Goal: Task Accomplishment & Management: Complete application form

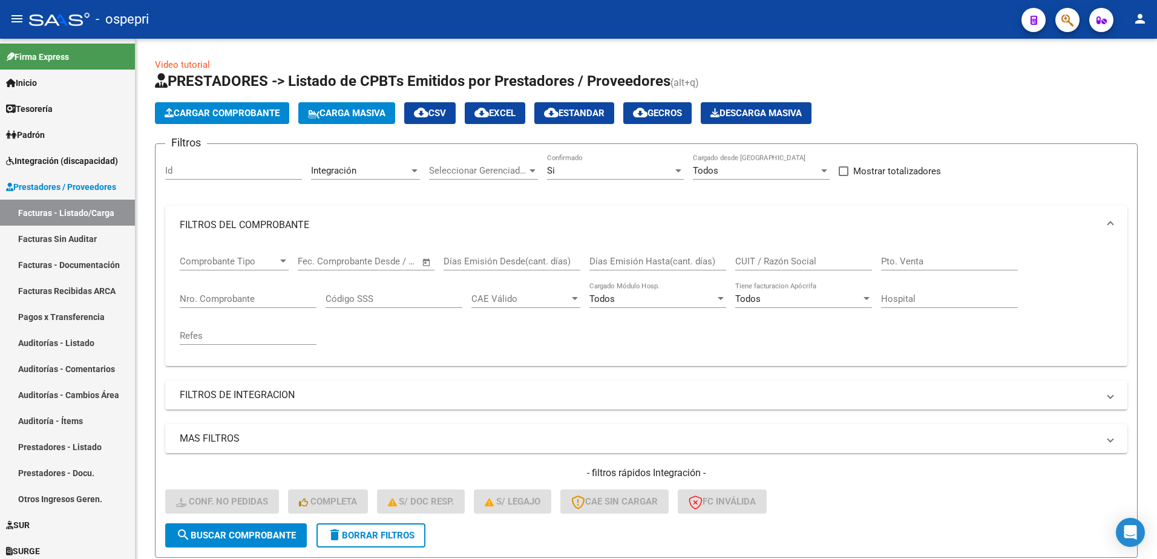
scroll to position [389, 0]
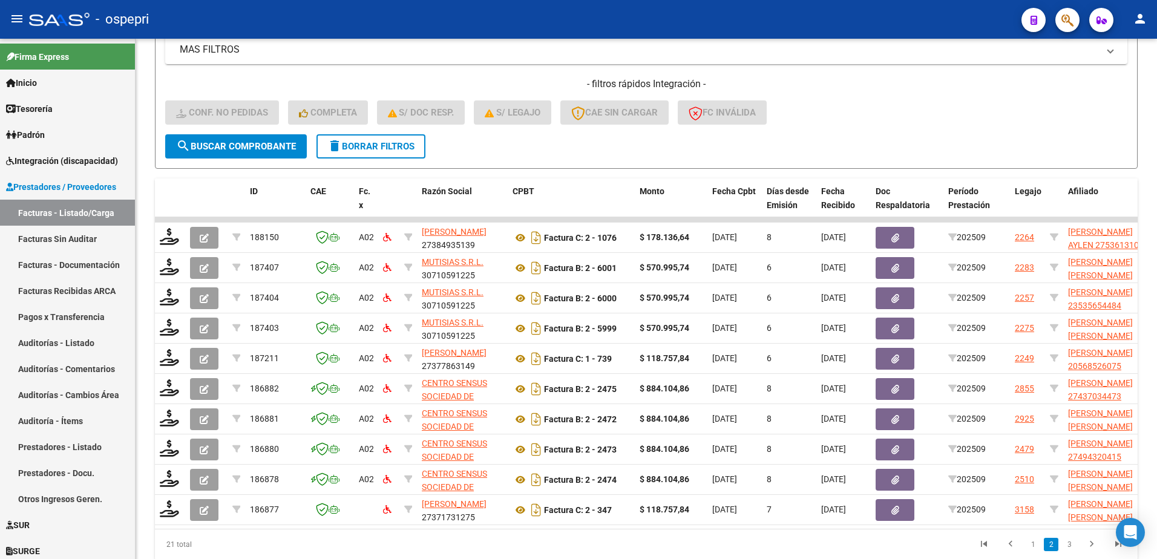
click at [544, 15] on div "- ospepri" at bounding box center [520, 19] width 983 height 27
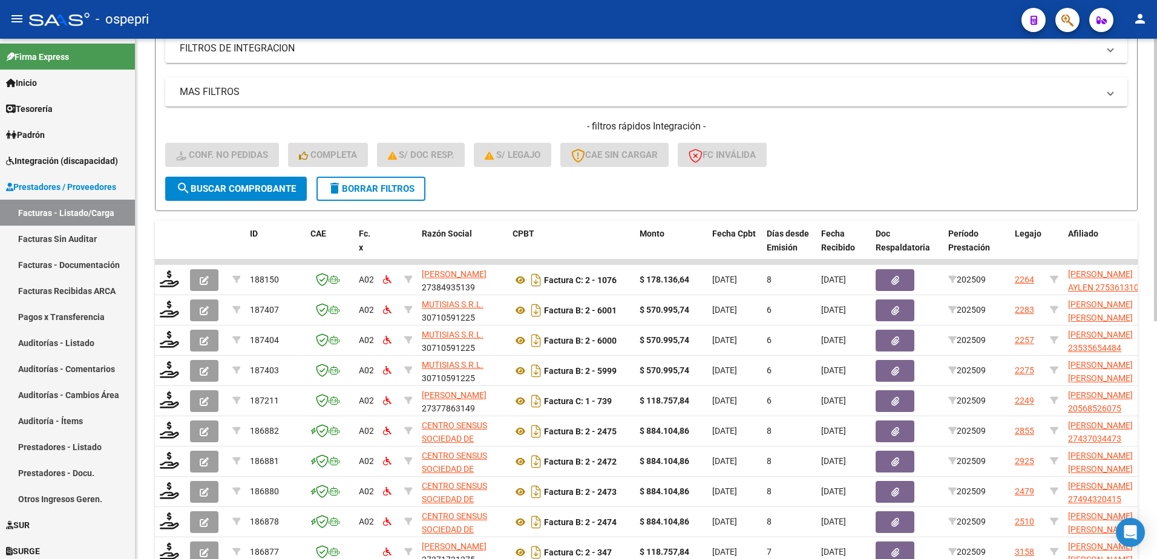
scroll to position [147, 0]
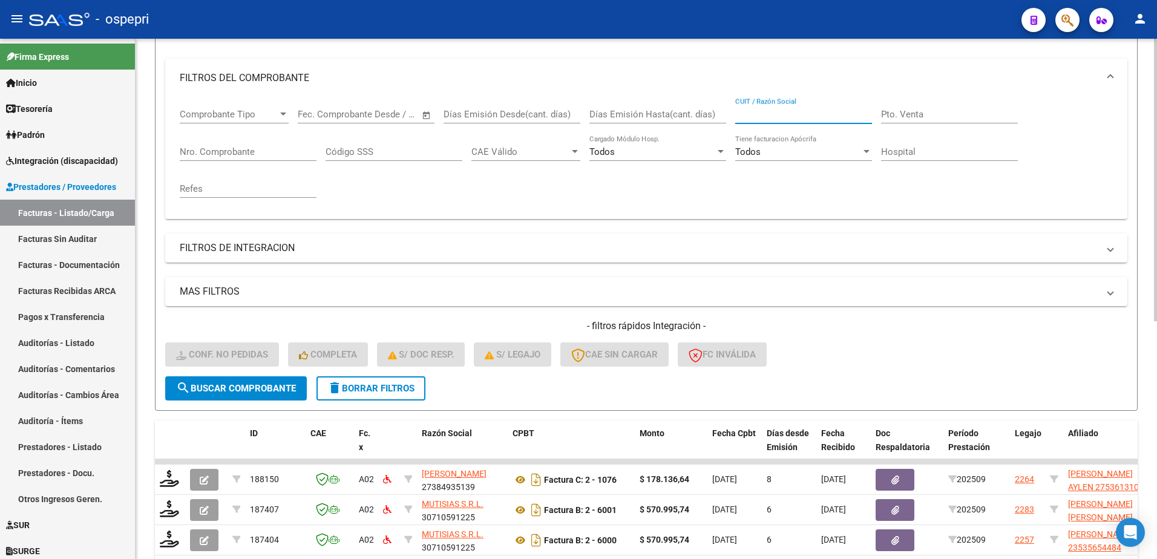
click at [748, 117] on input "CUIT / Razón Social" at bounding box center [803, 114] width 137 height 11
paste input "27244909901"
type input "27244909901"
drag, startPoint x: 251, startPoint y: 385, endPoint x: 257, endPoint y: 383, distance: 6.5
click at [253, 385] on span "search Buscar Comprobante" at bounding box center [236, 388] width 120 height 11
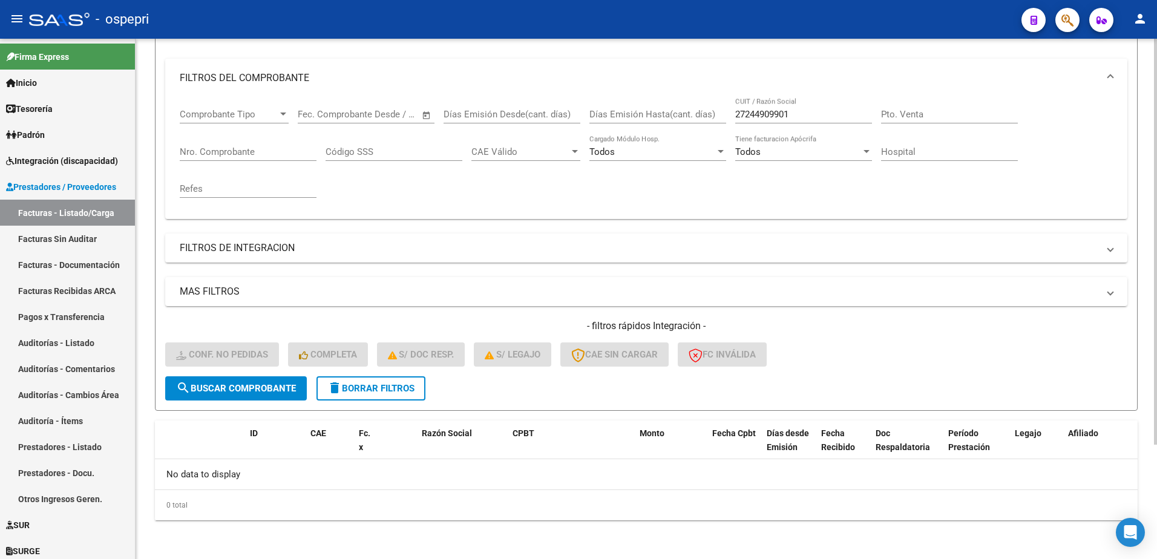
click at [806, 112] on input "27244909901" at bounding box center [803, 114] width 137 height 11
click at [276, 380] on button "search Buscar Comprobante" at bounding box center [236, 389] width 142 height 24
drag, startPoint x: 798, startPoint y: 114, endPoint x: 596, endPoint y: 125, distance: 202.5
click at [597, 126] on div "Comprobante Tipo Comprobante Tipo Fecha inicio – Fecha fin Fec. Comprobante Des…" at bounding box center [646, 153] width 933 height 112
click at [396, 389] on span "delete Borrar Filtros" at bounding box center [370, 388] width 87 height 11
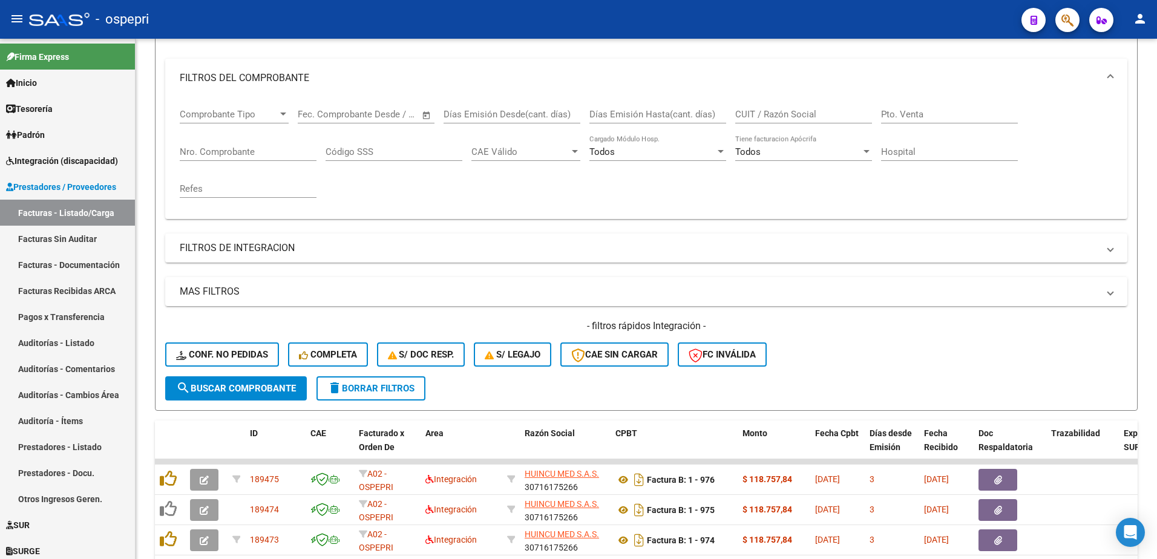
click at [702, 16] on div "- ospepri" at bounding box center [520, 19] width 983 height 27
click at [781, 114] on input "CUIT / Razón Social" at bounding box center [803, 114] width 137 height 11
paste input "27244909901"
type input "27244909901"
click at [245, 384] on span "search Buscar Comprobante" at bounding box center [236, 388] width 120 height 11
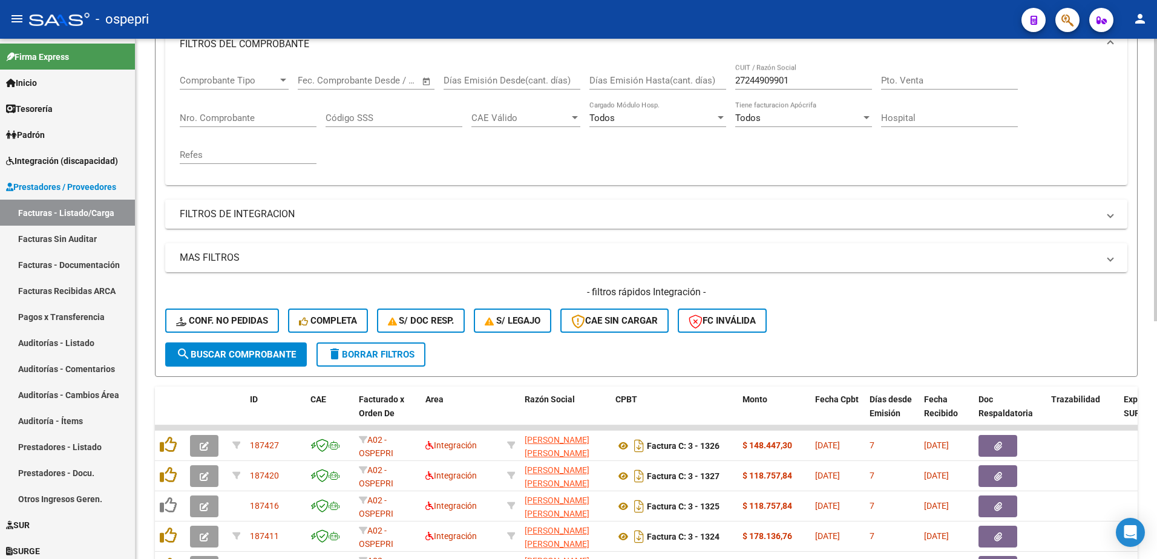
scroll to position [268, 0]
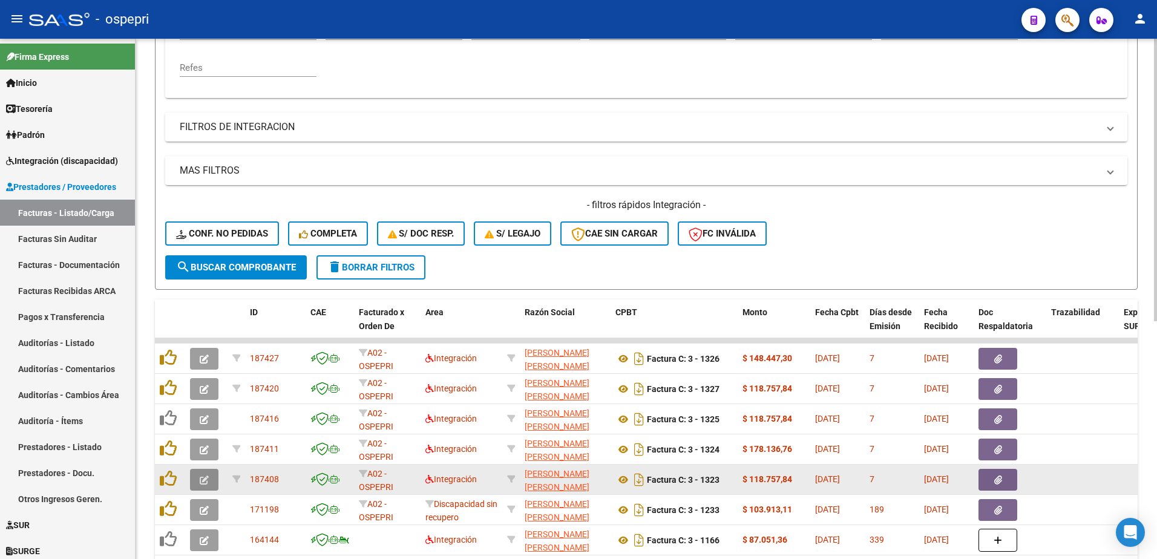
click at [204, 476] on icon "button" at bounding box center [204, 480] width 9 height 9
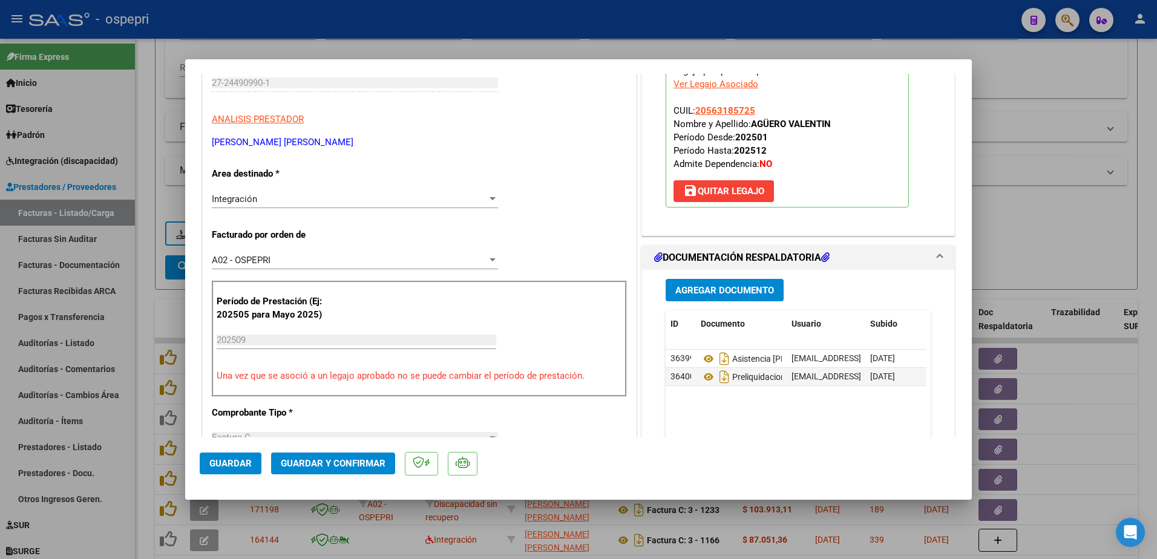
scroll to position [182, 0]
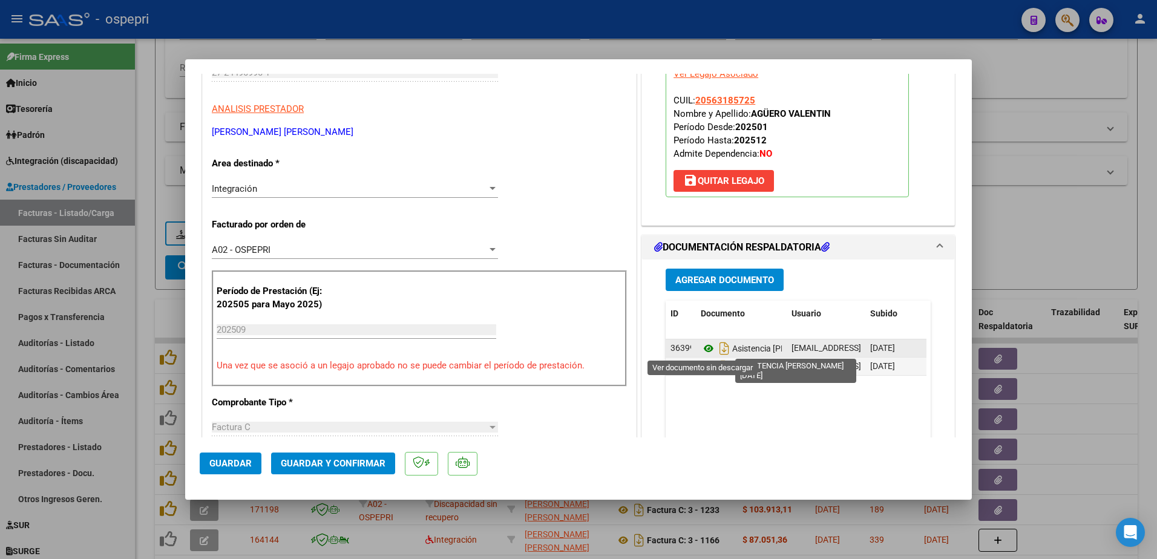
click at [702, 350] on icon at bounding box center [709, 348] width 16 height 15
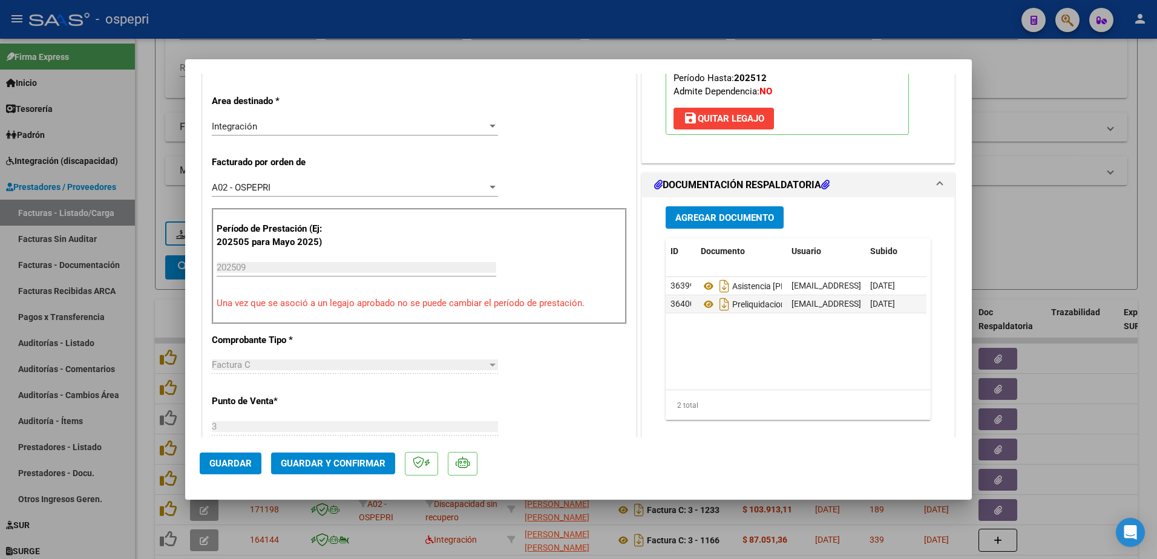
scroll to position [303, 0]
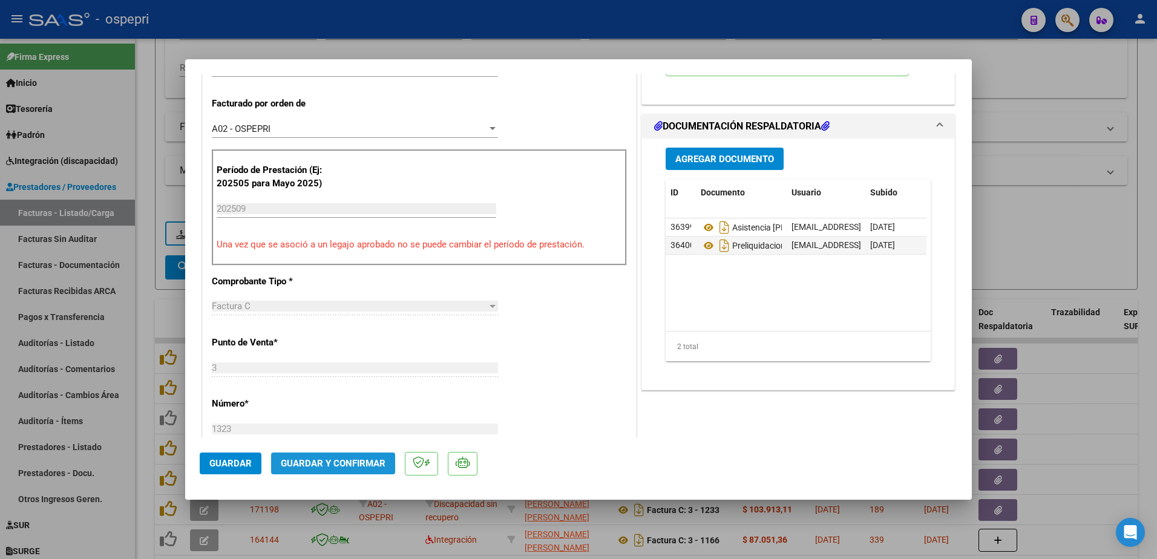
click at [354, 465] on span "Guardar y Confirmar" at bounding box center [333, 463] width 105 height 11
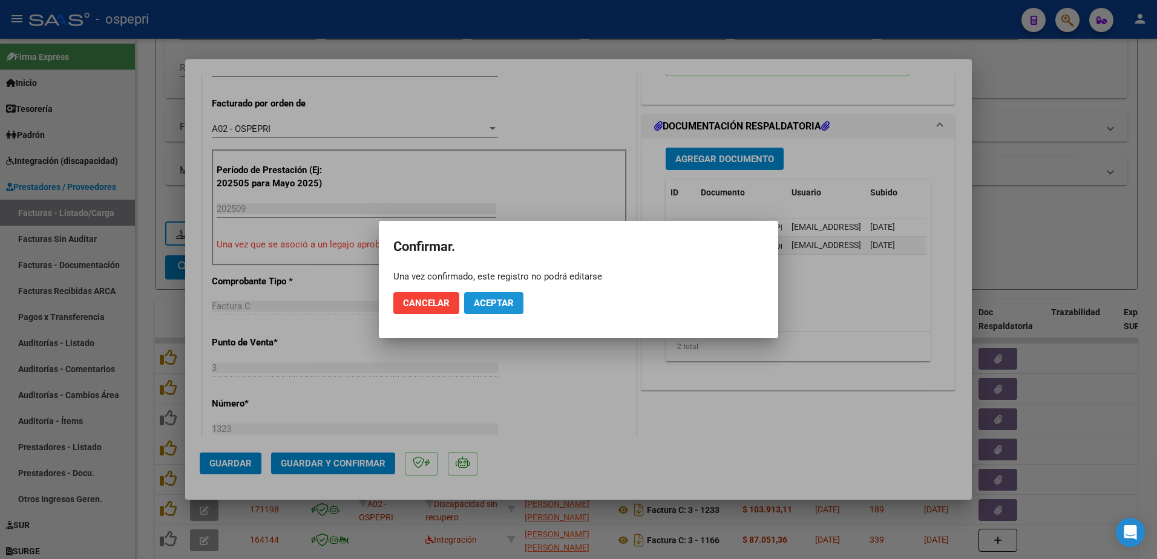
click at [501, 299] on span "Aceptar" at bounding box center [494, 303] width 40 height 11
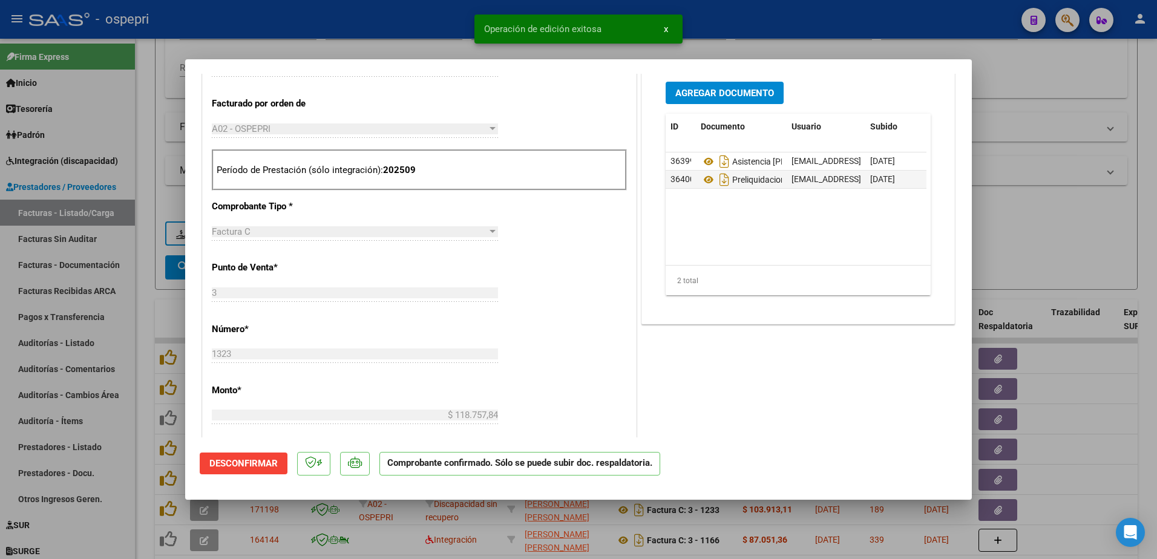
type input "$ 0,00"
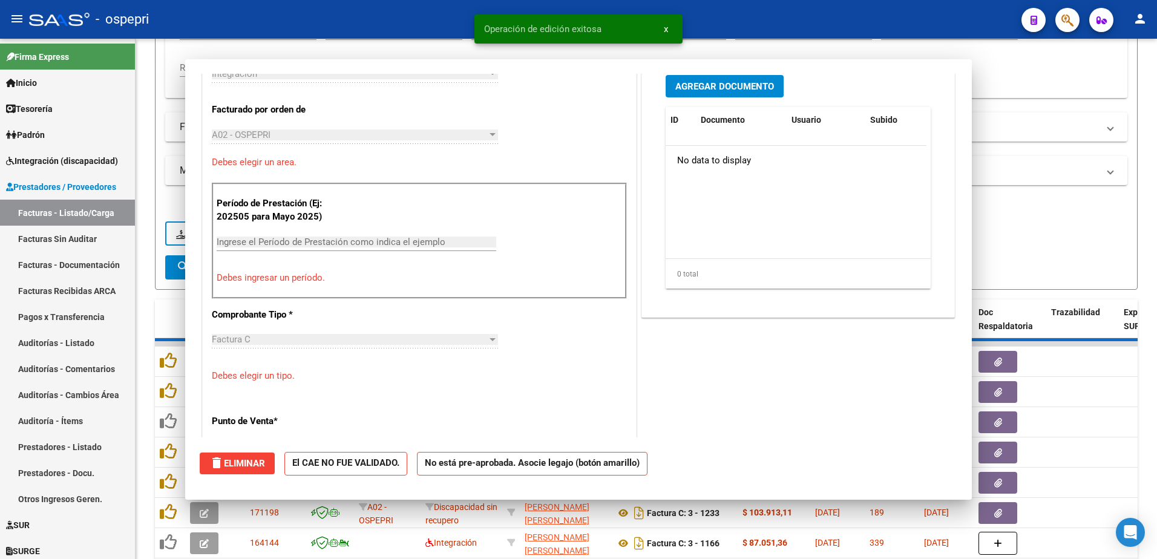
scroll to position [324, 0]
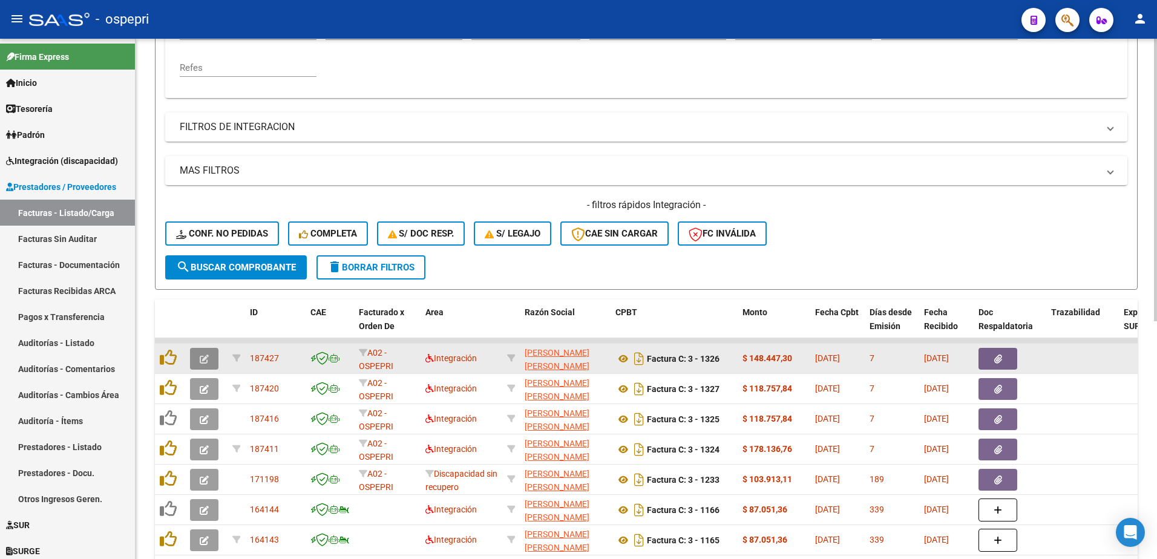
click at [212, 357] on button "button" at bounding box center [204, 359] width 28 height 22
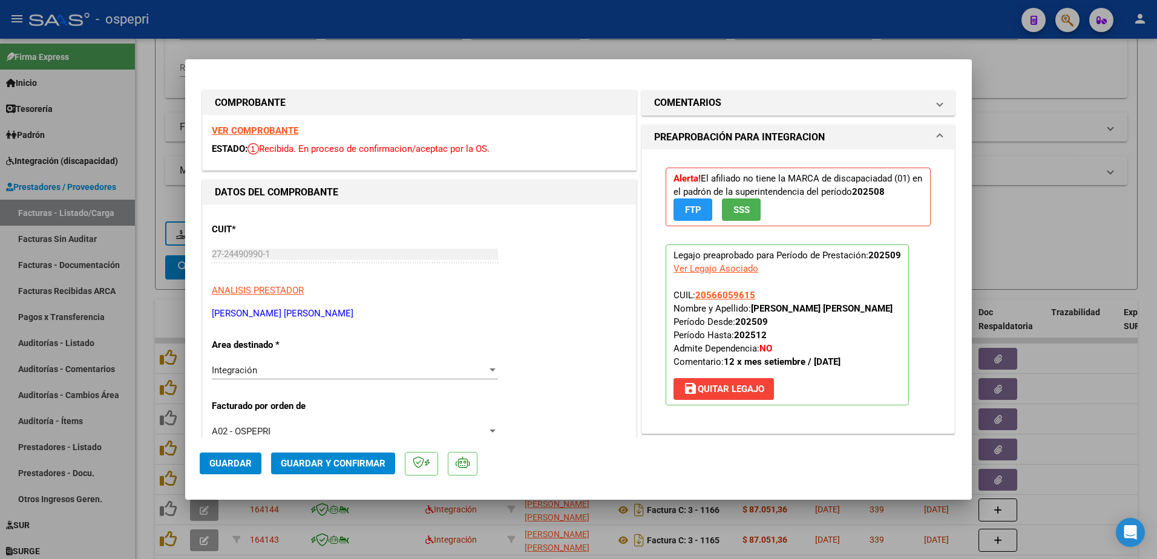
click at [284, 131] on strong "VER COMPROBANTE" at bounding box center [255, 130] width 87 height 11
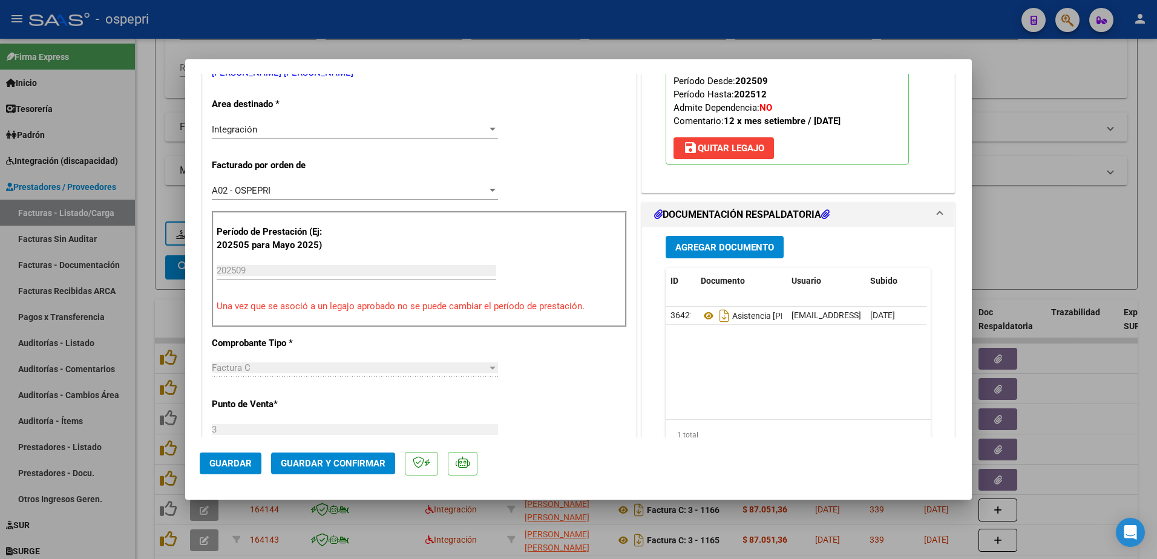
scroll to position [242, 0]
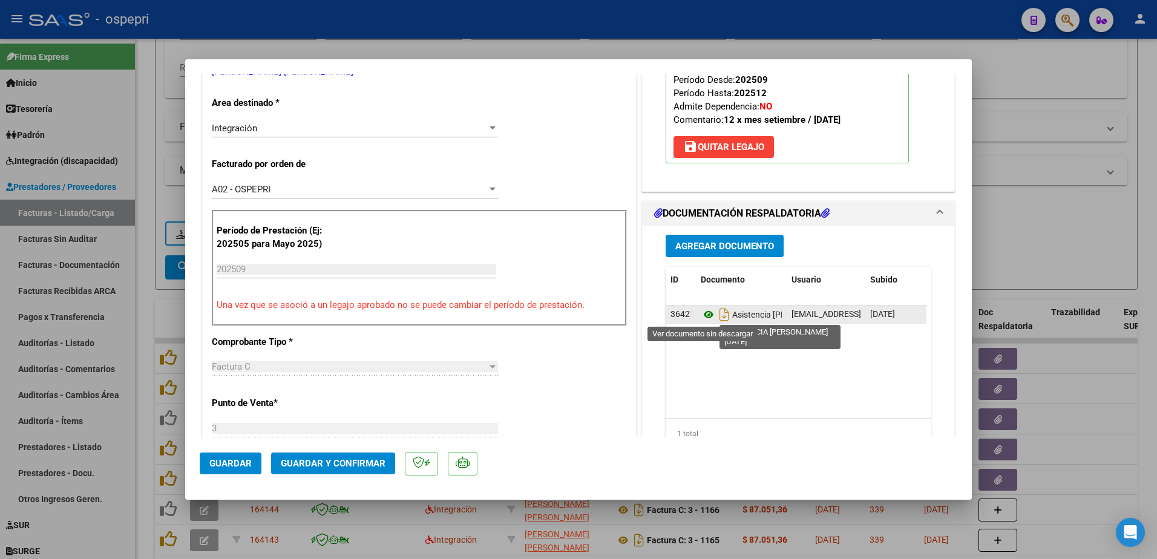
click at [701, 312] on icon at bounding box center [709, 315] width 16 height 15
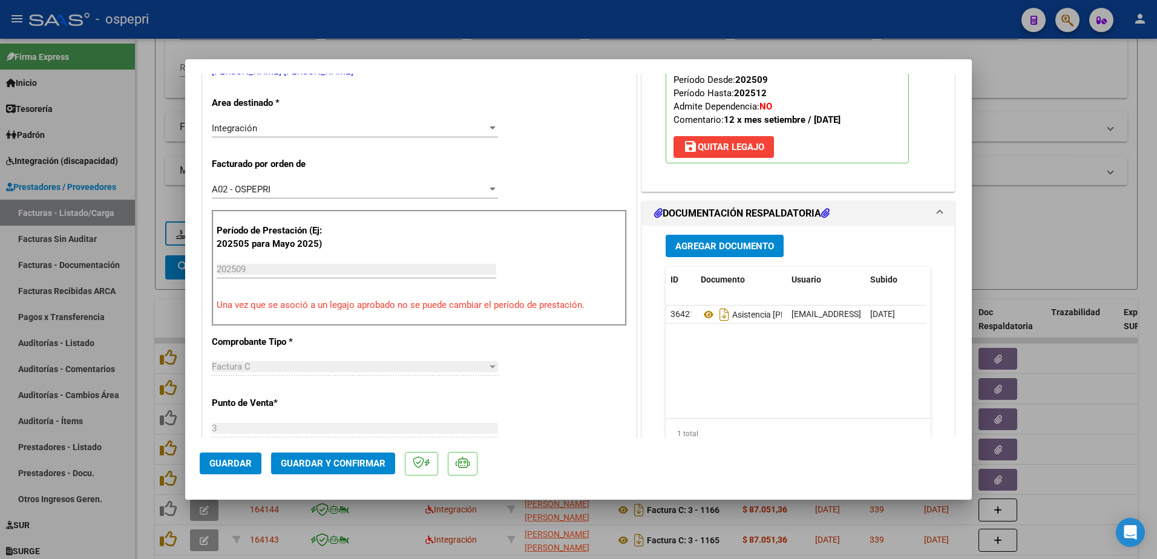
click at [357, 458] on span "Guardar y Confirmar" at bounding box center [333, 463] width 105 height 11
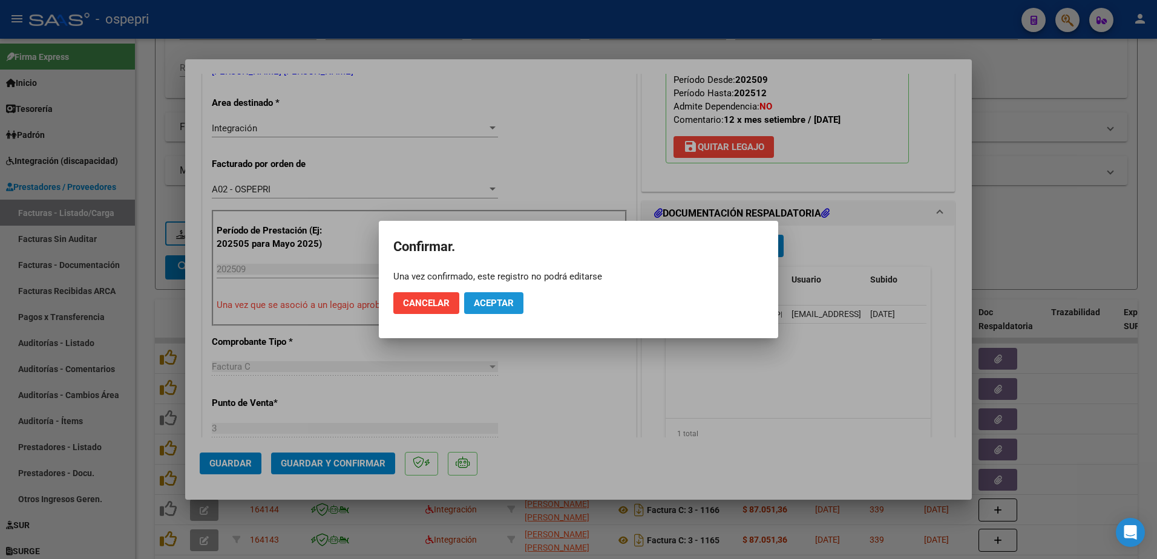
click at [501, 304] on span "Aceptar" at bounding box center [494, 303] width 40 height 11
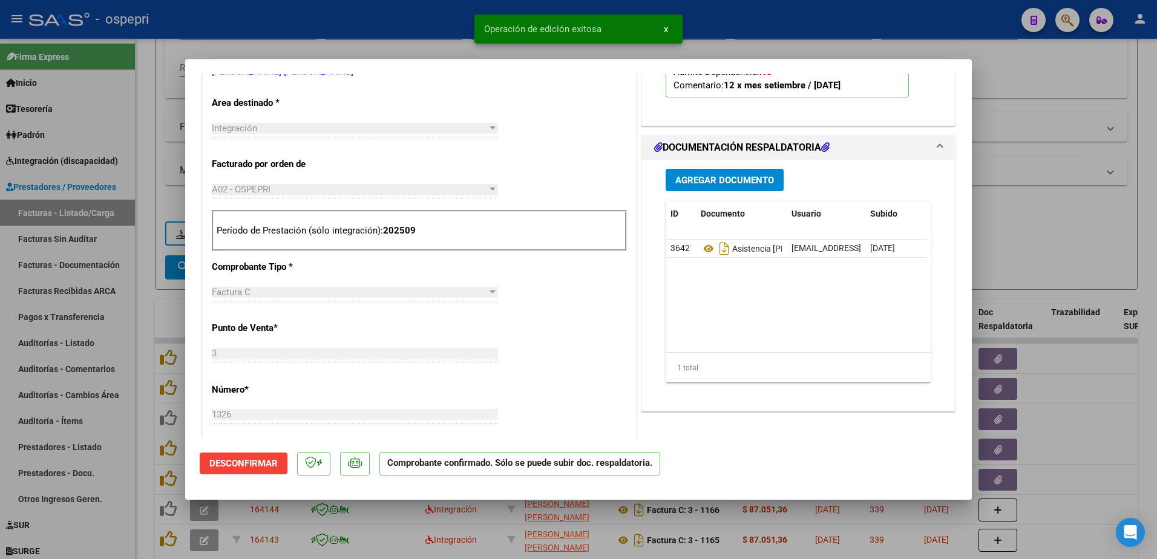
type input "$ 0,00"
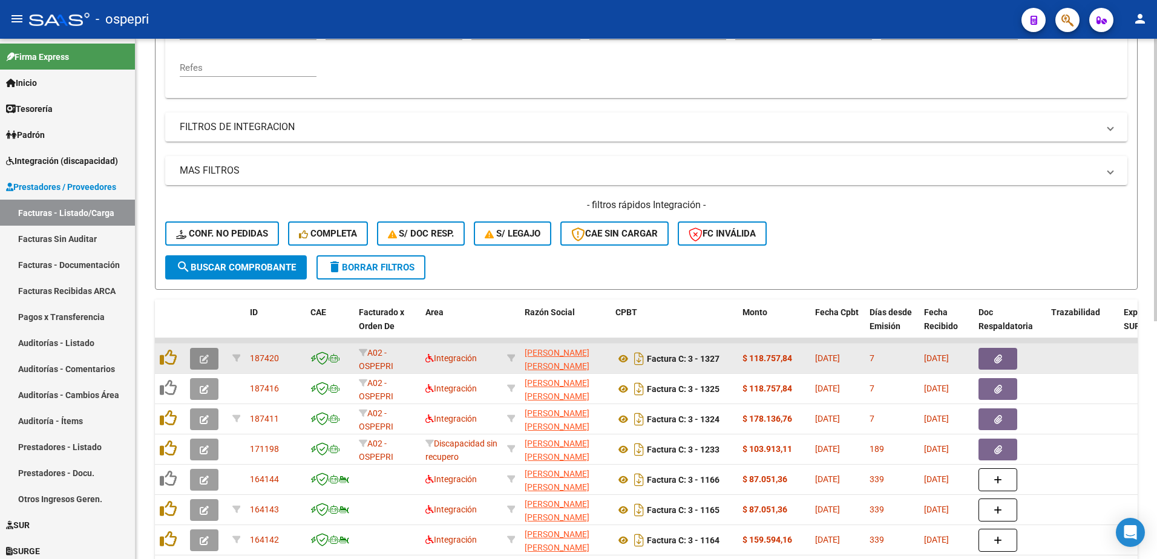
click at [207, 363] on icon "button" at bounding box center [204, 359] width 9 height 9
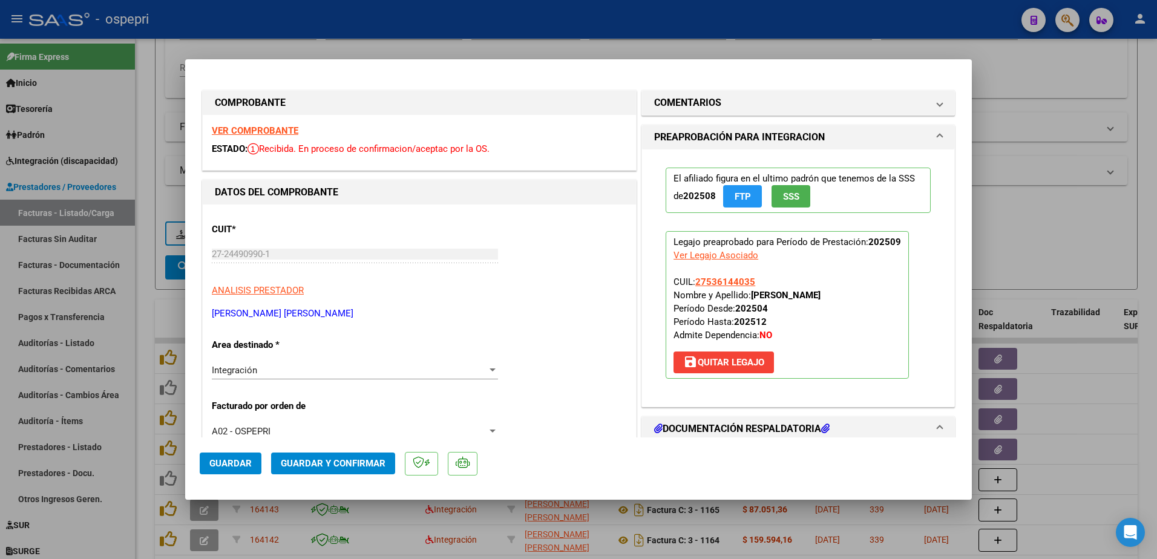
click at [280, 130] on strong "VER COMPROBANTE" at bounding box center [255, 130] width 87 height 11
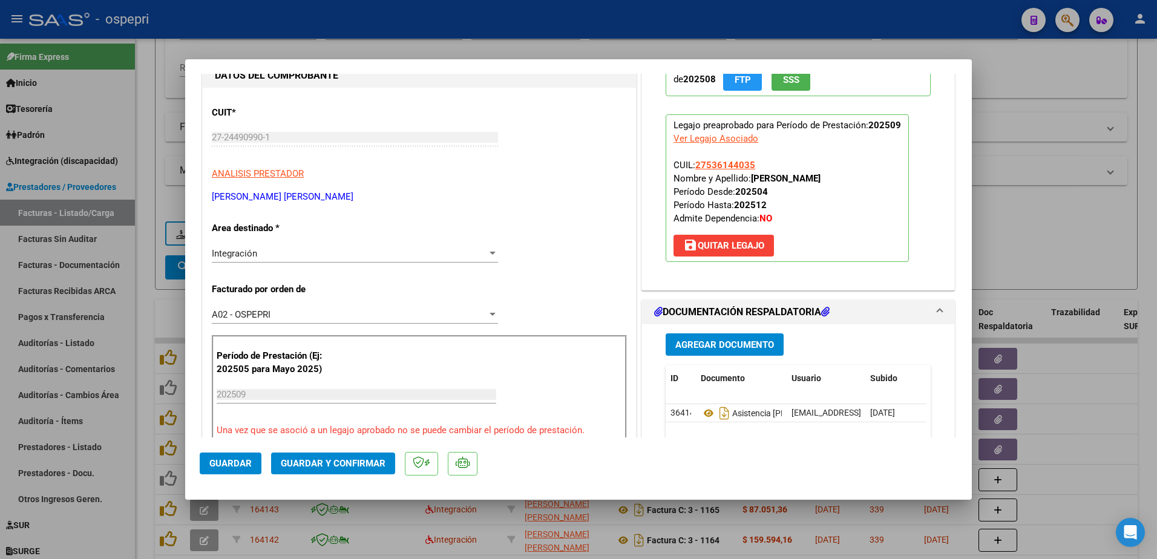
scroll to position [121, 0]
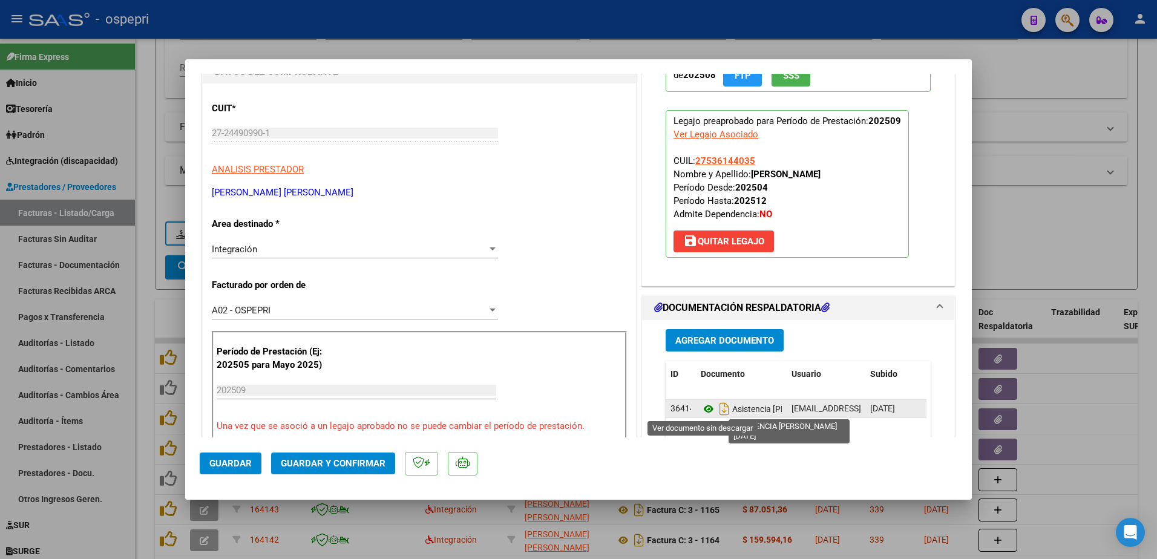
click at [705, 405] on icon at bounding box center [709, 409] width 16 height 15
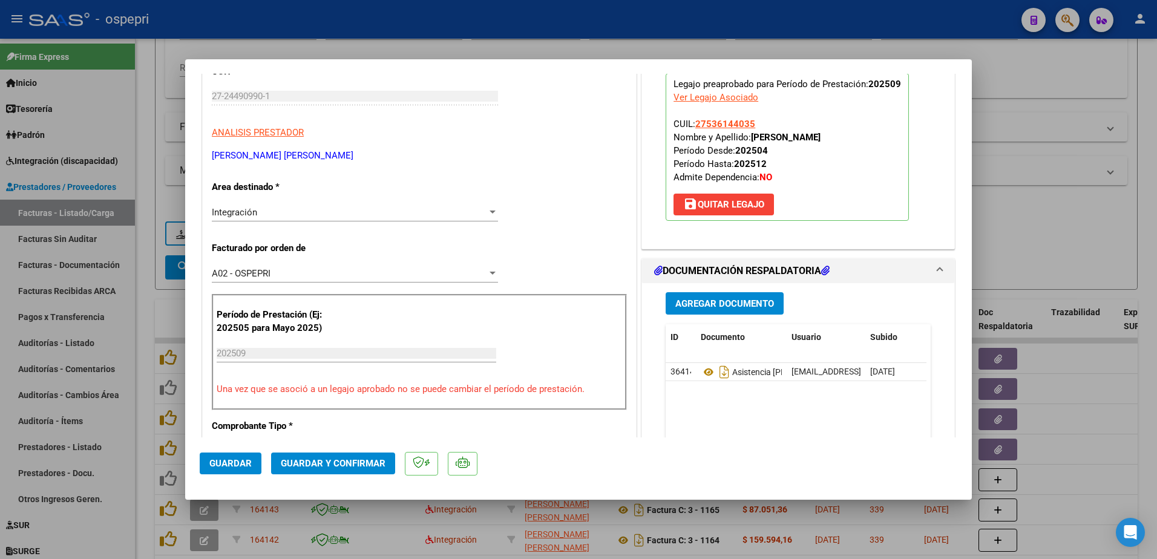
scroll to position [182, 0]
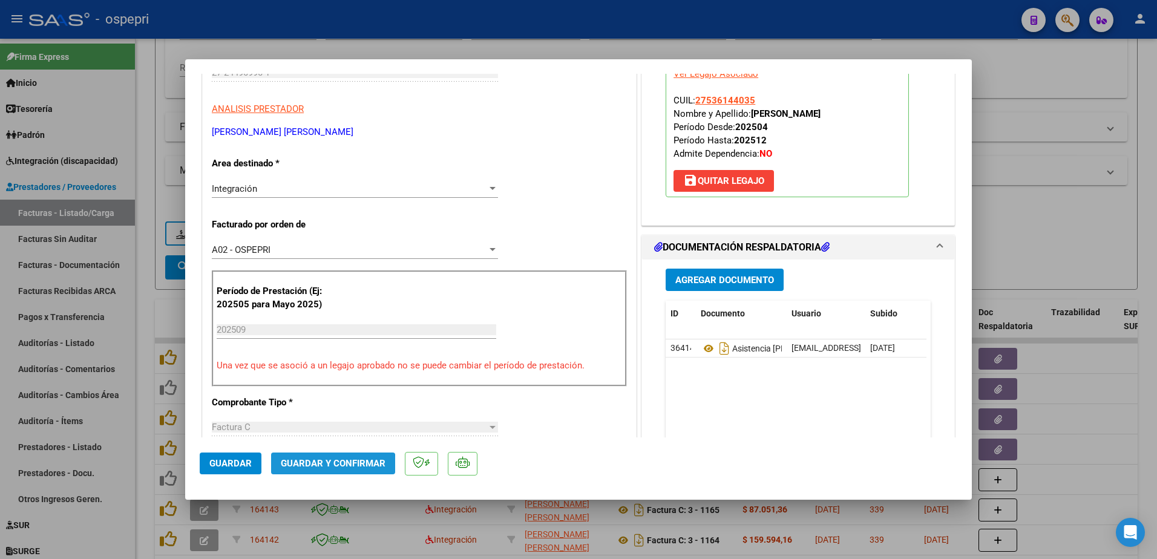
click at [320, 470] on button "Guardar y Confirmar" at bounding box center [333, 464] width 124 height 22
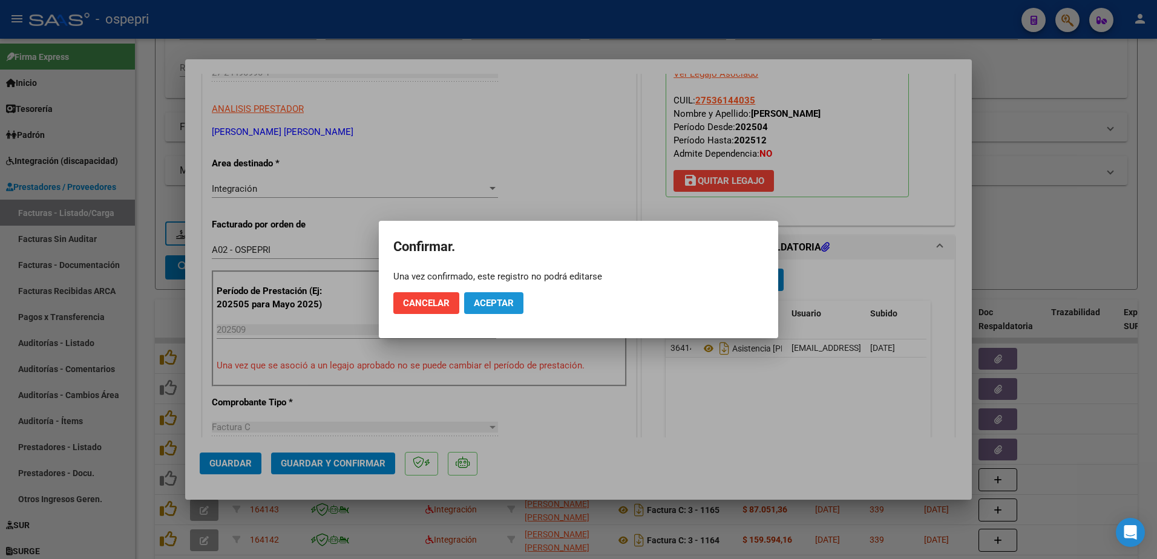
click at [498, 301] on span "Aceptar" at bounding box center [494, 303] width 40 height 11
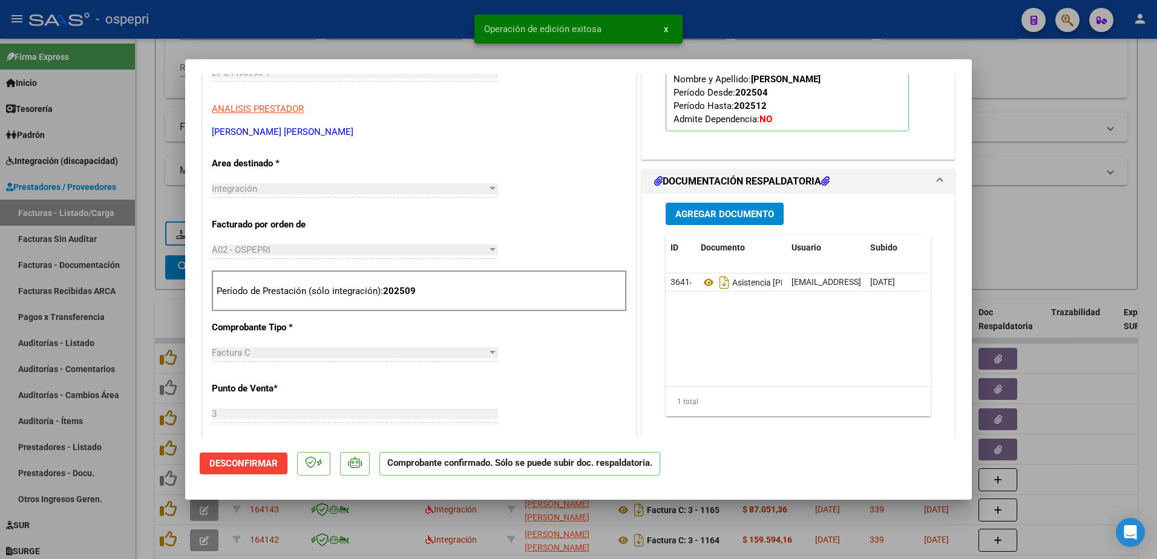
type input "$ 0,00"
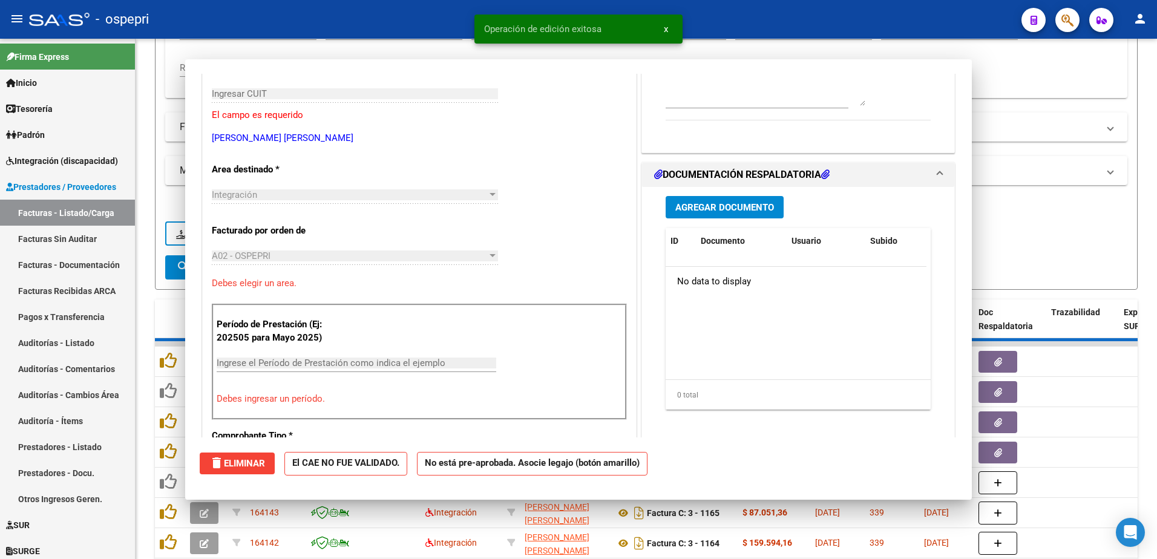
scroll to position [203, 0]
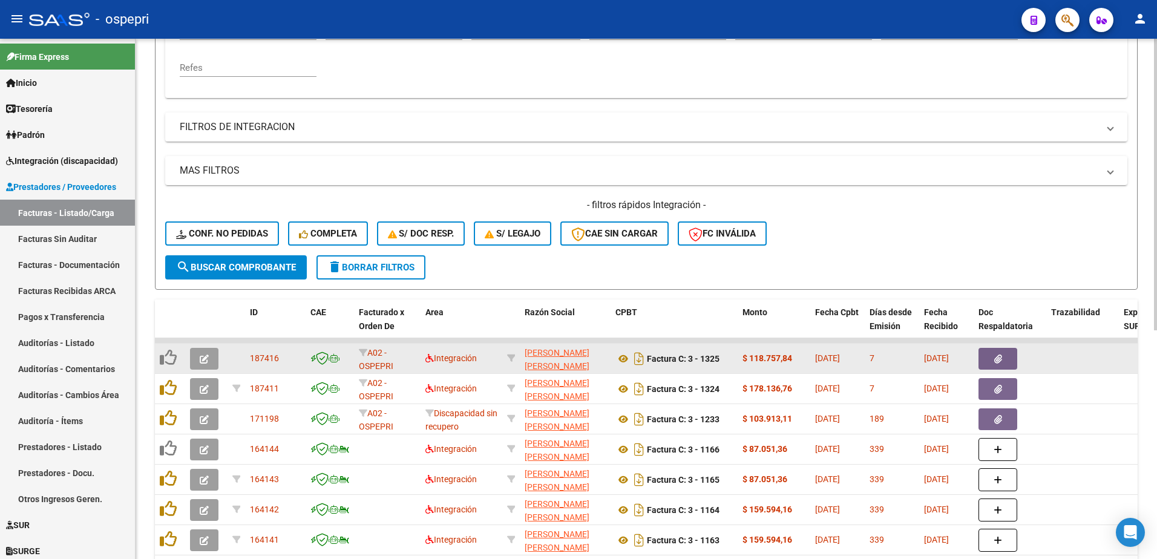
click at [201, 358] on icon "button" at bounding box center [204, 359] width 9 height 9
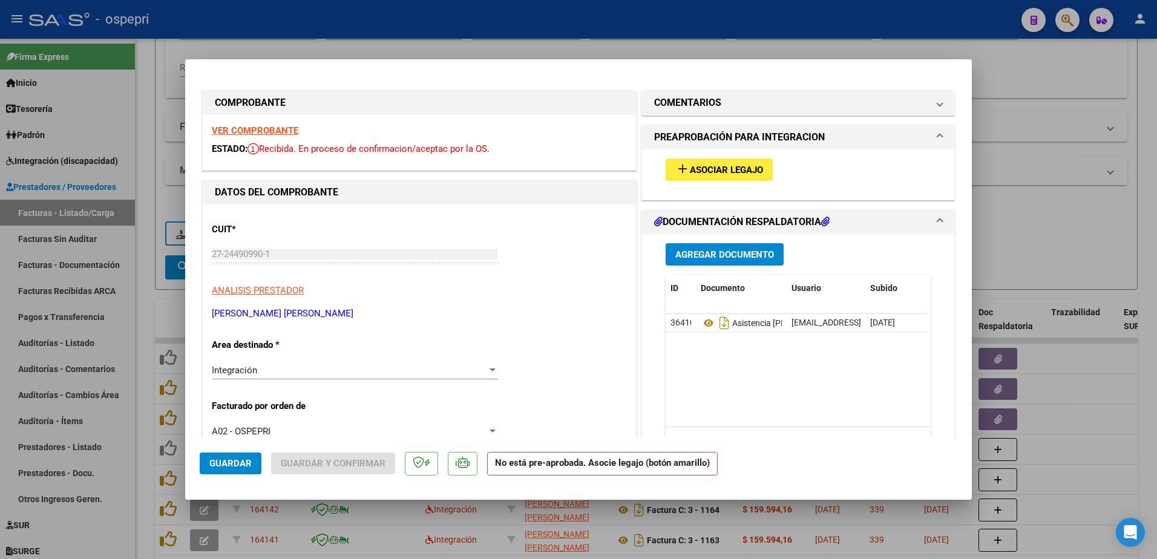
click at [261, 131] on strong "VER COMPROBANTE" at bounding box center [255, 130] width 87 height 11
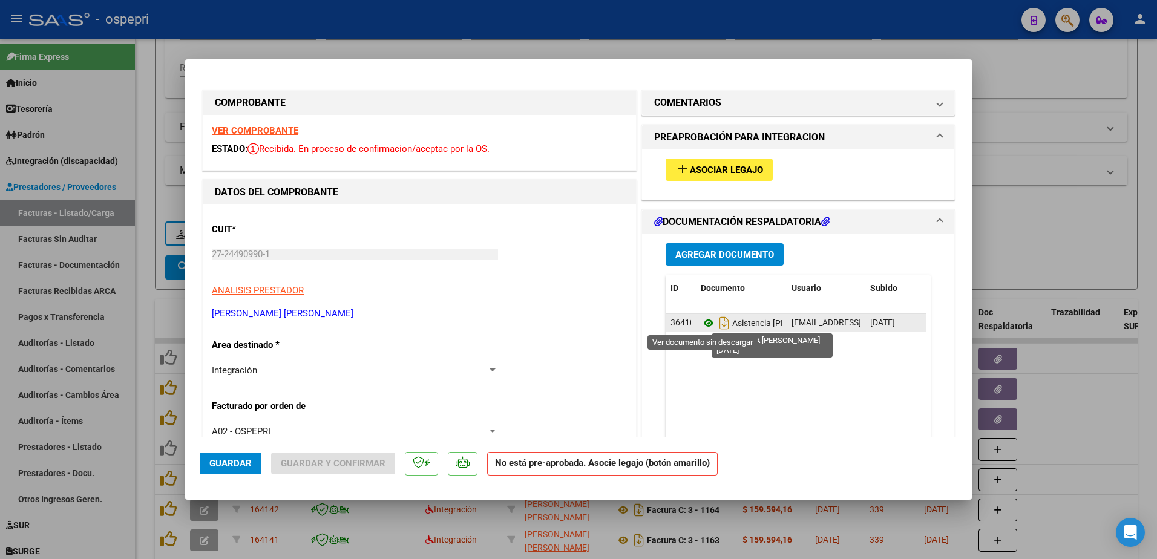
click at [702, 325] on icon at bounding box center [709, 323] width 16 height 15
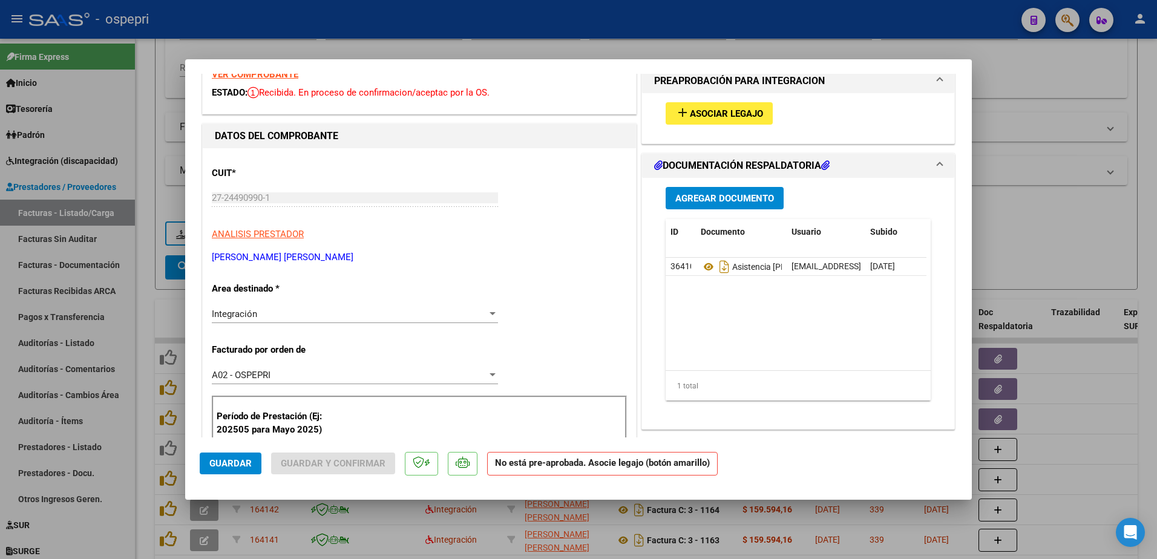
scroll to position [0, 0]
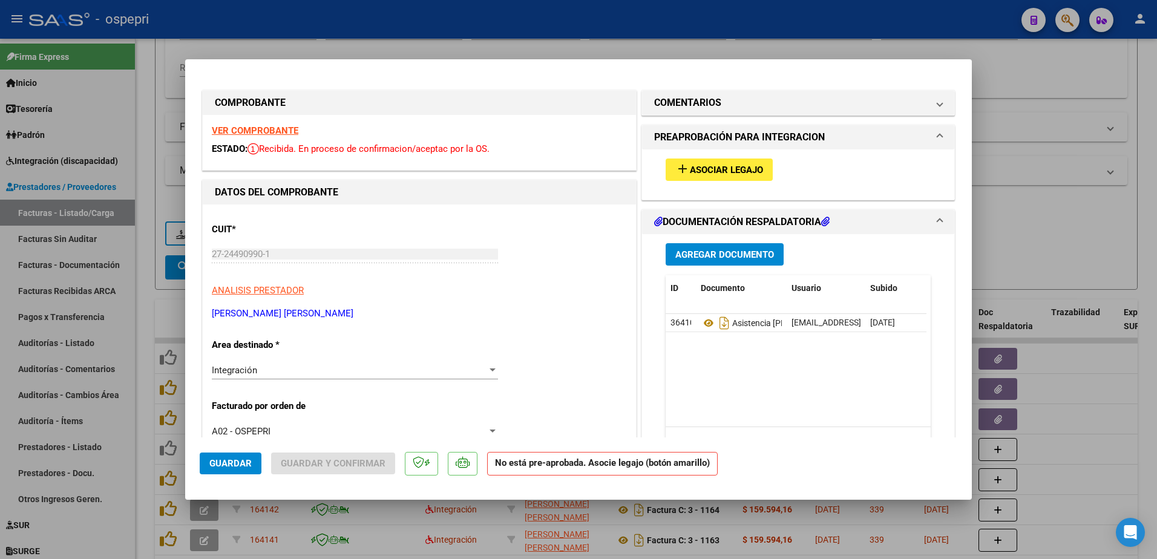
click at [263, 128] on strong "VER COMPROBANTE" at bounding box center [255, 130] width 87 height 11
click at [712, 160] on button "add Asociar Legajo" at bounding box center [719, 170] width 107 height 22
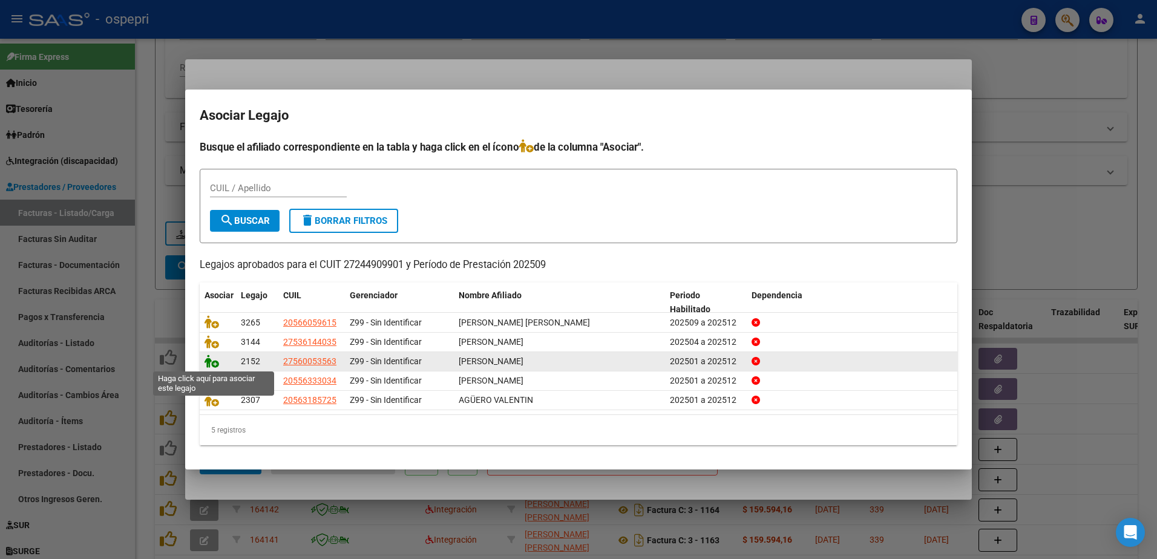
click at [219, 362] on icon at bounding box center [212, 361] width 15 height 13
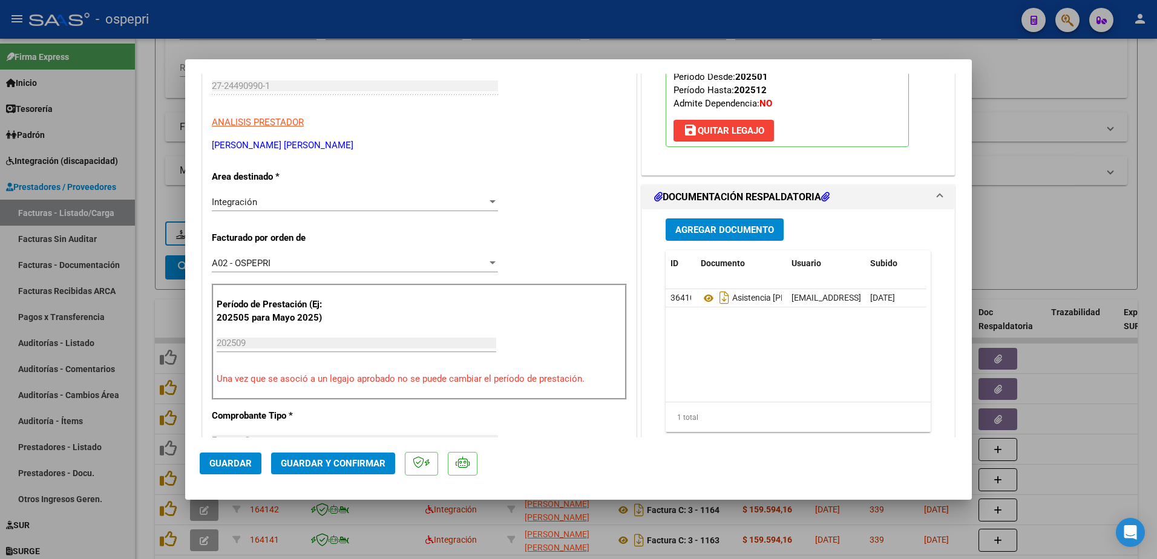
scroll to position [182, 0]
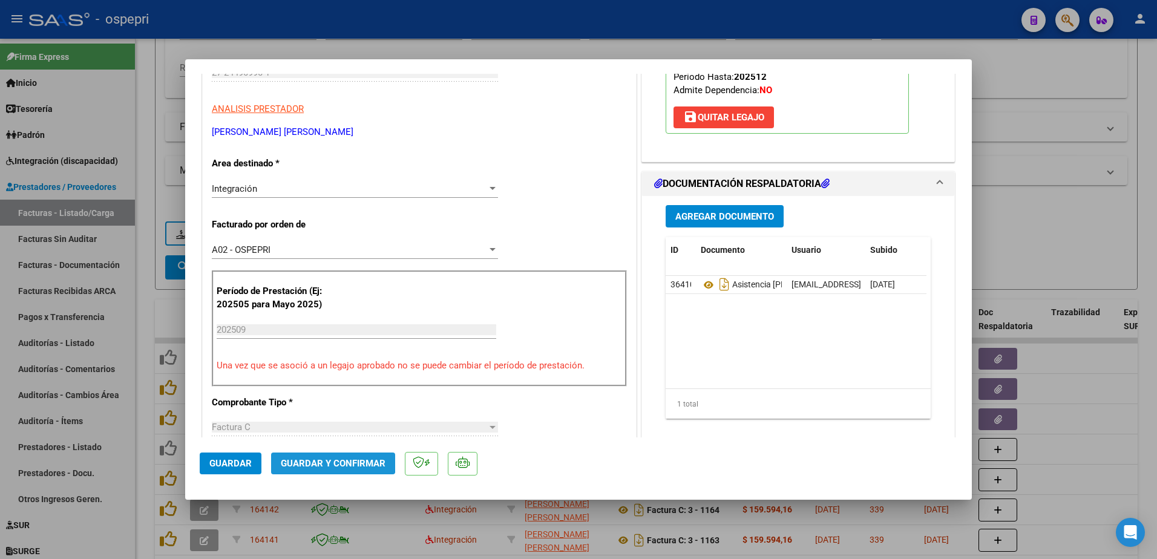
click at [327, 461] on span "Guardar y Confirmar" at bounding box center [333, 463] width 105 height 11
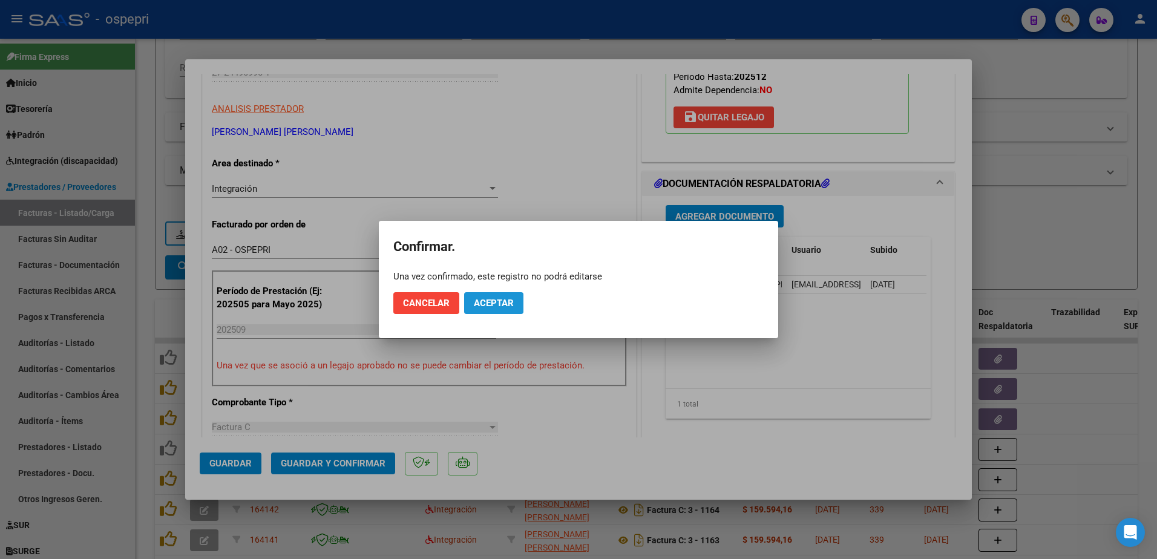
click at [501, 304] on span "Aceptar" at bounding box center [494, 303] width 40 height 11
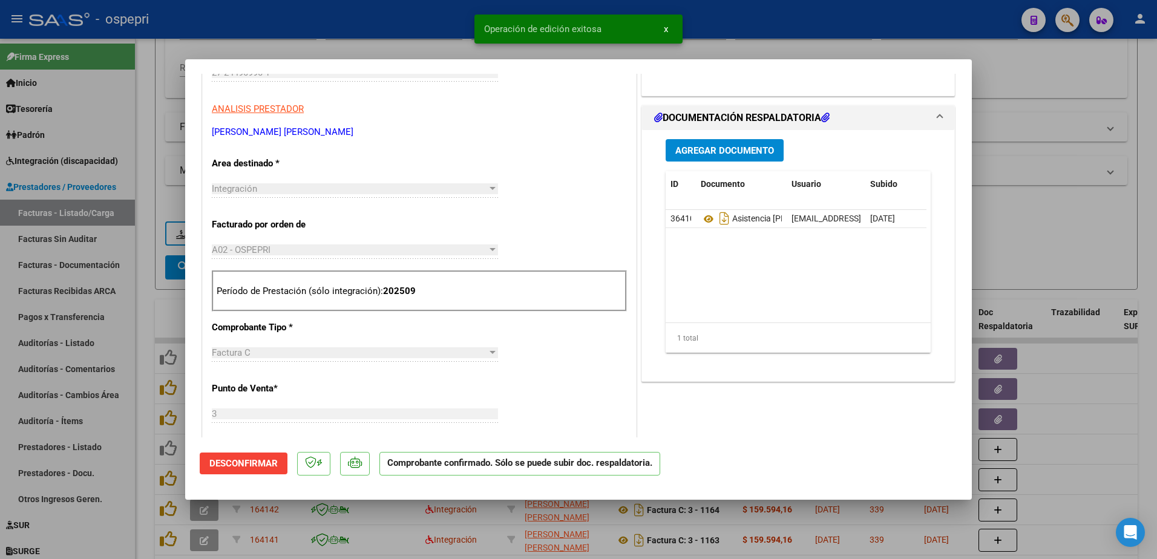
type input "$ 0,00"
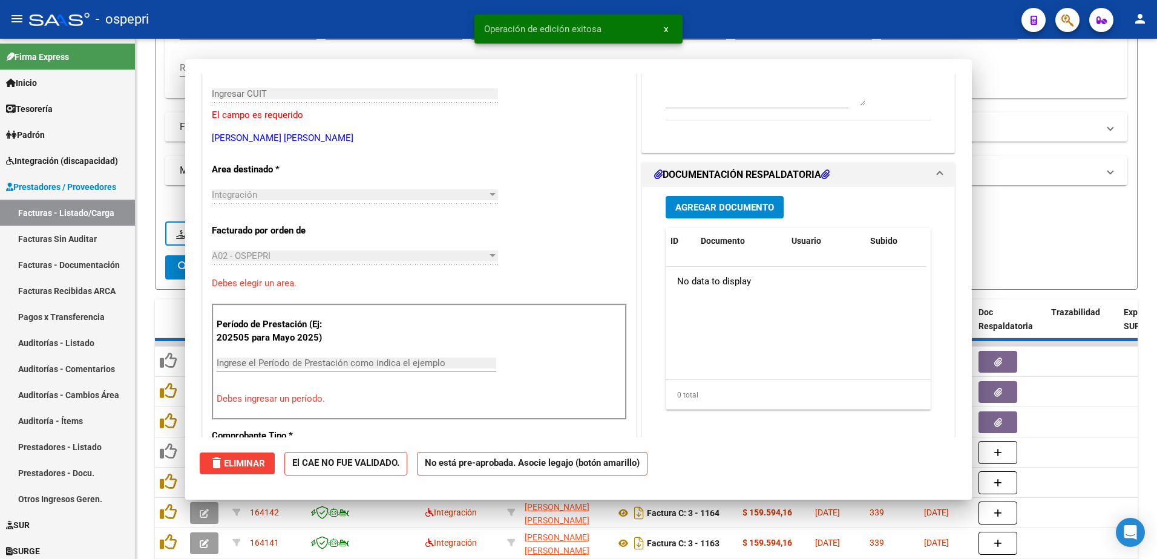
scroll to position [203, 0]
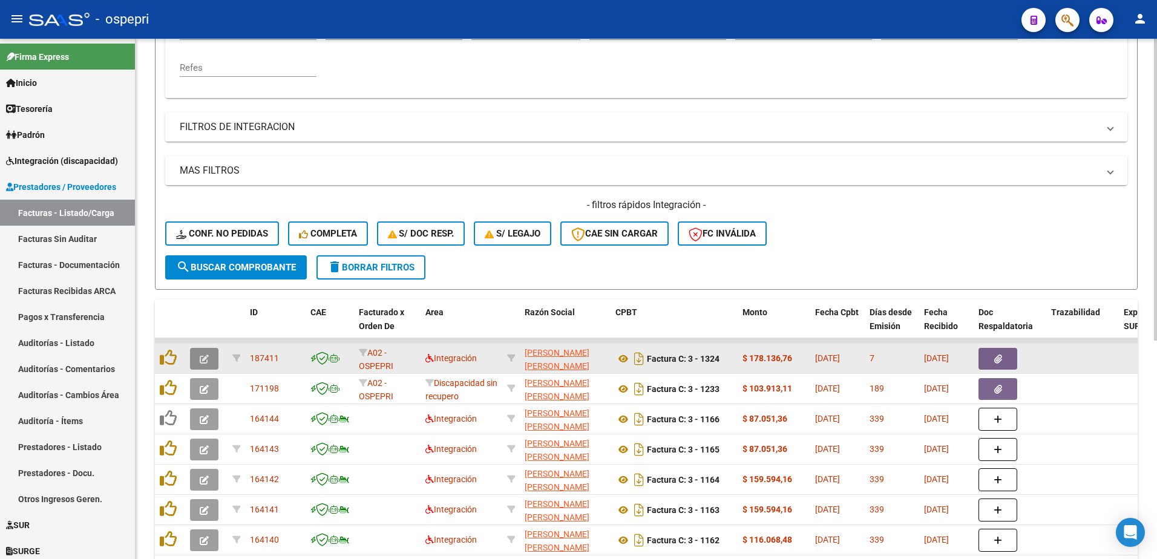
click at [203, 356] on icon "button" at bounding box center [204, 359] width 9 height 9
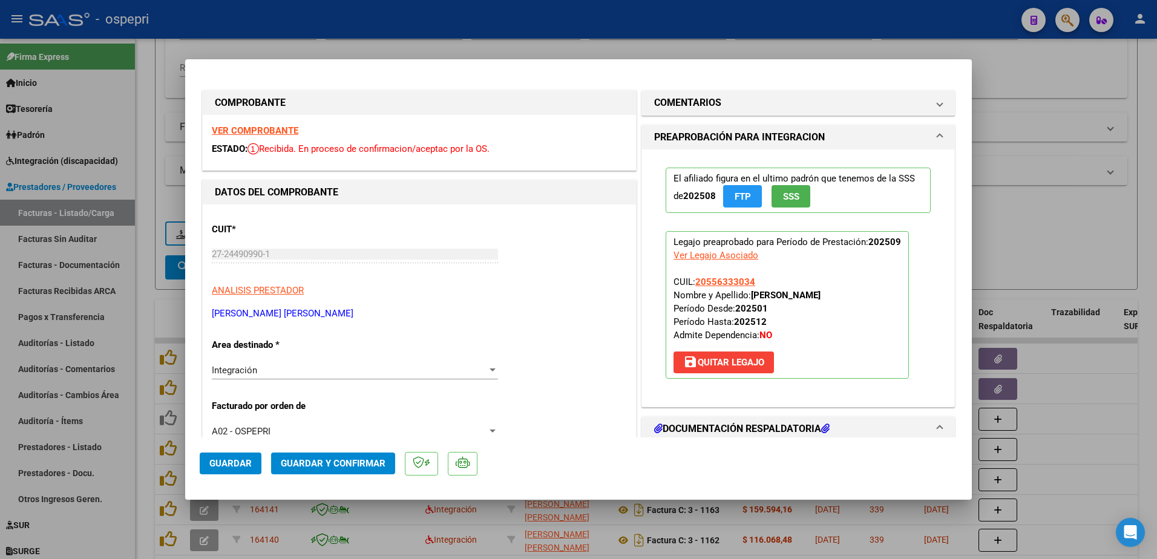
click at [280, 132] on strong "VER COMPROBANTE" at bounding box center [255, 130] width 87 height 11
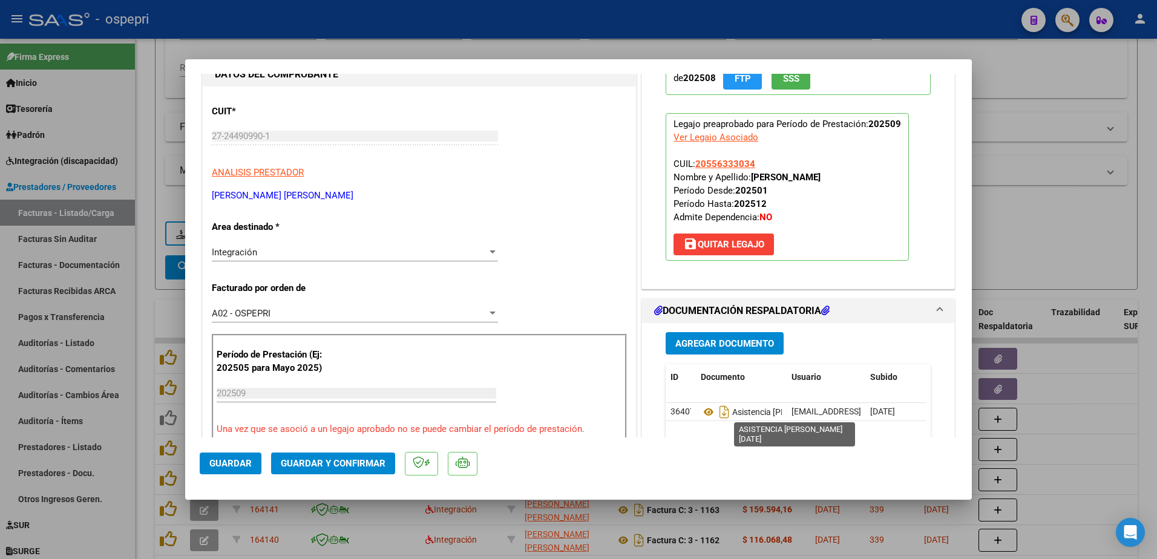
scroll to position [182, 0]
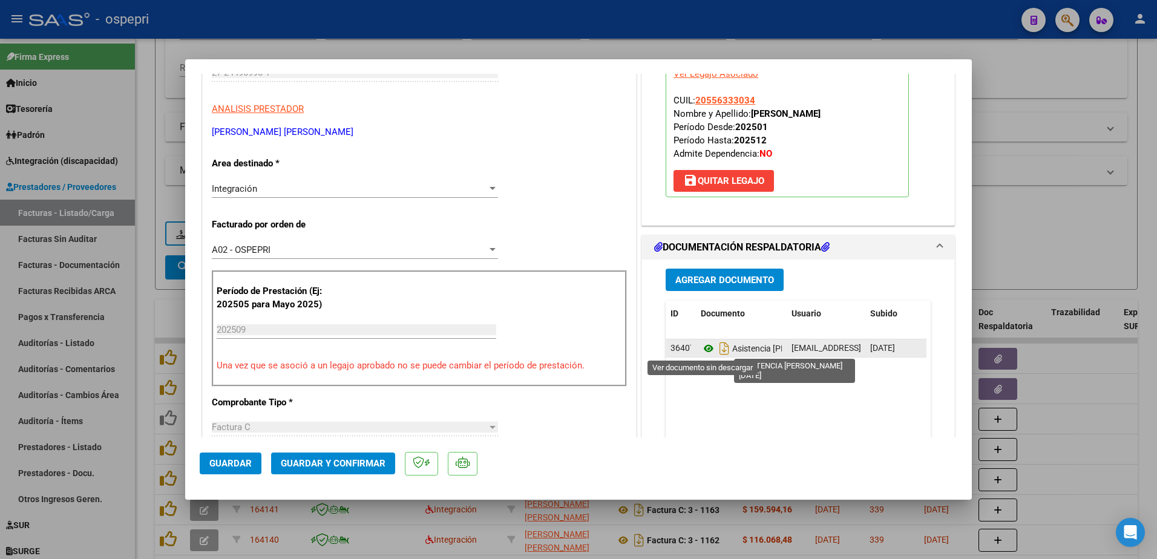
click at [703, 344] on icon at bounding box center [709, 348] width 16 height 15
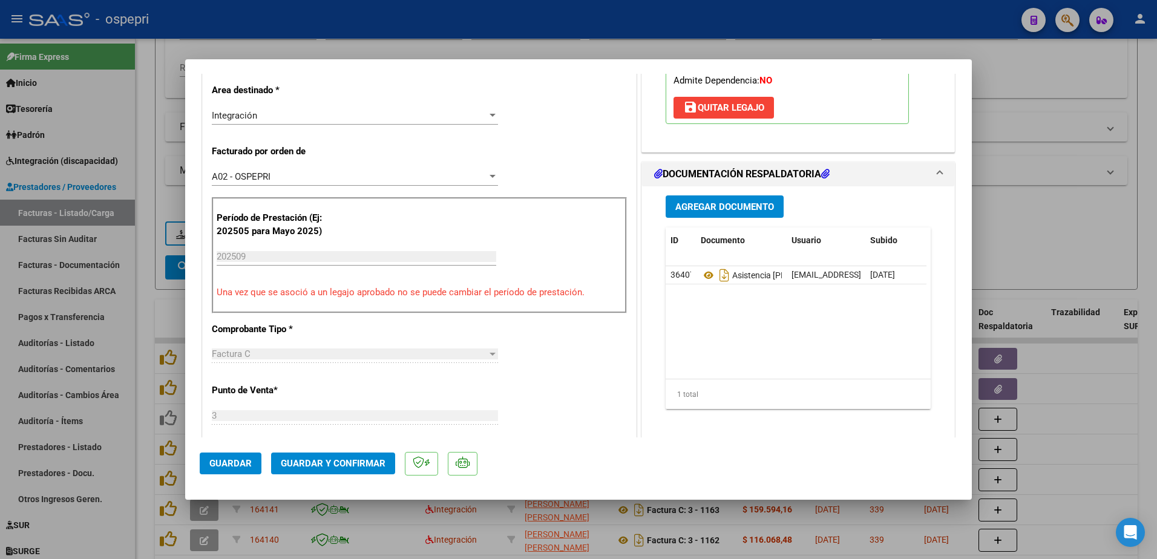
scroll to position [303, 0]
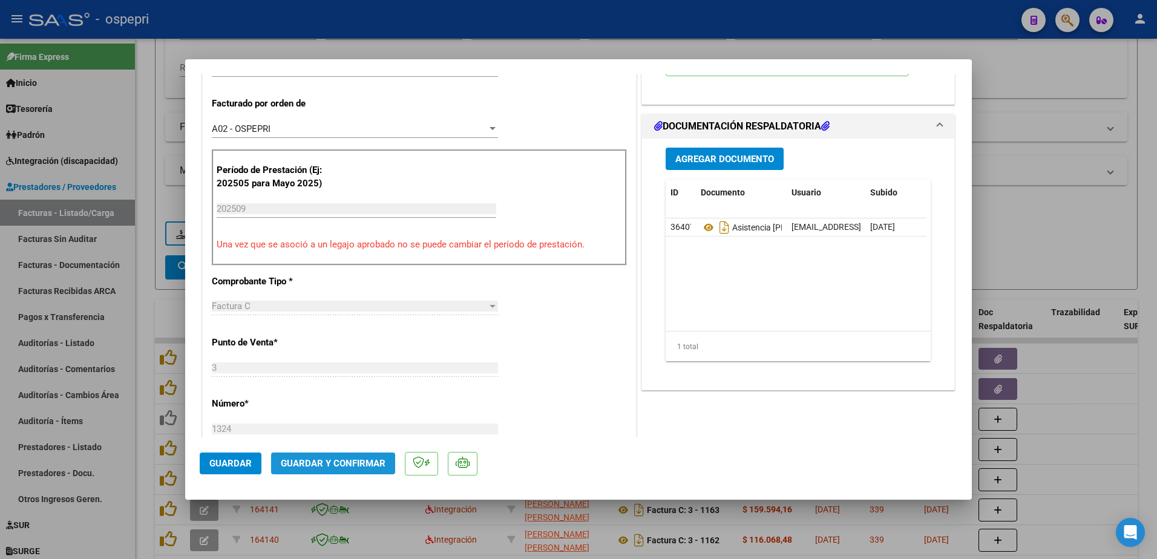
click at [340, 461] on span "Guardar y Confirmar" at bounding box center [333, 463] width 105 height 11
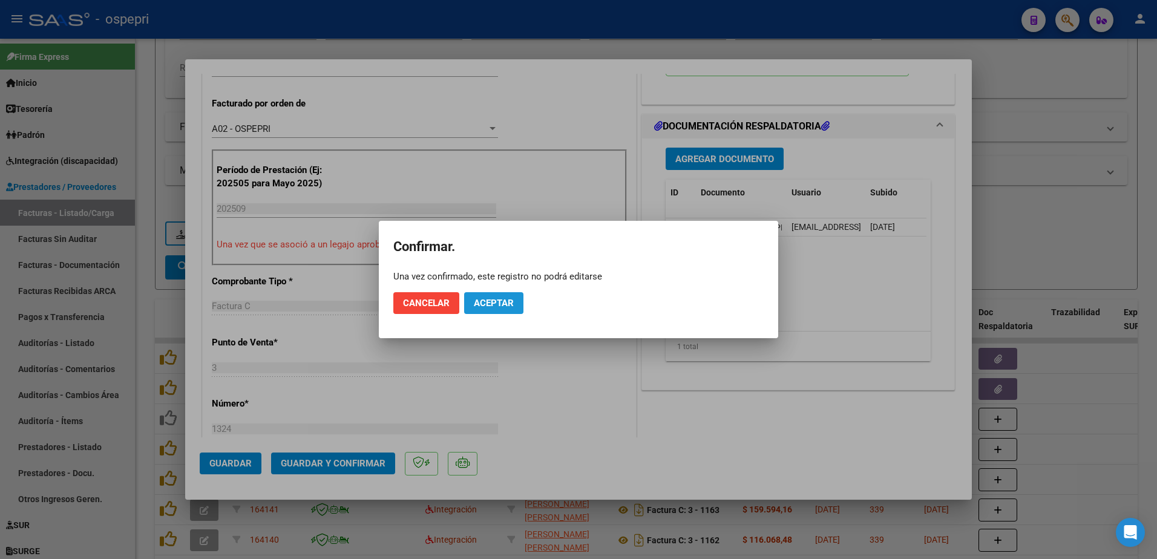
click at [496, 296] on button "Aceptar" at bounding box center [493, 303] width 59 height 22
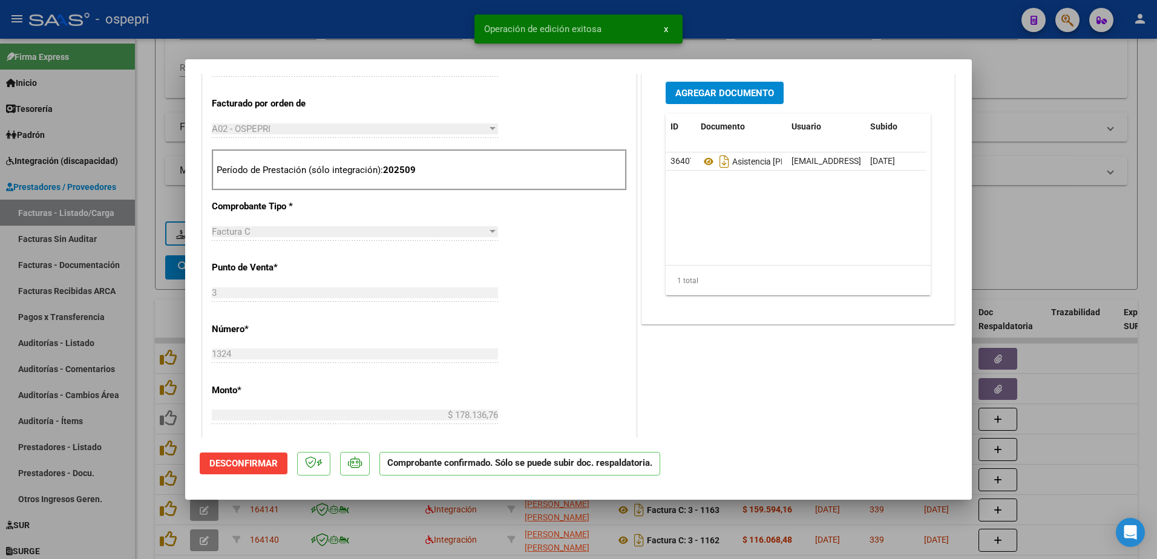
type input "$ 0,00"
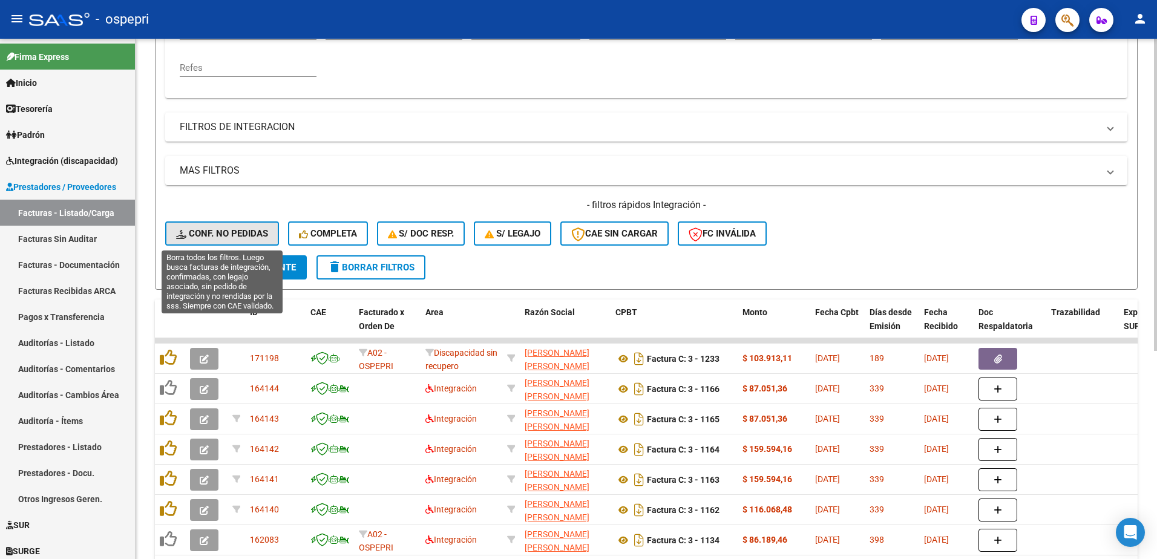
click at [225, 228] on button "Conf. no pedidas" at bounding box center [222, 234] width 114 height 24
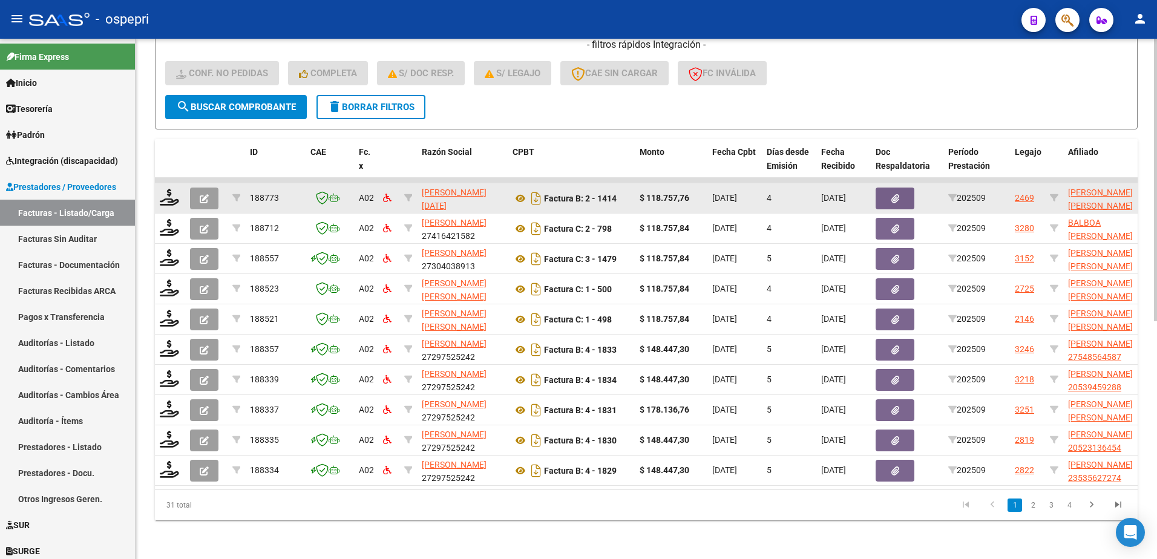
scroll to position [438, 0]
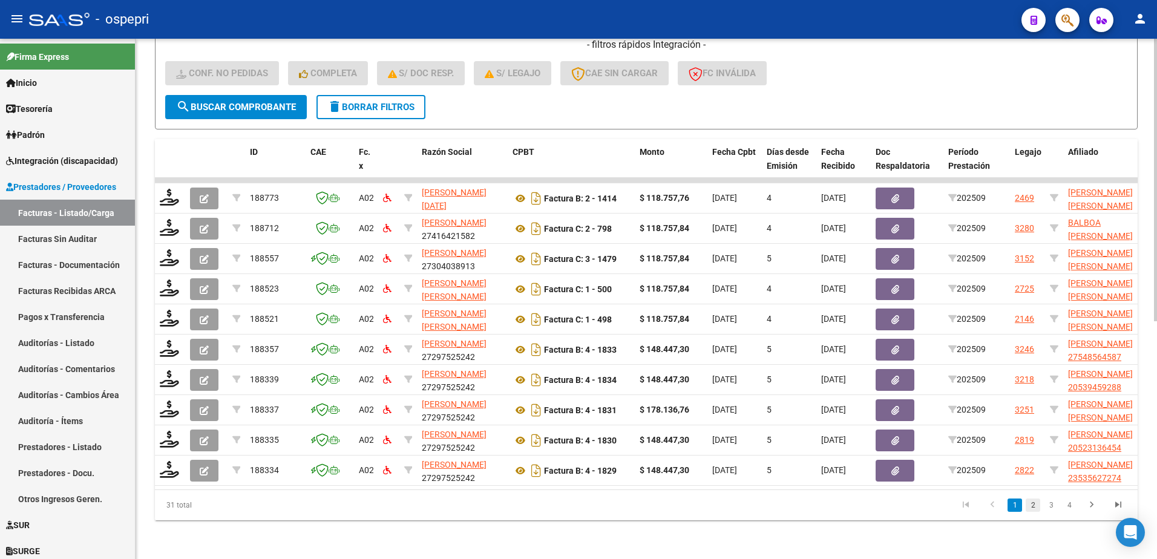
click at [1034, 510] on link "2" at bounding box center [1033, 505] width 15 height 13
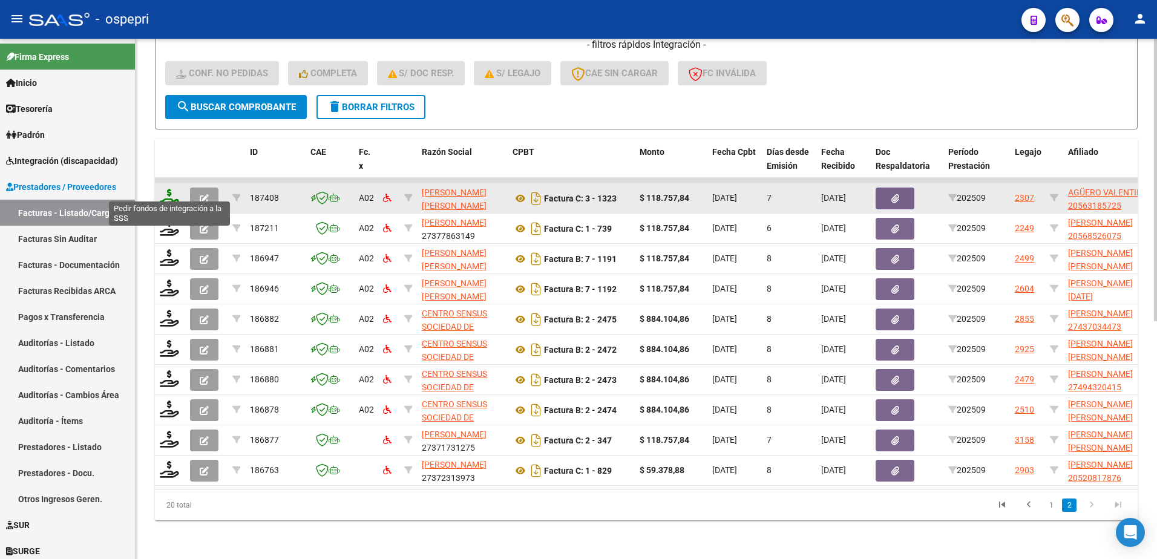
click at [169, 192] on icon at bounding box center [169, 197] width 19 height 17
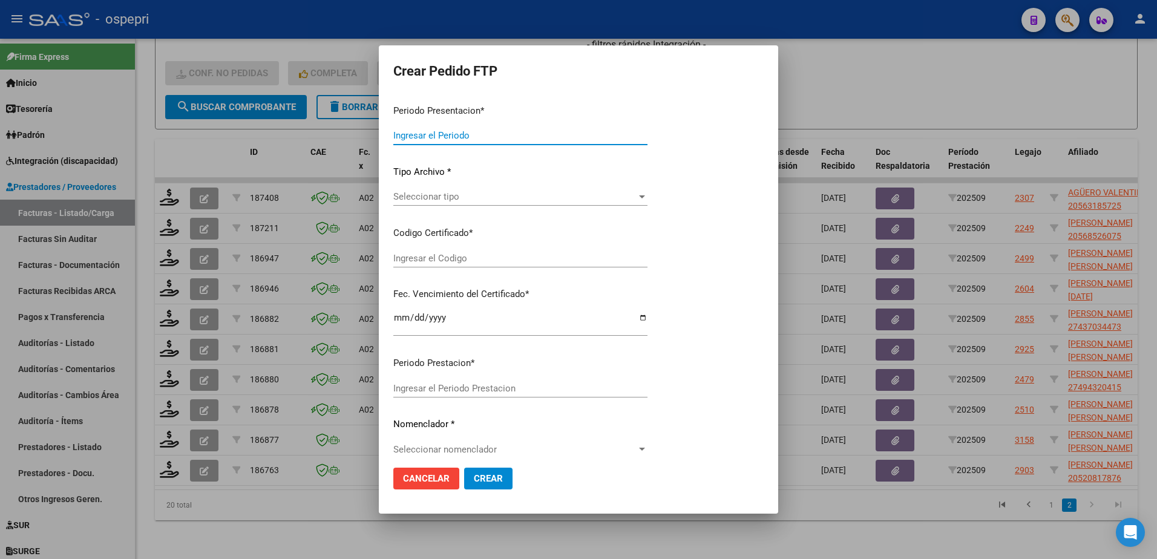
type input "202509"
type input "$ 118.757,84"
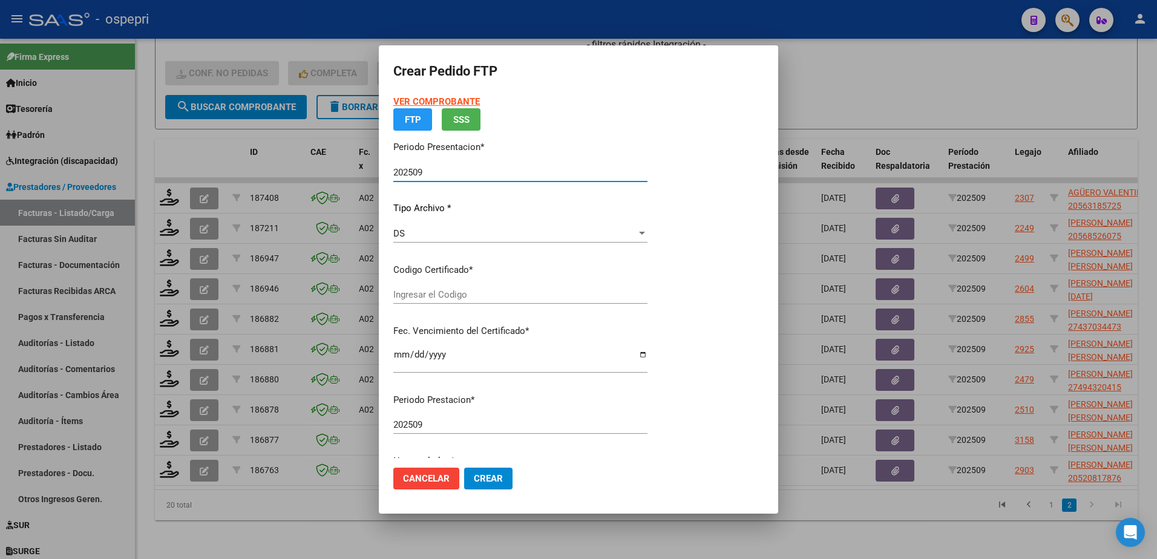
type input "2056318572-5"
type input "[DATE]"
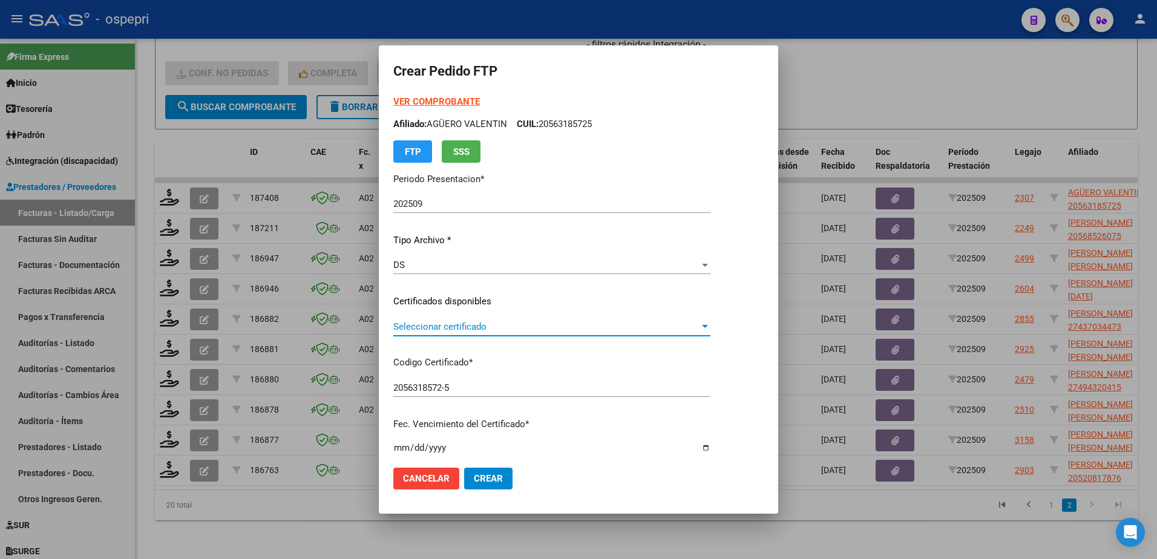
click at [470, 323] on span "Seleccionar certificado" at bounding box center [546, 326] width 306 height 11
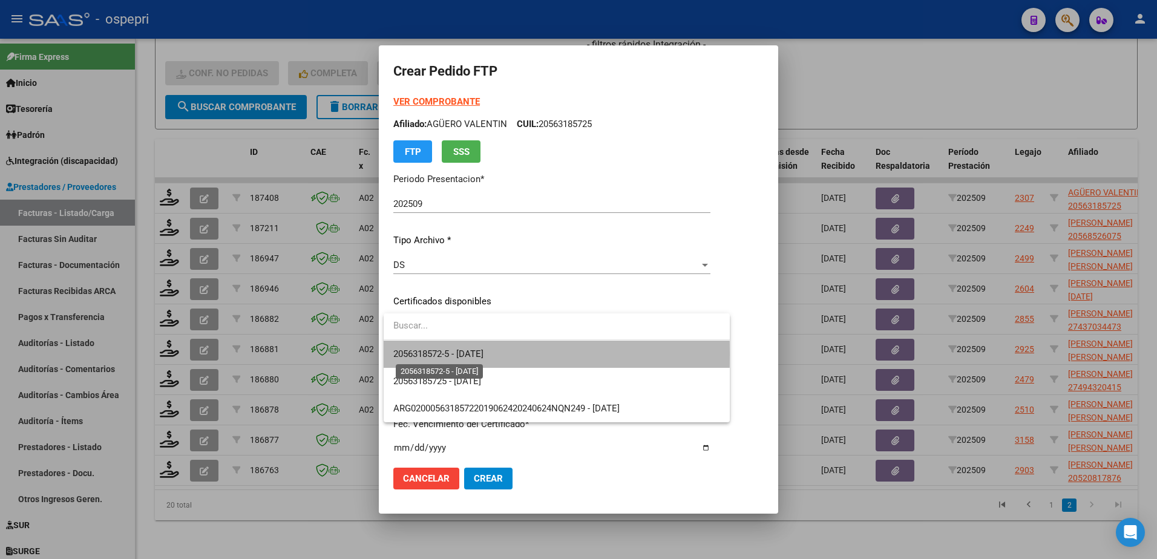
click at [476, 354] on span "2056318572-5 - [DATE]" at bounding box center [438, 354] width 90 height 11
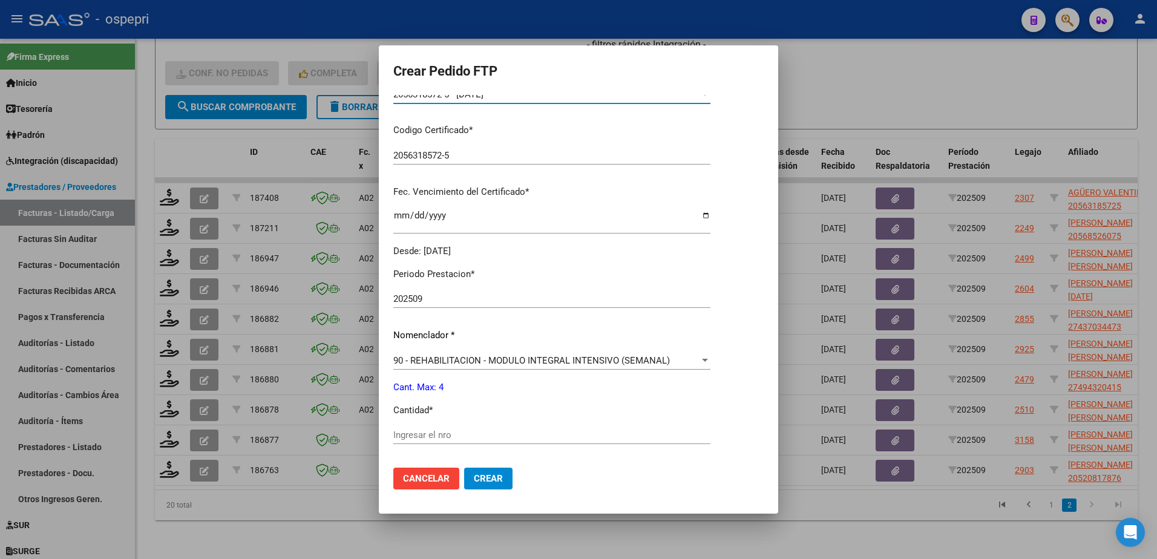
scroll to position [303, 0]
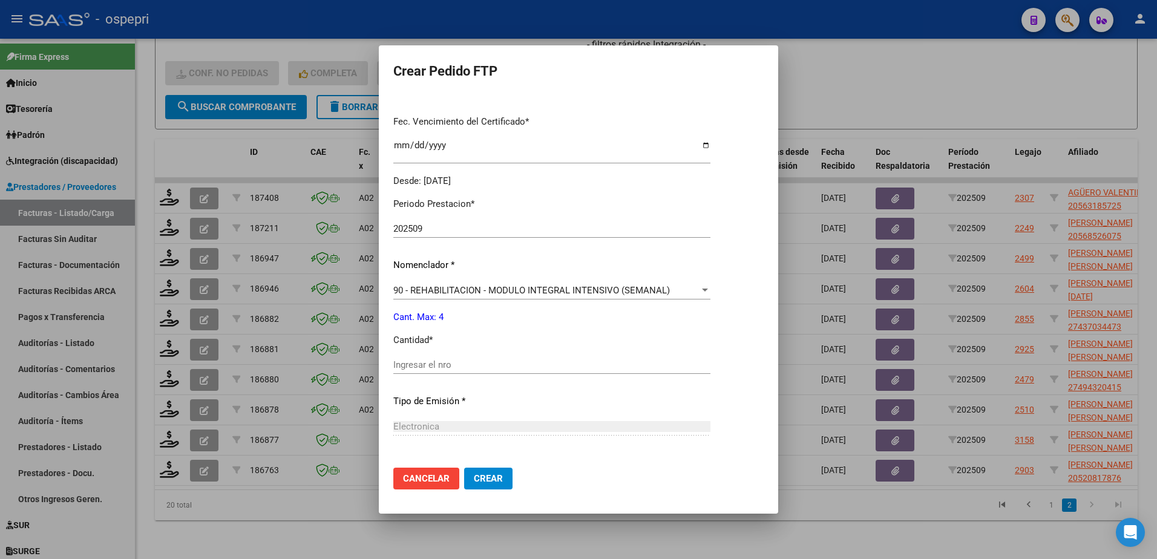
click at [456, 363] on input "Ingresar el nro" at bounding box center [551, 365] width 317 height 11
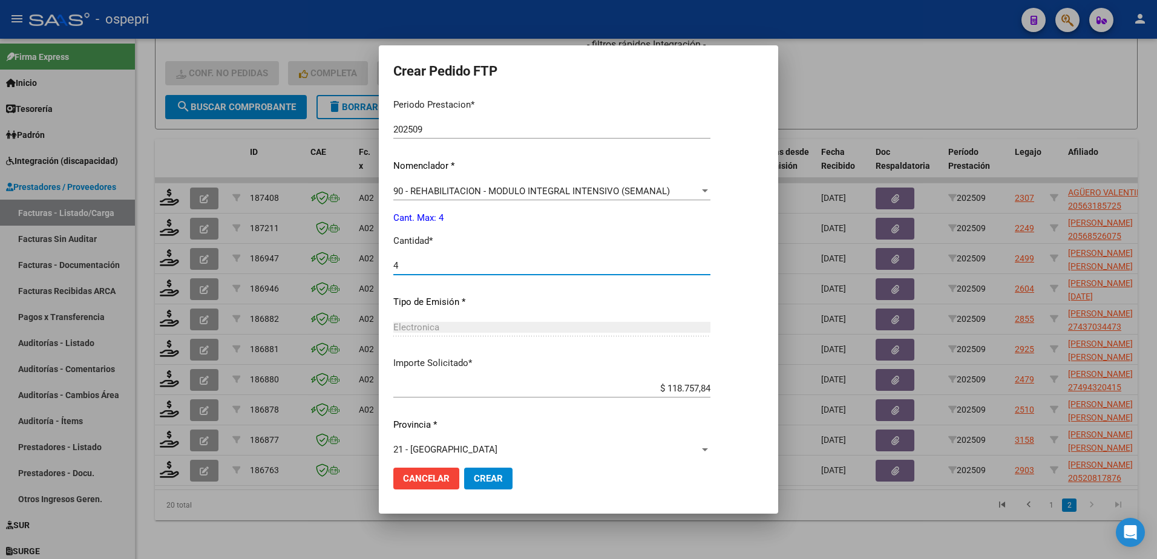
scroll to position [413, 0]
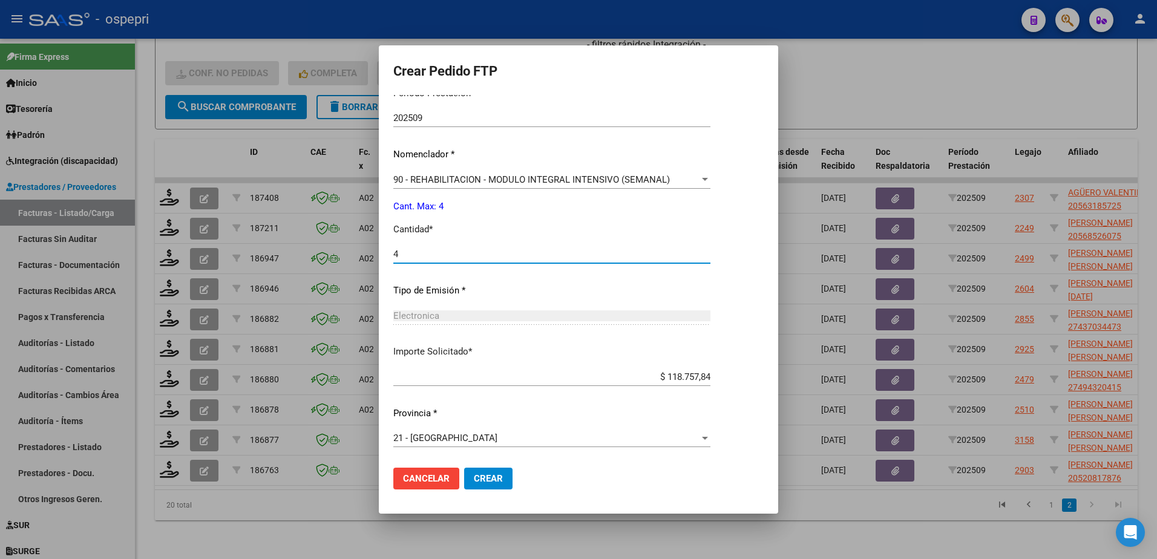
type input "4"
click at [485, 474] on span "Crear" at bounding box center [488, 478] width 29 height 11
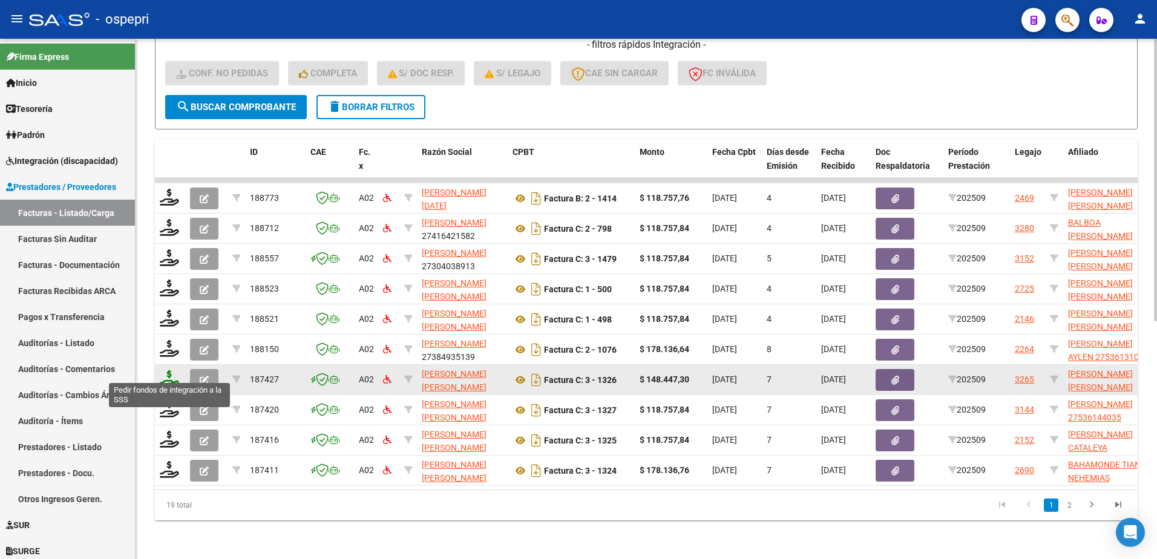
click at [169, 372] on icon at bounding box center [169, 378] width 19 height 17
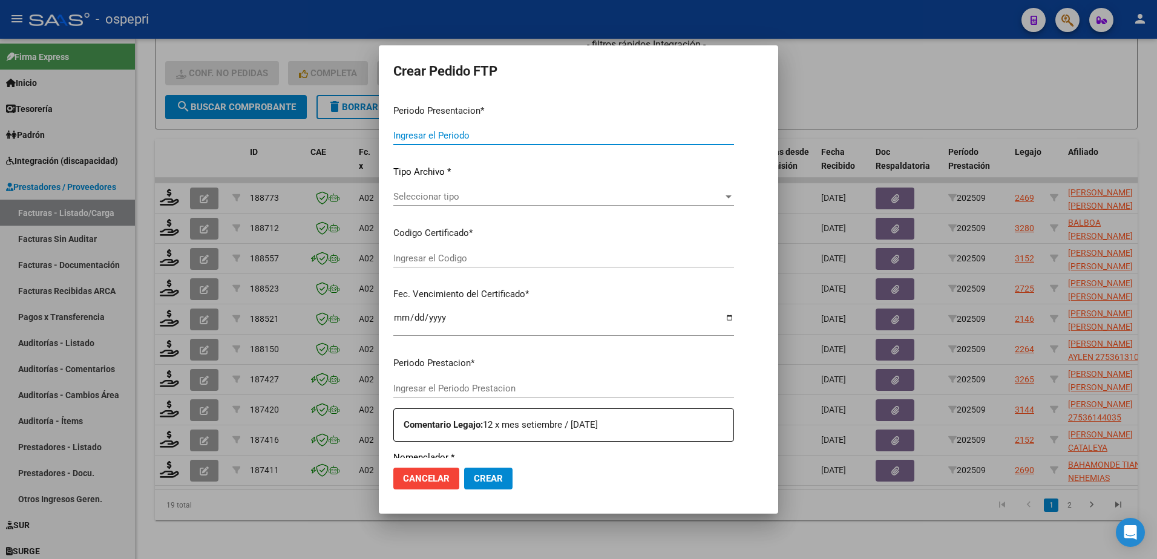
type input "202509"
type input "$ 148.447,30"
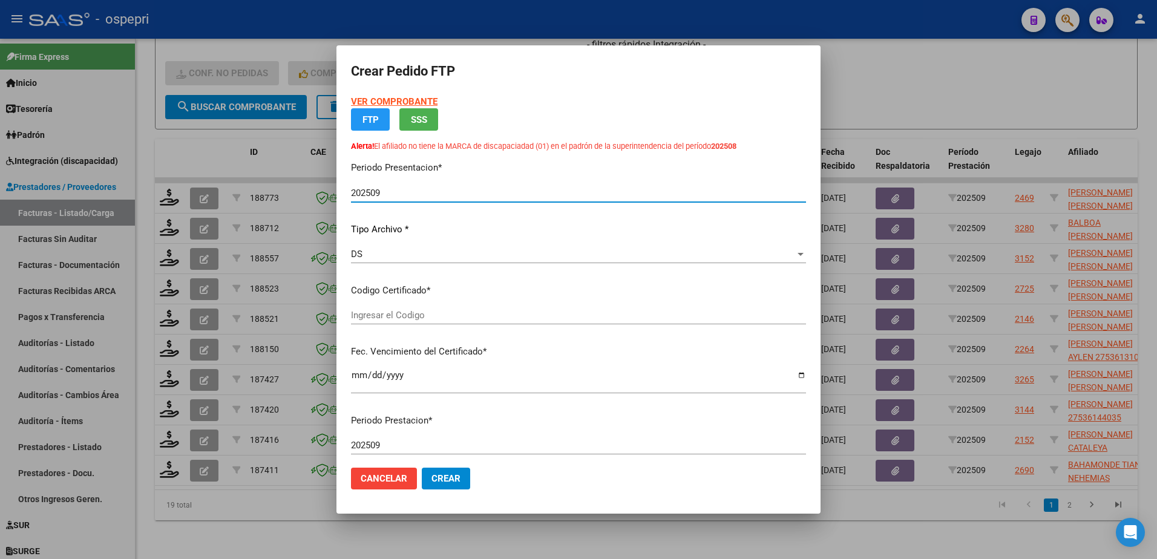
type input "20566059615"
type input "[DATE]"
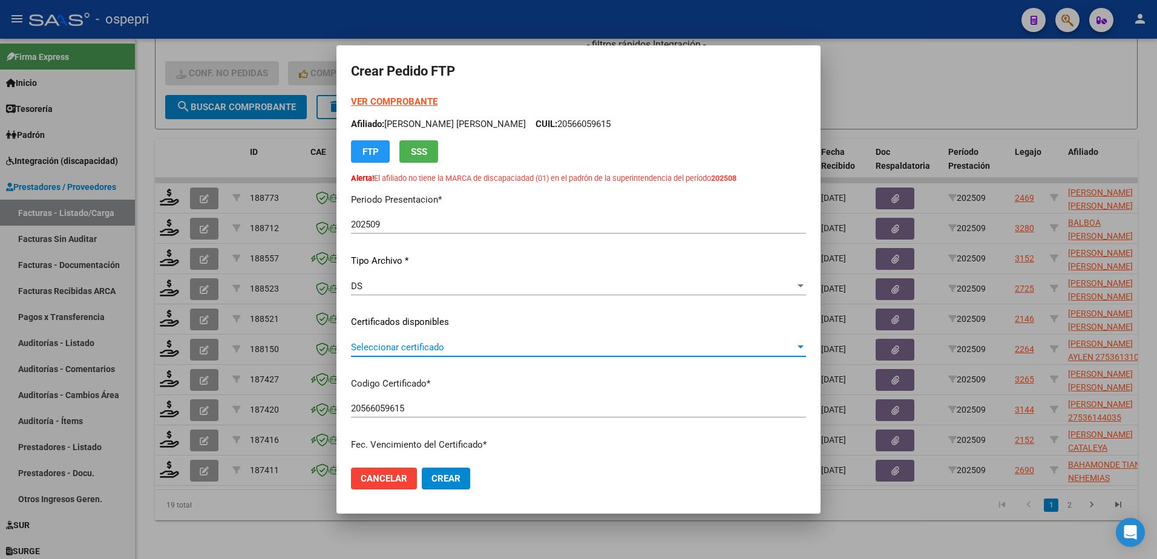
click at [400, 350] on span "Seleccionar certificado" at bounding box center [573, 347] width 444 height 11
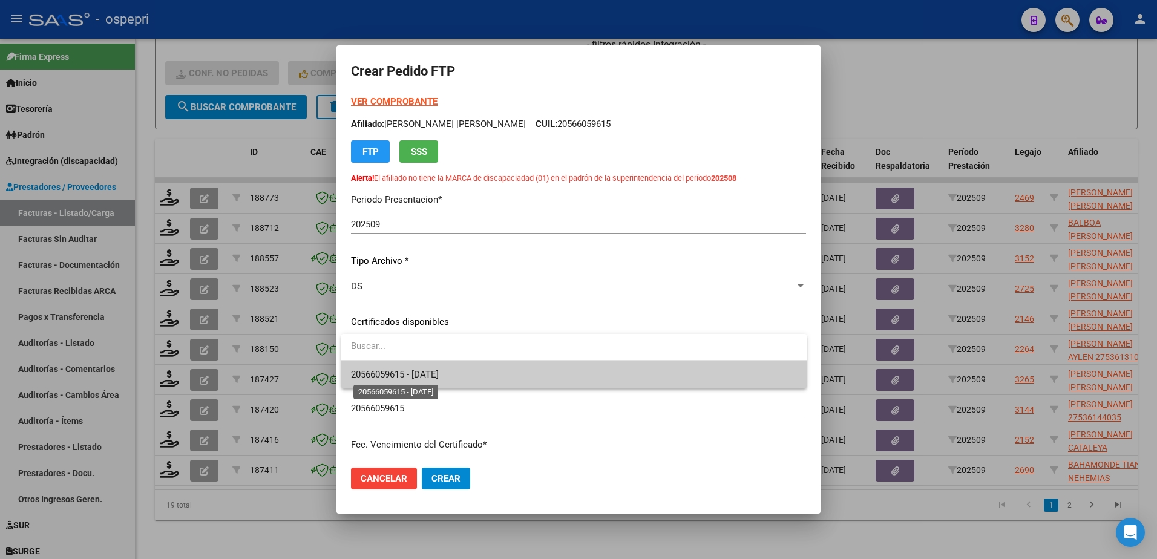
click at [405, 373] on span "20566059615 - [DATE]" at bounding box center [395, 374] width 88 height 11
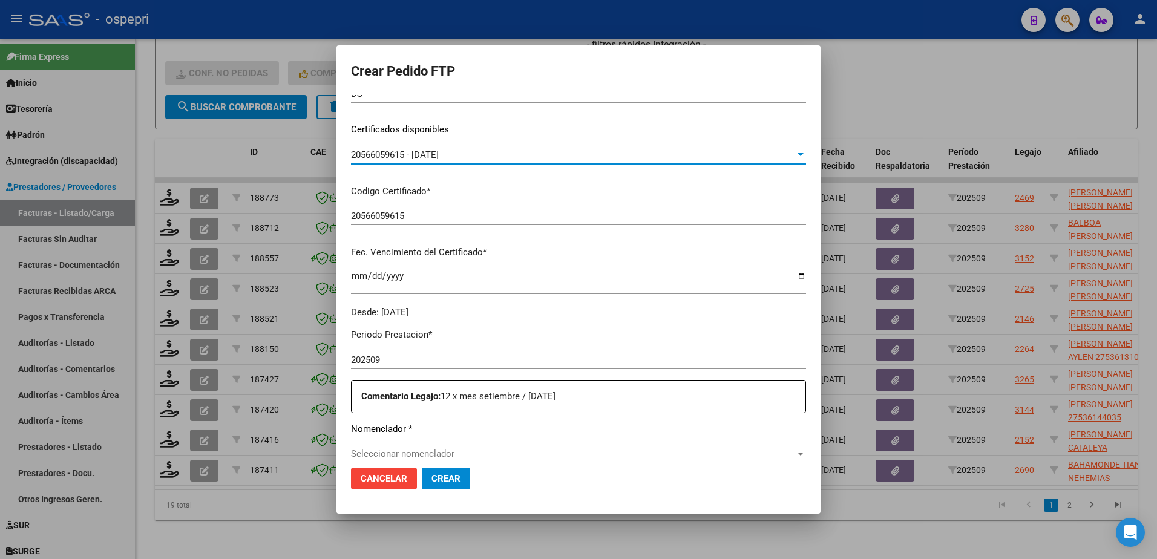
scroll to position [242, 0]
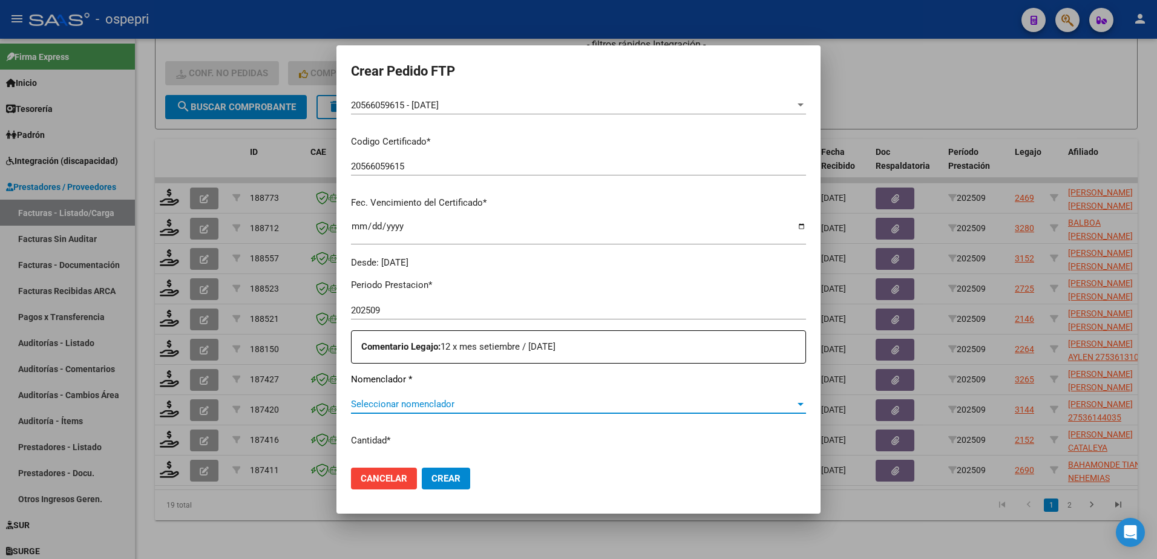
click at [404, 407] on span "Seleccionar nomenclador" at bounding box center [573, 404] width 444 height 11
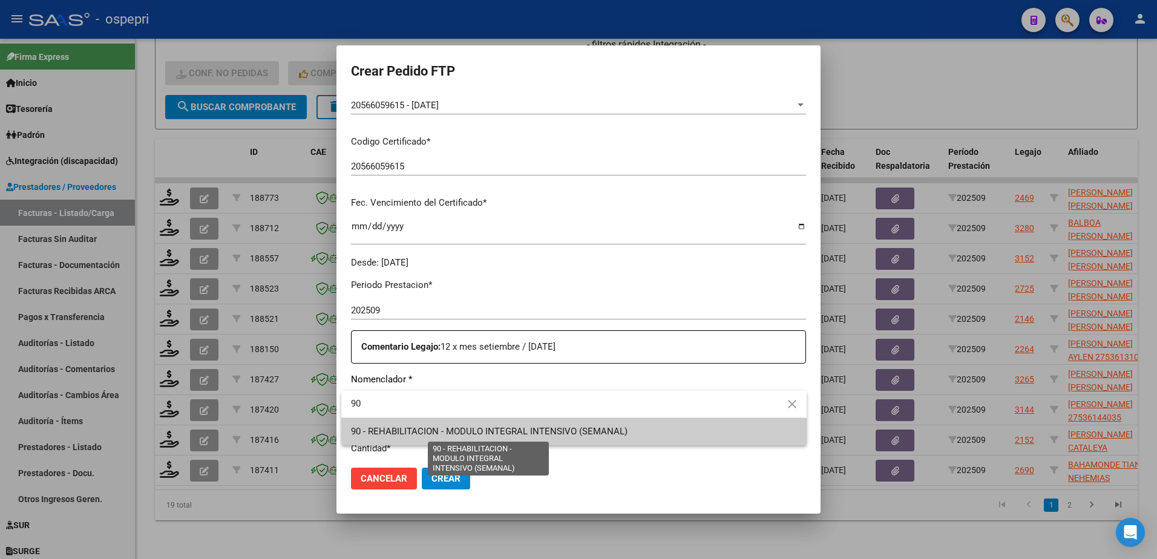
type input "90"
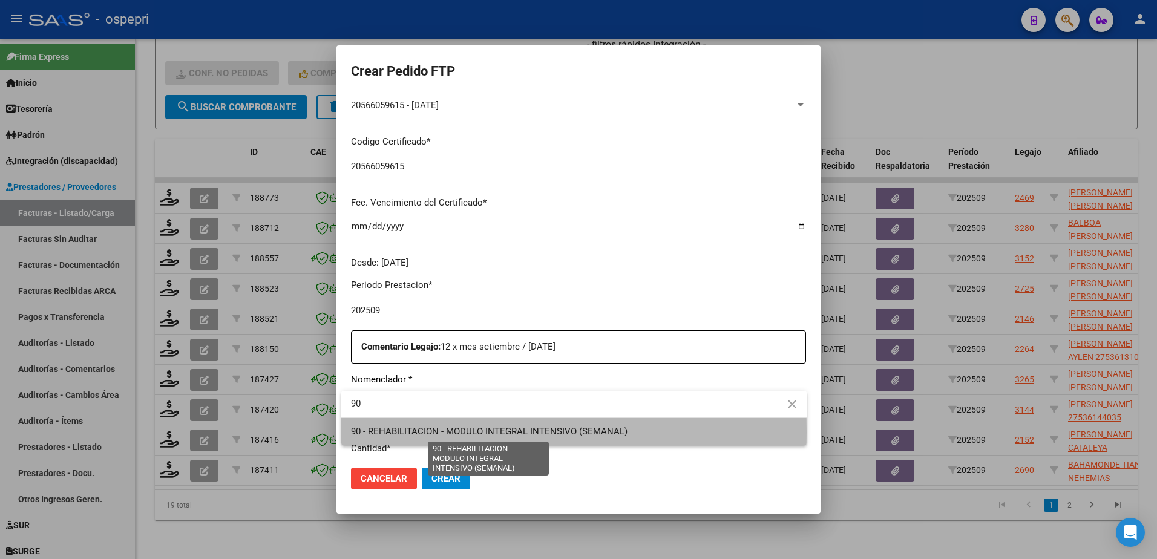
click at [438, 432] on span "90 - REHABILITACION - MODULO INTEGRAL INTENSIVO (SEMANAL)" at bounding box center [489, 431] width 277 height 11
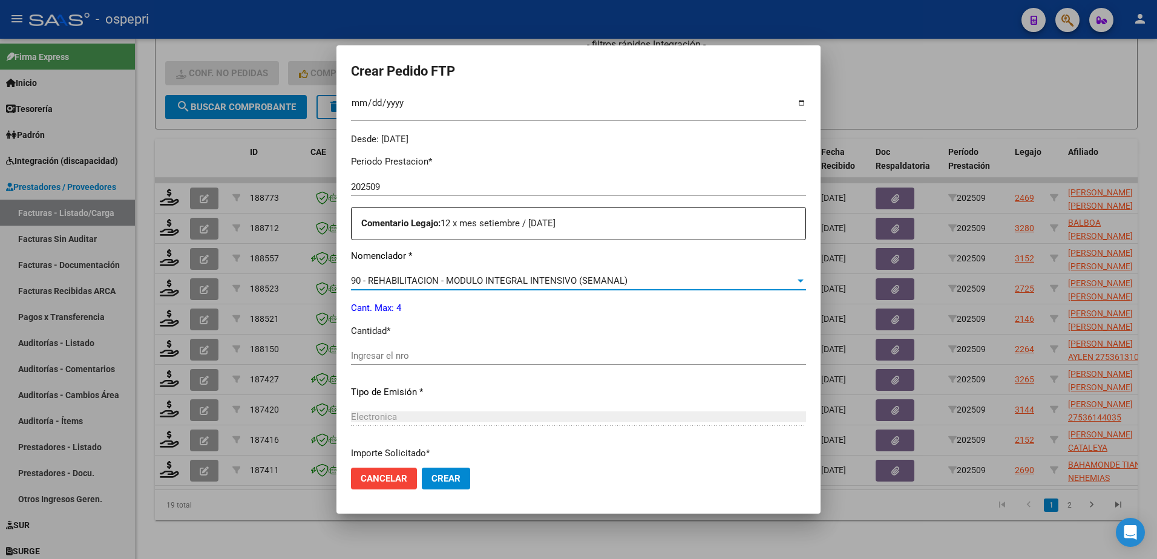
scroll to position [424, 0]
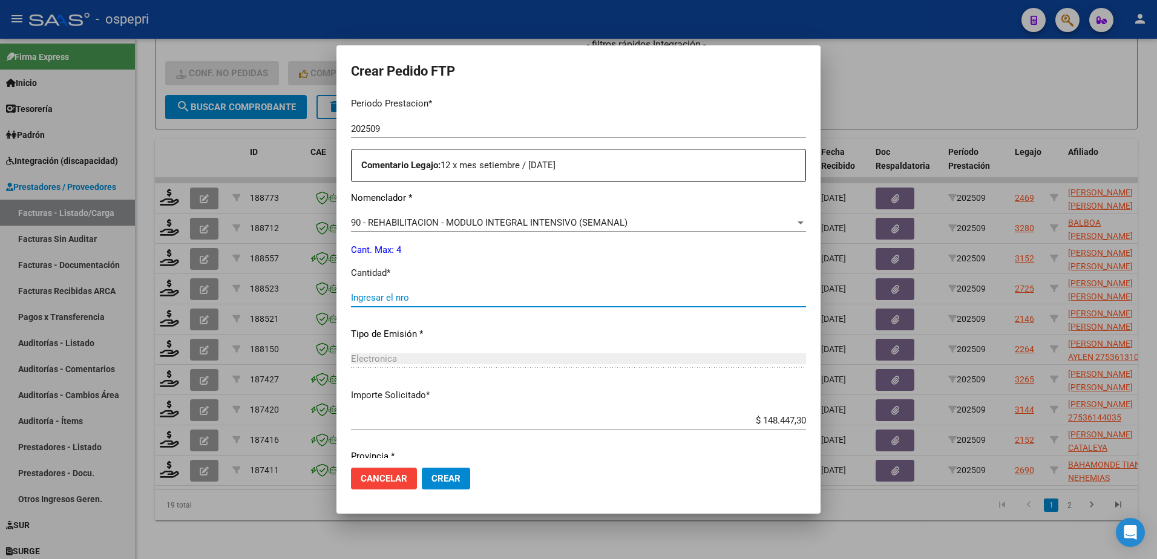
click at [384, 297] on input "Ingresar el nro" at bounding box center [578, 297] width 455 height 11
type input "4"
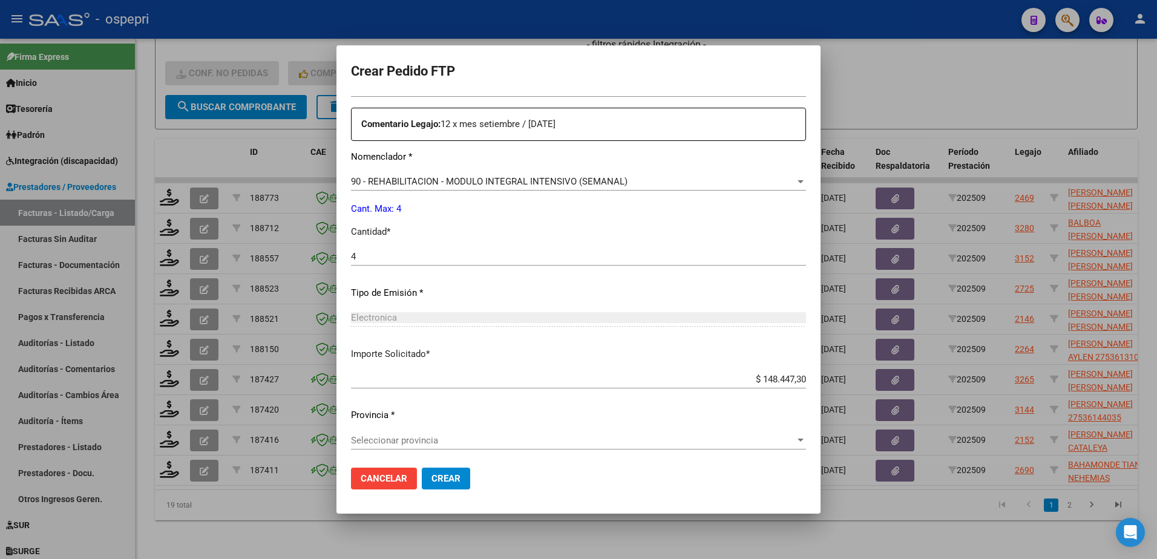
scroll to position [467, 0]
click at [436, 442] on span "Seleccionar provincia" at bounding box center [573, 438] width 444 height 11
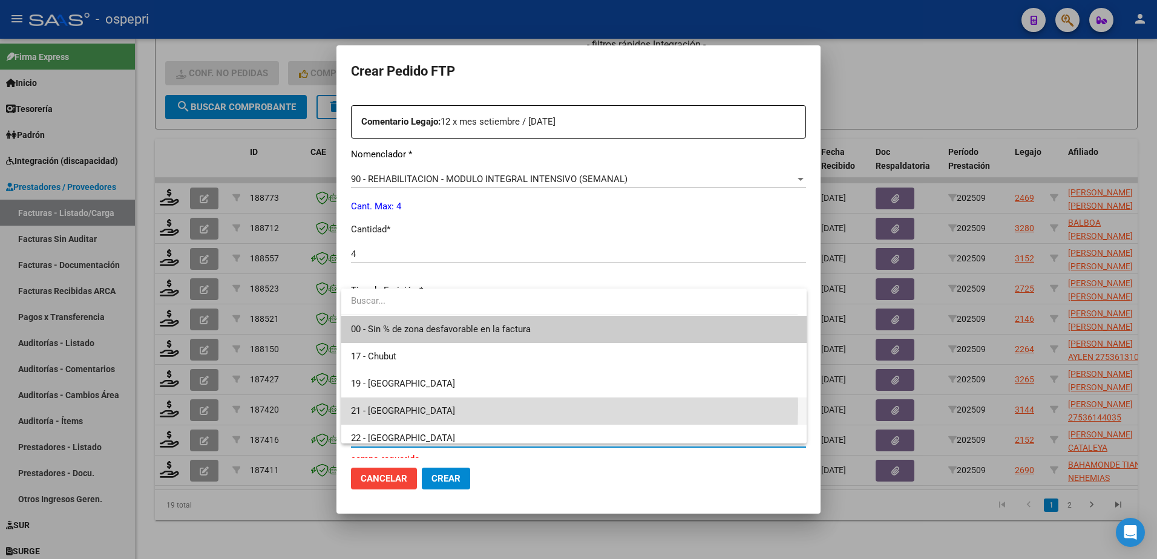
click at [417, 406] on span "21 - [GEOGRAPHIC_DATA]" at bounding box center [574, 411] width 446 height 27
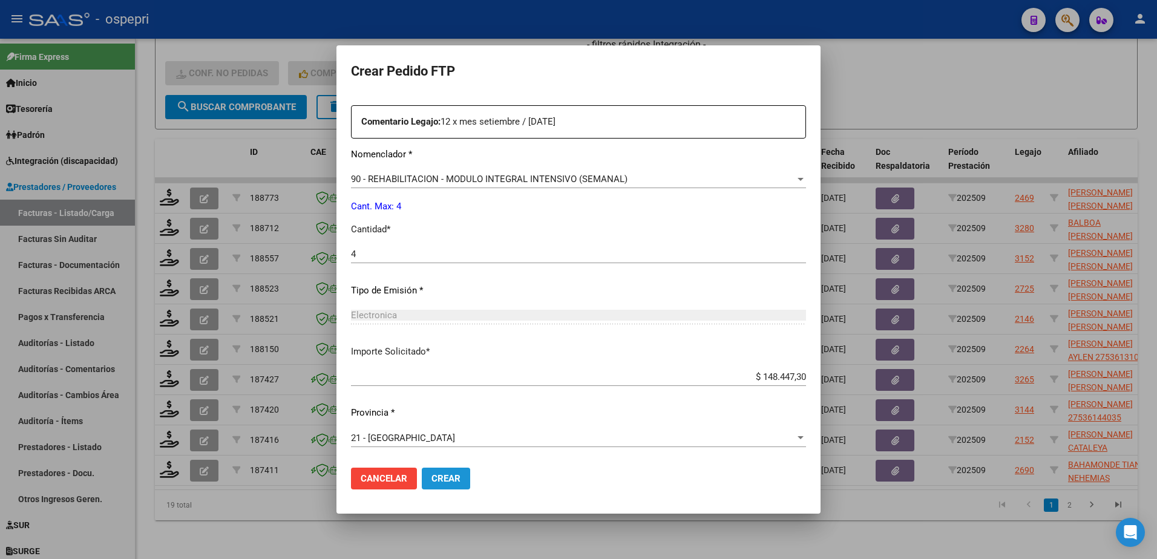
click at [449, 478] on span "Crear" at bounding box center [446, 478] width 29 height 11
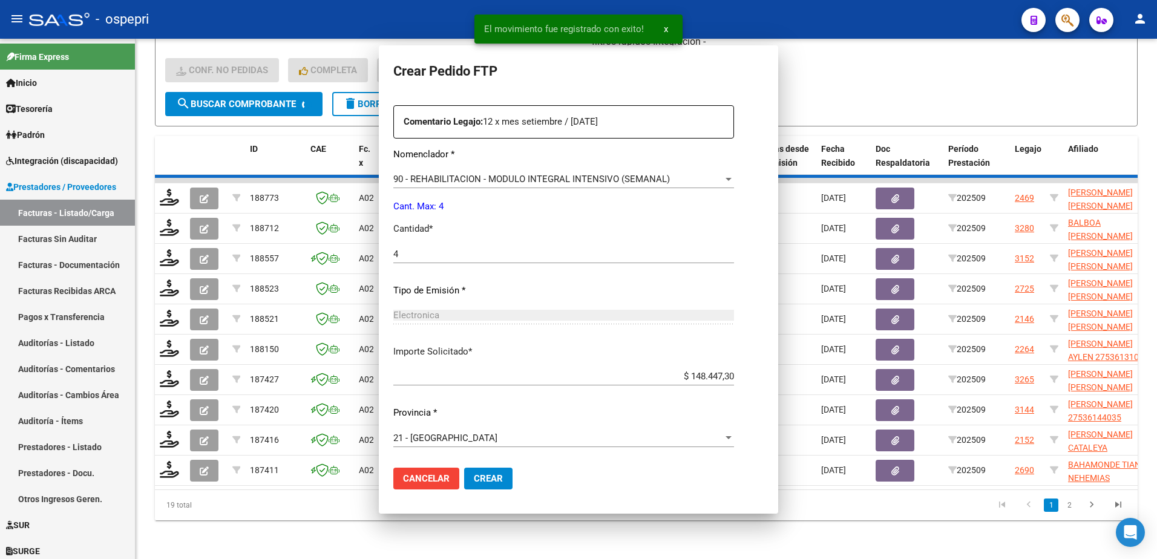
scroll to position [0, 0]
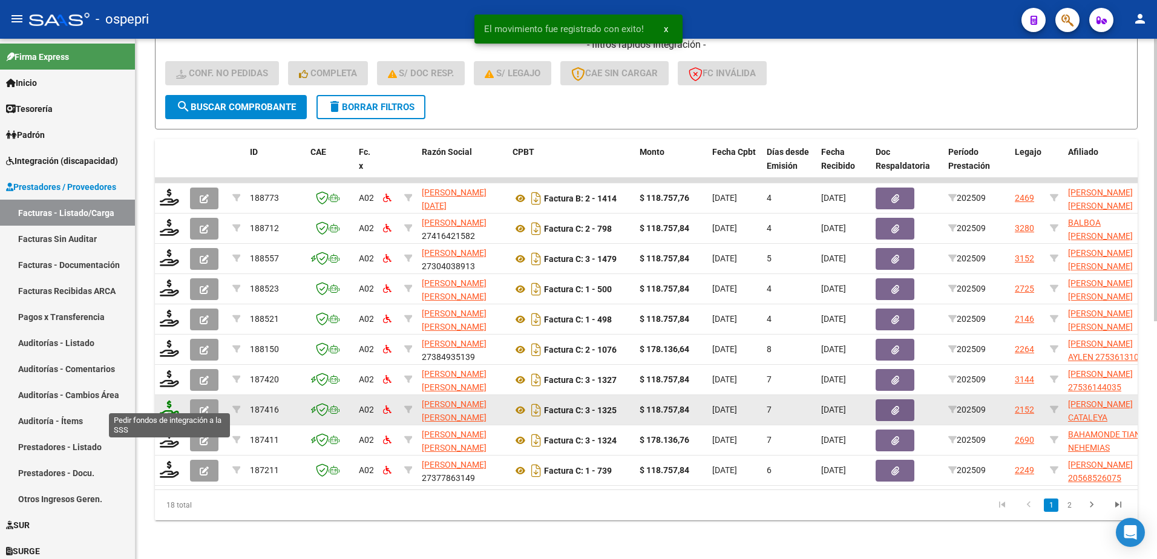
click at [163, 404] on icon at bounding box center [169, 409] width 19 height 17
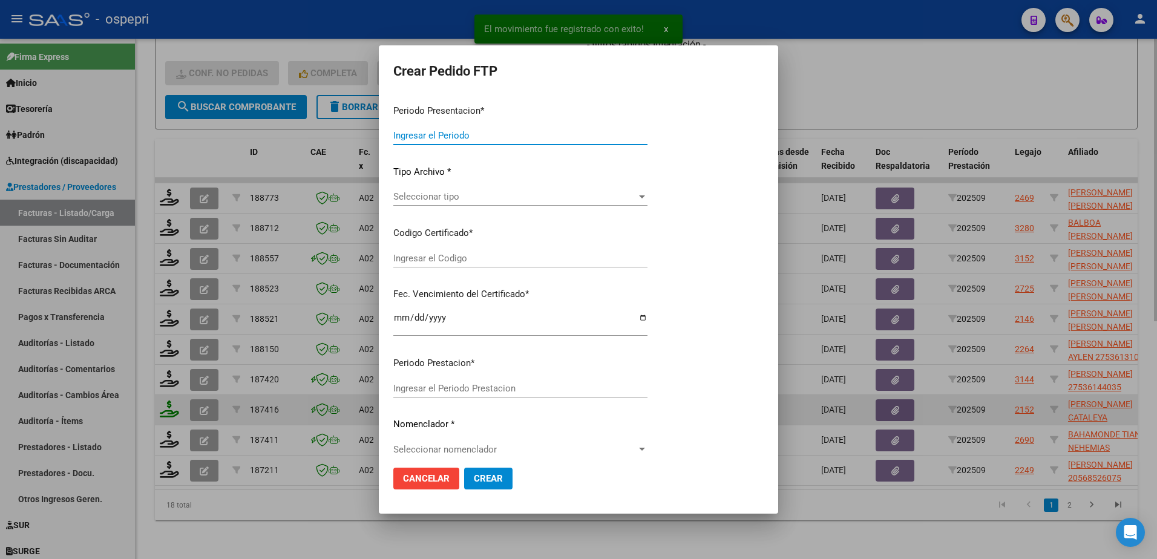
type input "202509"
type input "$ 118.757,84"
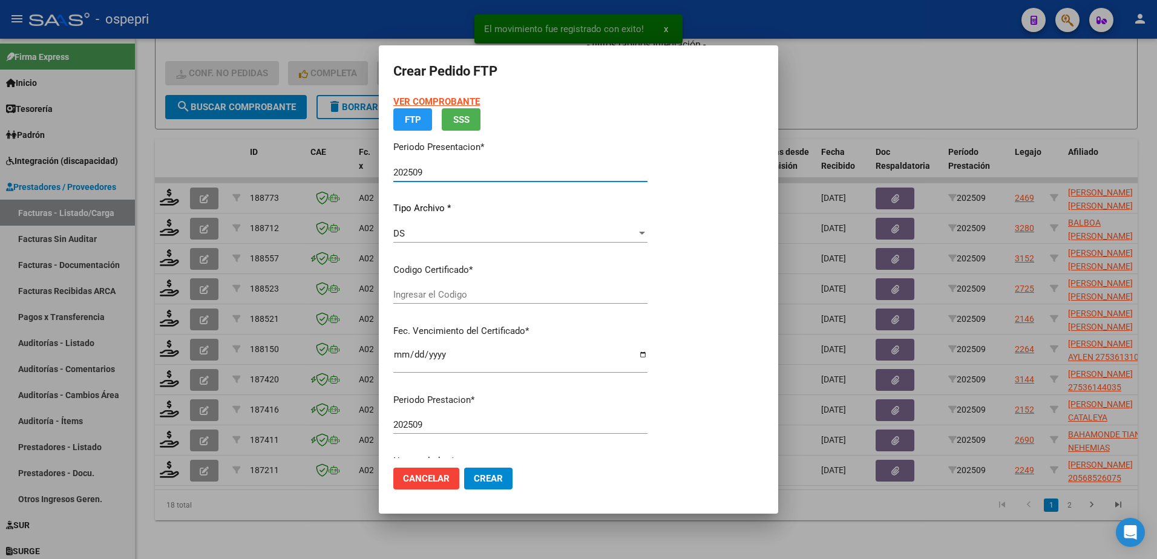
type input "2756005356-3"
type input "[DATE]"
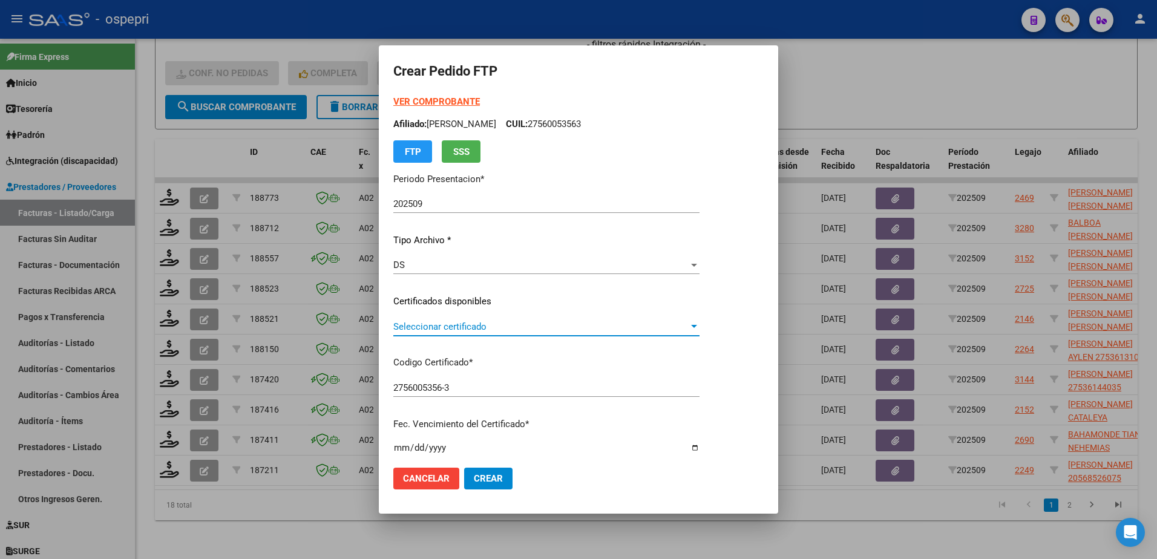
click at [443, 329] on span "Seleccionar certificado" at bounding box center [540, 326] width 295 height 11
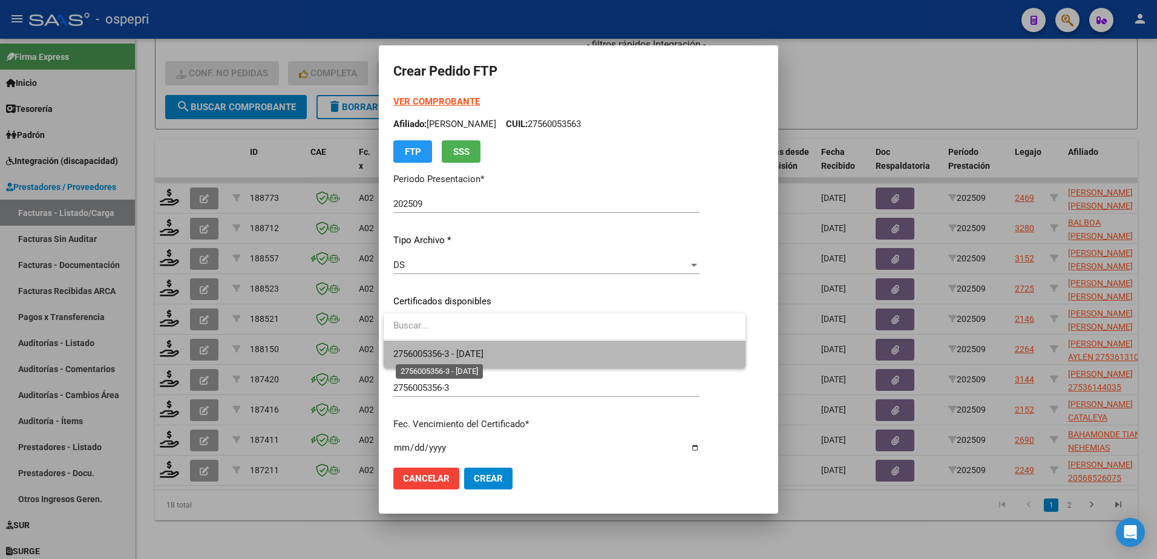
click at [443, 350] on span "2756005356-3 - [DATE]" at bounding box center [438, 354] width 90 height 11
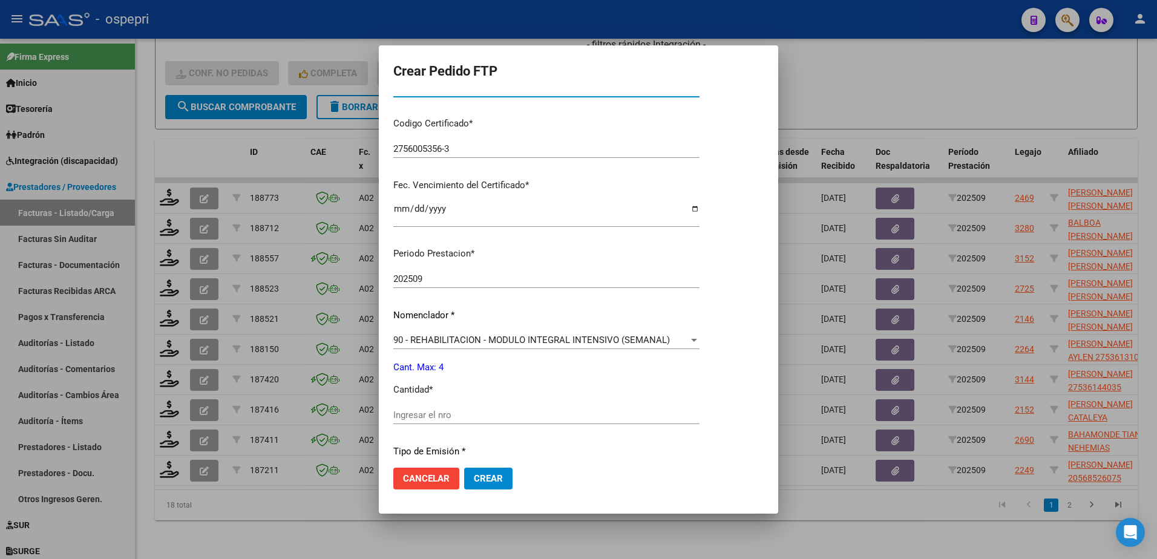
scroll to position [242, 0]
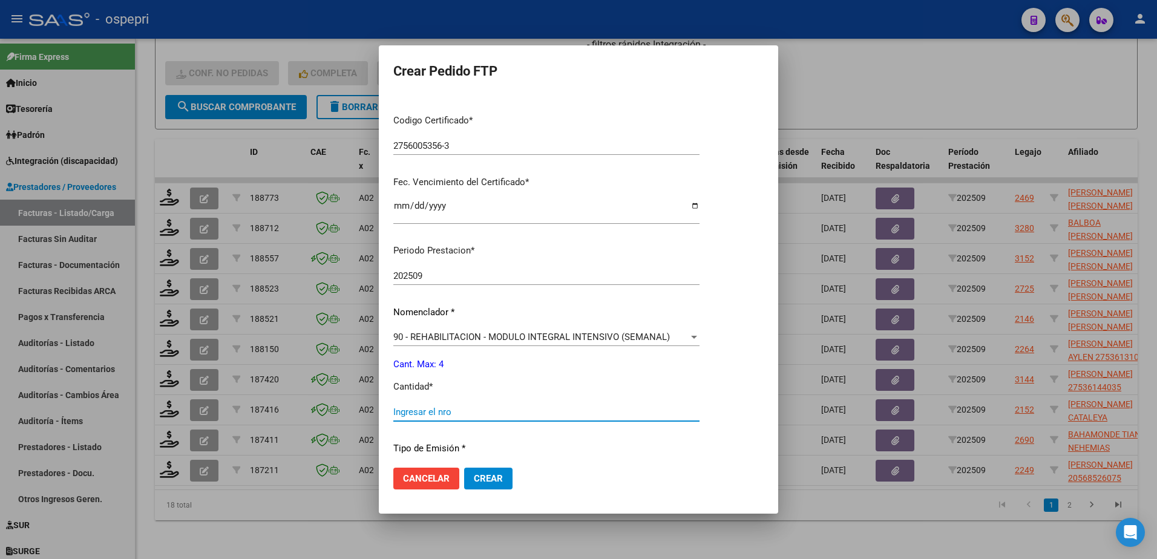
click at [441, 414] on input "Ingresar el nro" at bounding box center [546, 412] width 306 height 11
type input "4"
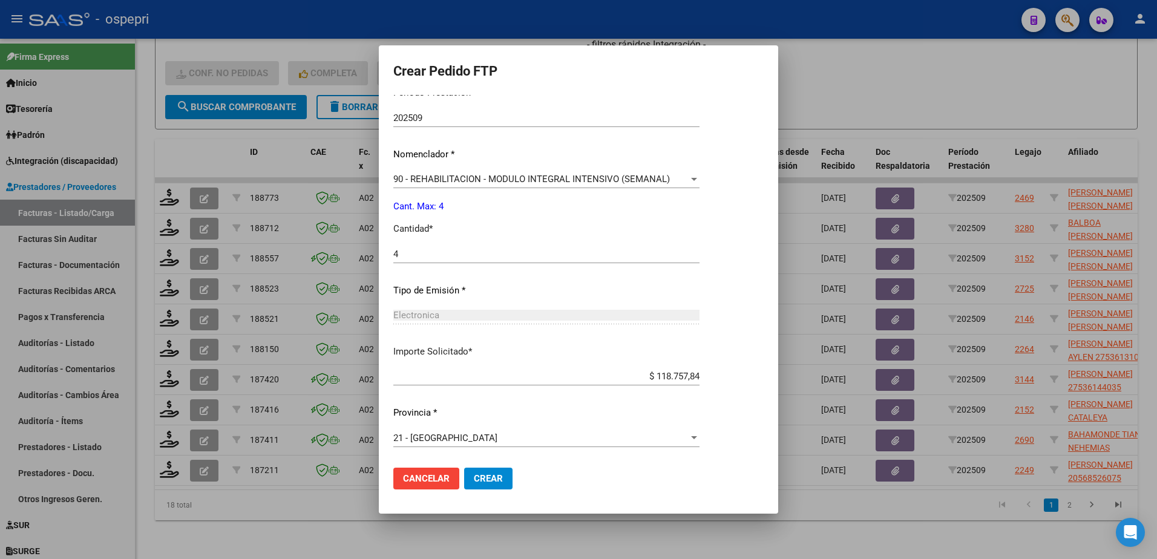
click at [496, 479] on span "Crear" at bounding box center [488, 478] width 29 height 11
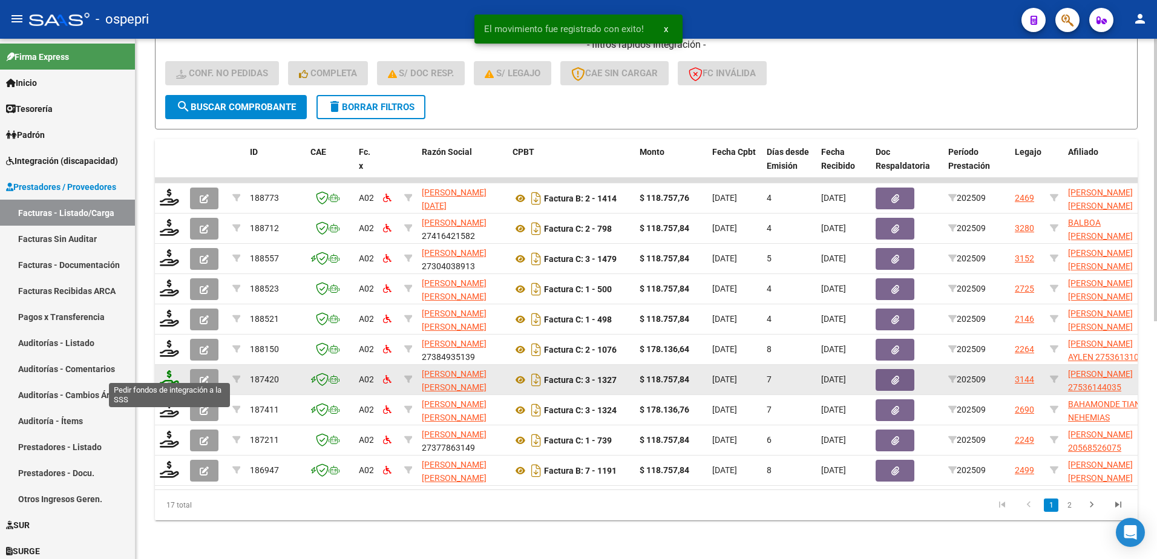
click at [173, 374] on icon at bounding box center [169, 378] width 19 height 17
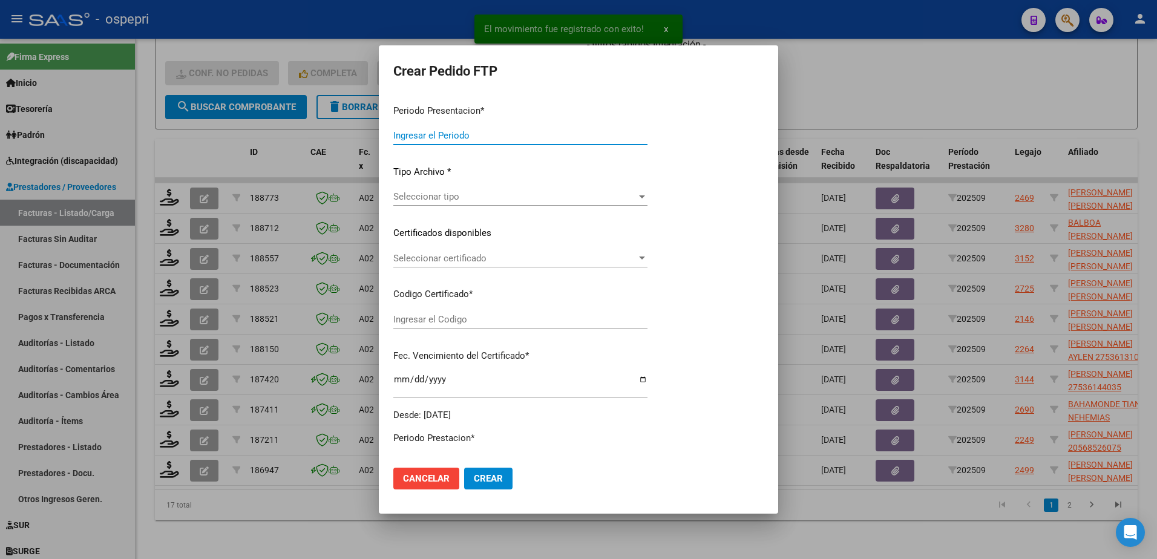
type input "202509"
type input "$ 118.757,84"
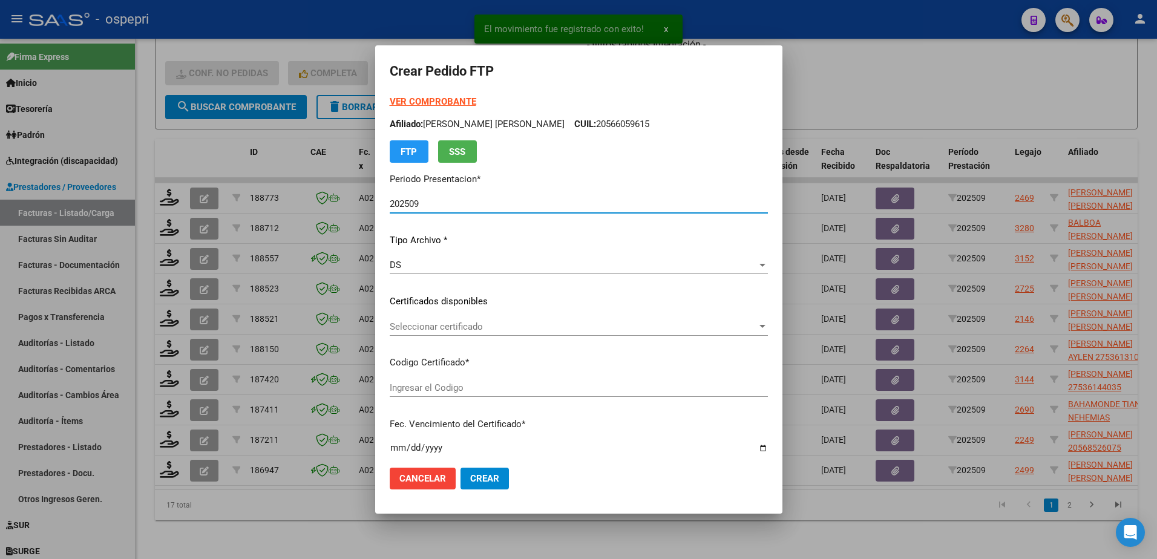
type input "2753614403-5"
type input "[DATE]"
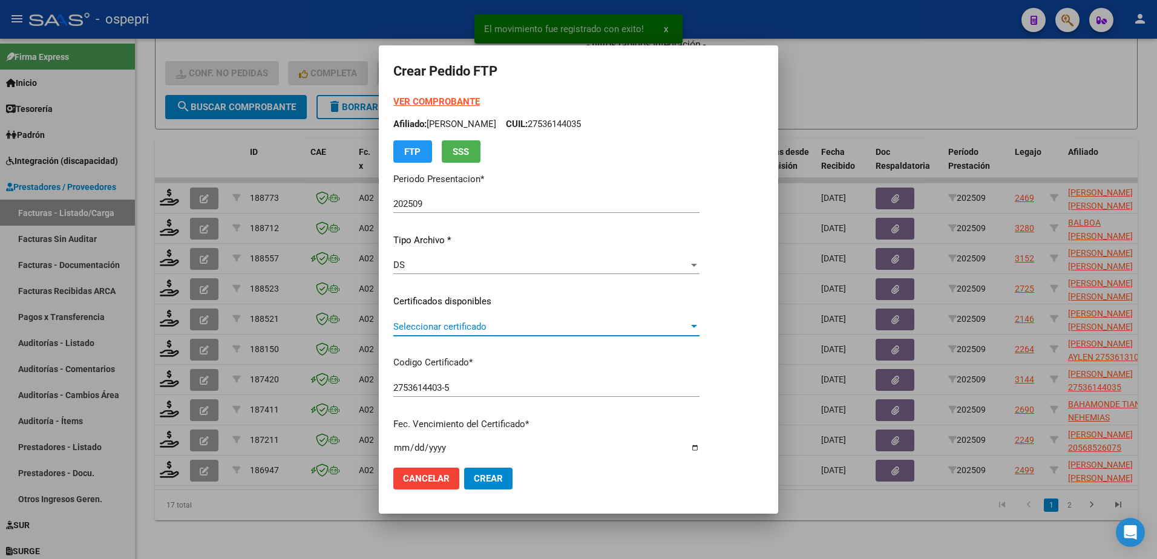
click at [429, 331] on span "Seleccionar certificado" at bounding box center [540, 326] width 295 height 11
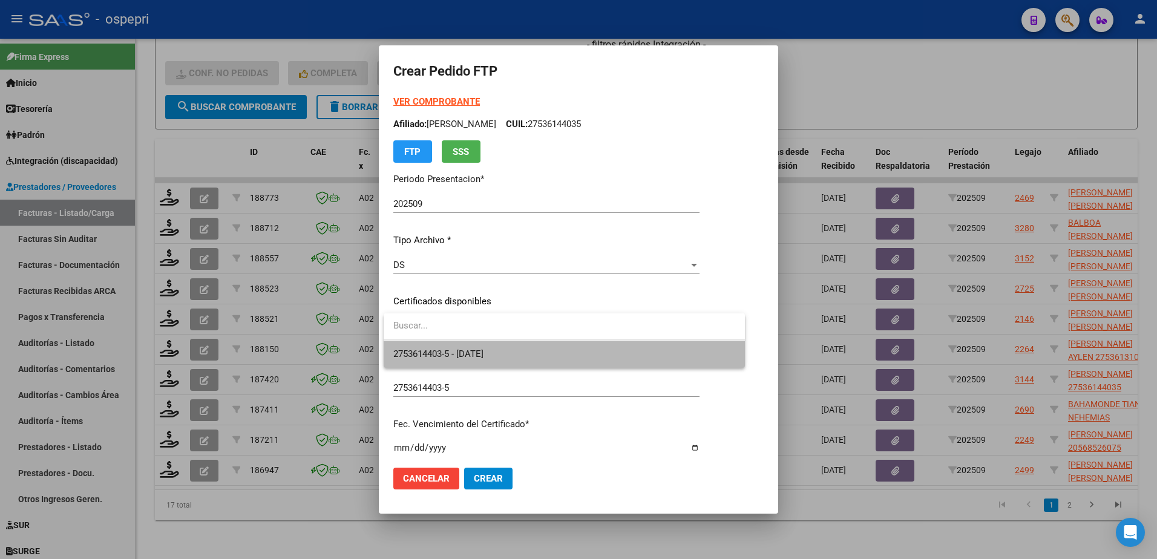
click at [430, 347] on span "2753614403-5 - [DATE]" at bounding box center [564, 354] width 342 height 27
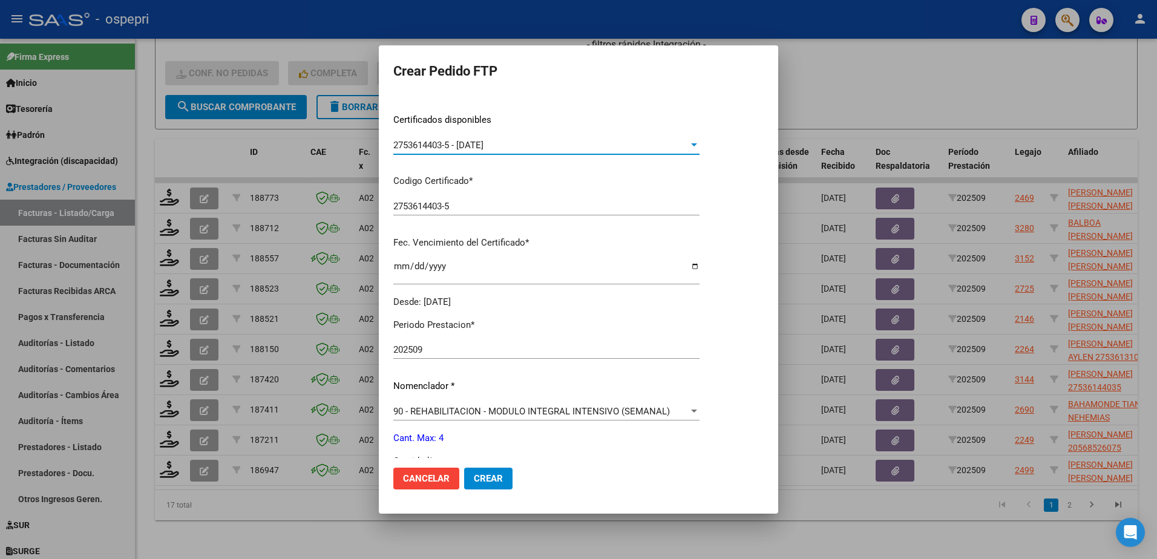
scroll to position [303, 0]
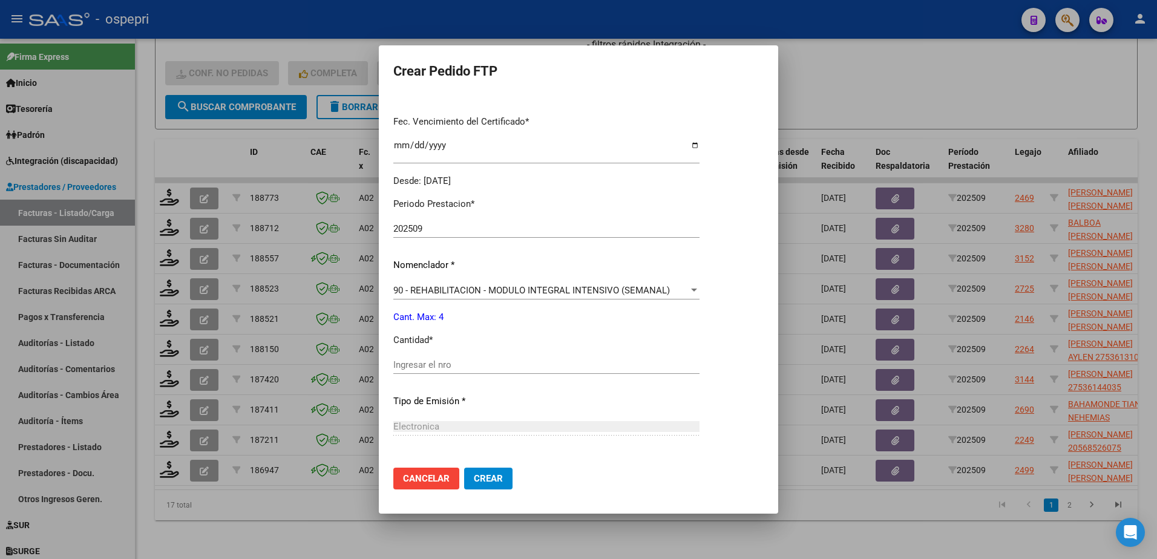
click at [446, 361] on input "Ingresar el nro" at bounding box center [546, 365] width 306 height 11
type input "4"
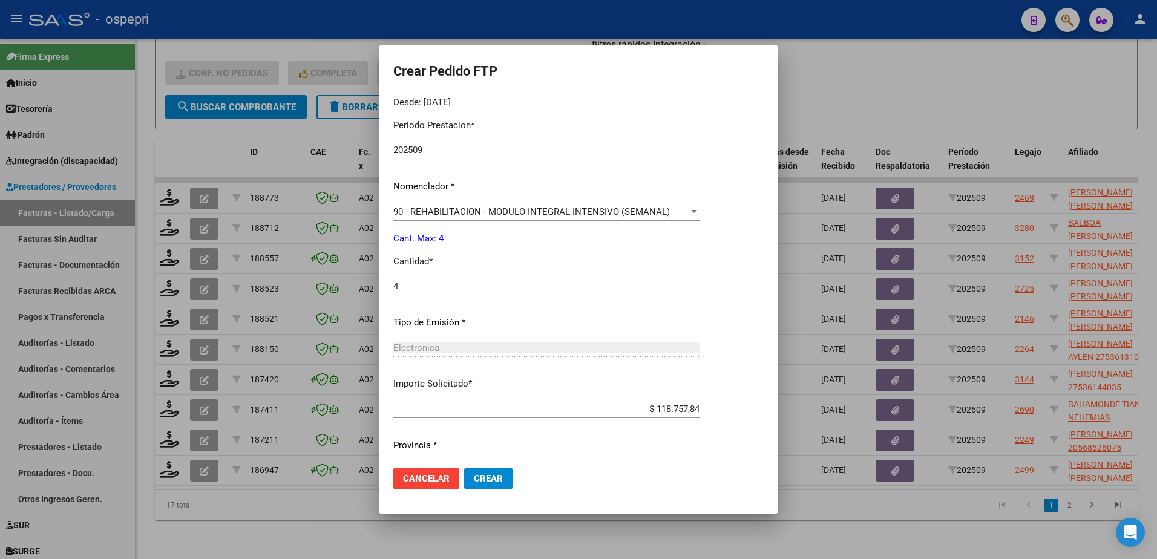
scroll to position [413, 0]
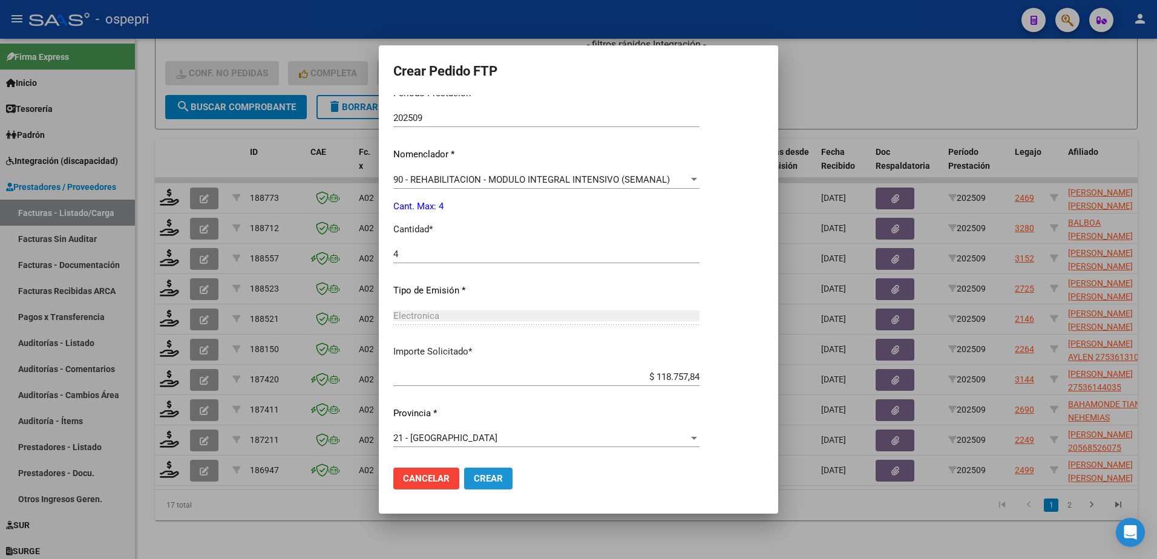
click at [496, 479] on span "Crear" at bounding box center [488, 478] width 29 height 11
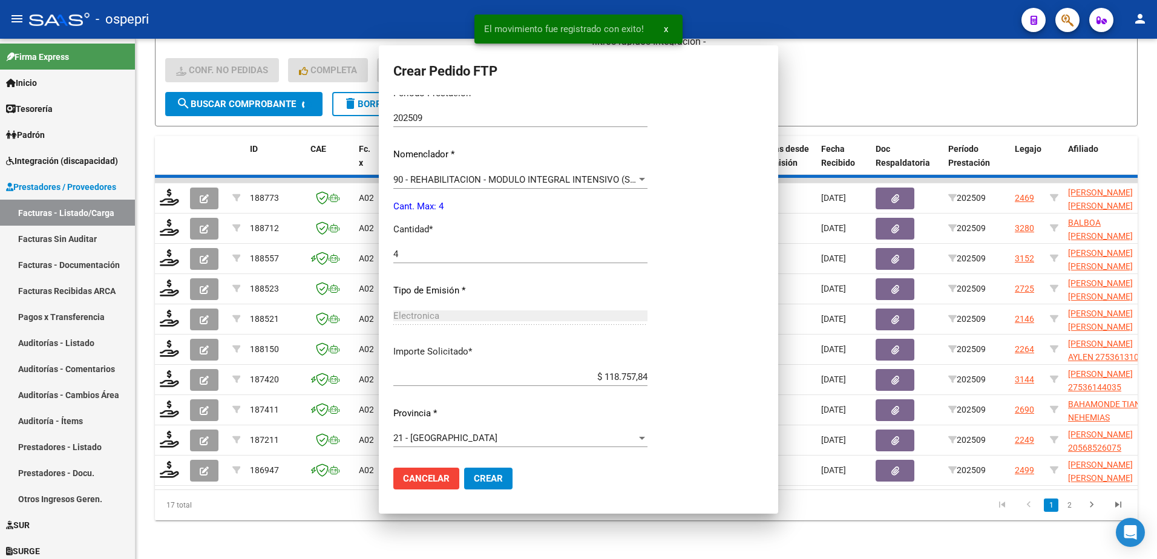
scroll to position [0, 0]
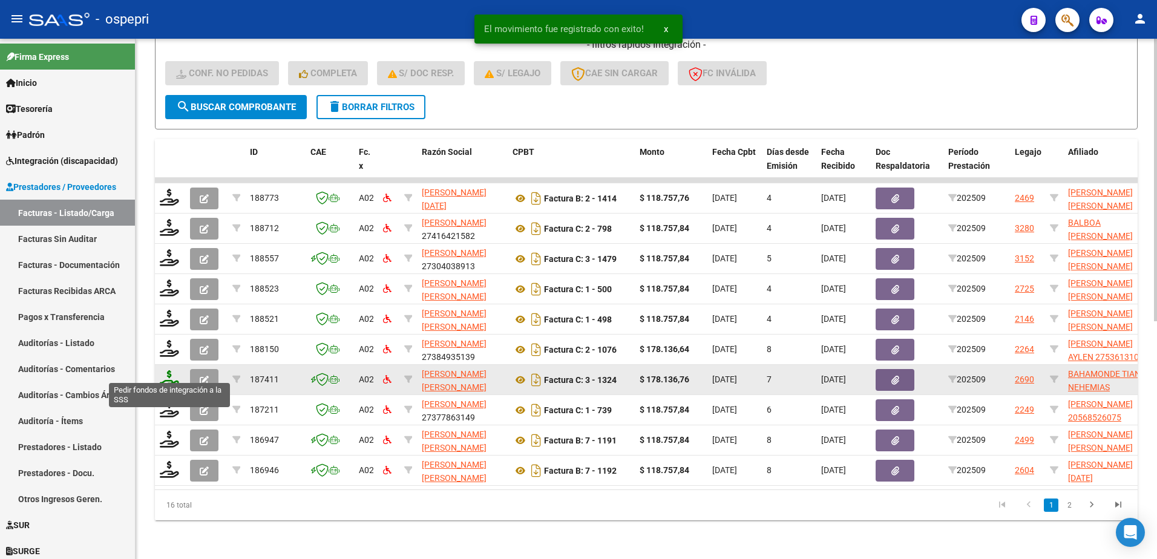
click at [173, 372] on icon at bounding box center [169, 378] width 19 height 17
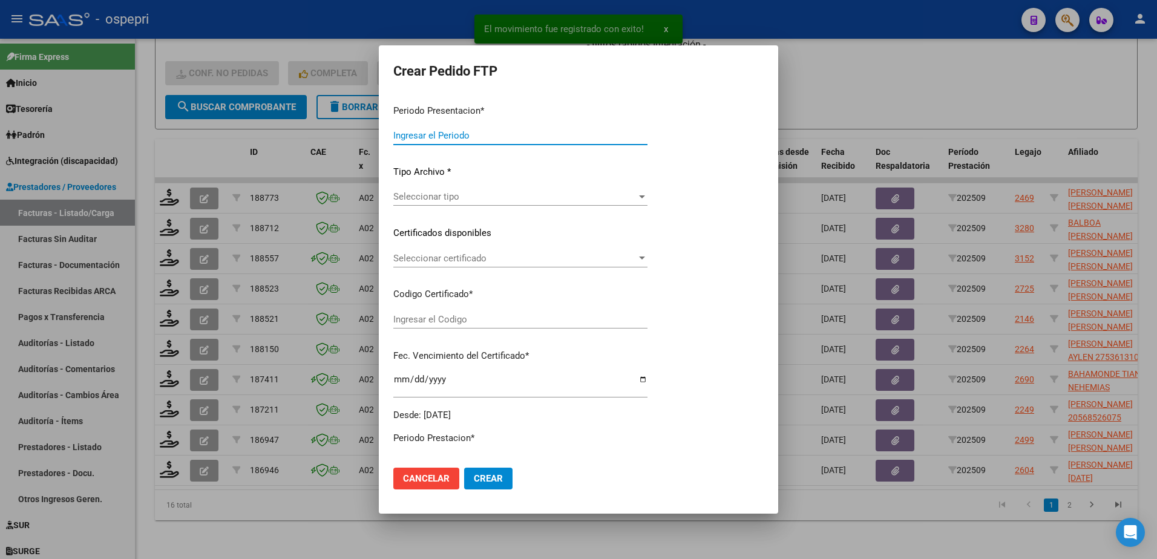
type input "202509"
type input "$ 178.136,76"
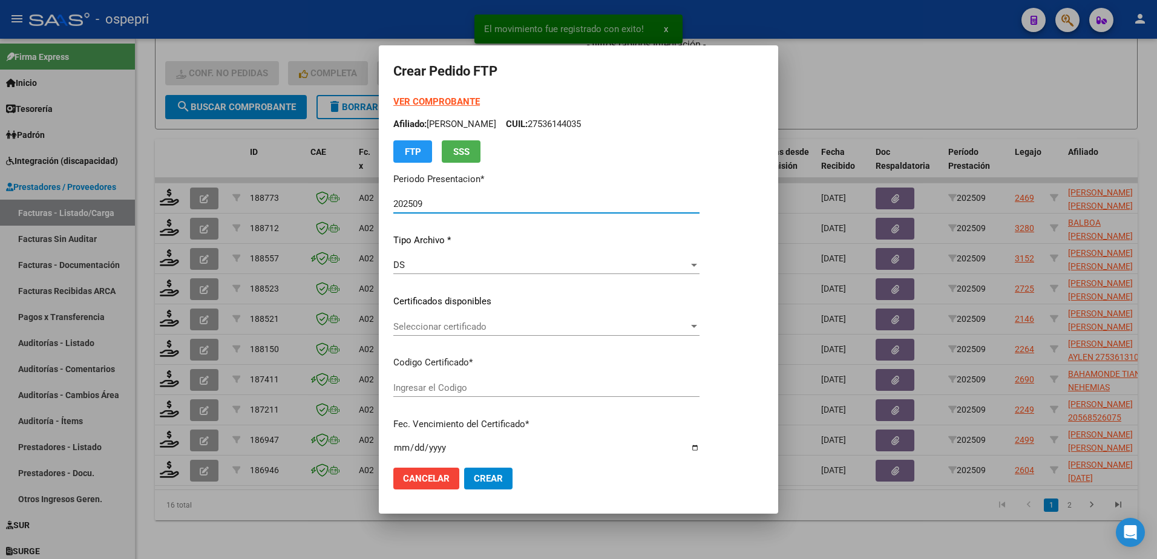
type input "20556333034"
type input "[DATE]"
click at [423, 327] on span "Seleccionar certificado" at bounding box center [540, 326] width 295 height 11
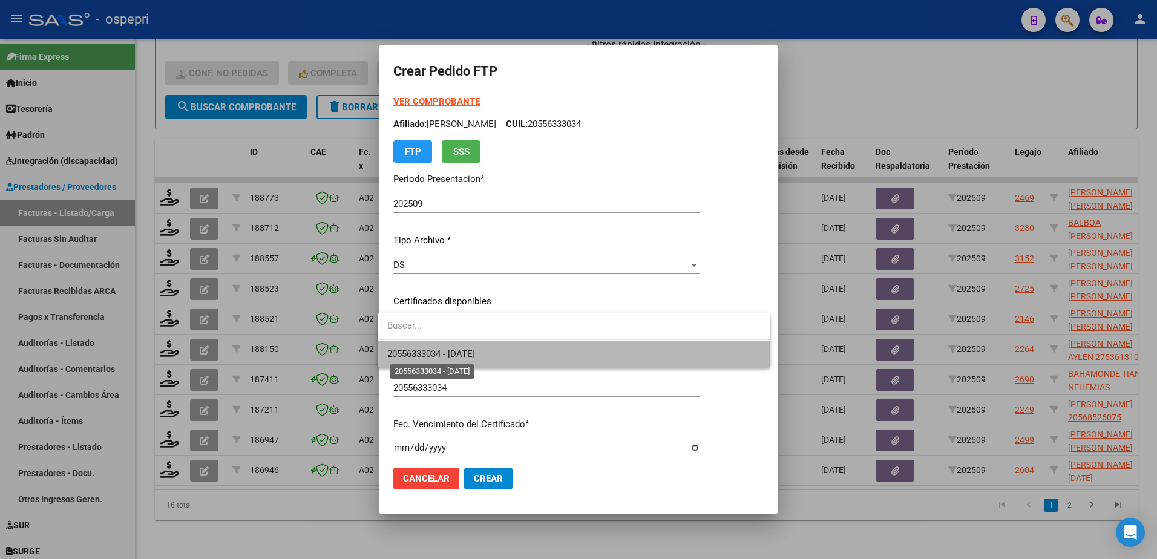
click at [427, 351] on span "20556333034 - [DATE]" at bounding box center [431, 354] width 88 height 11
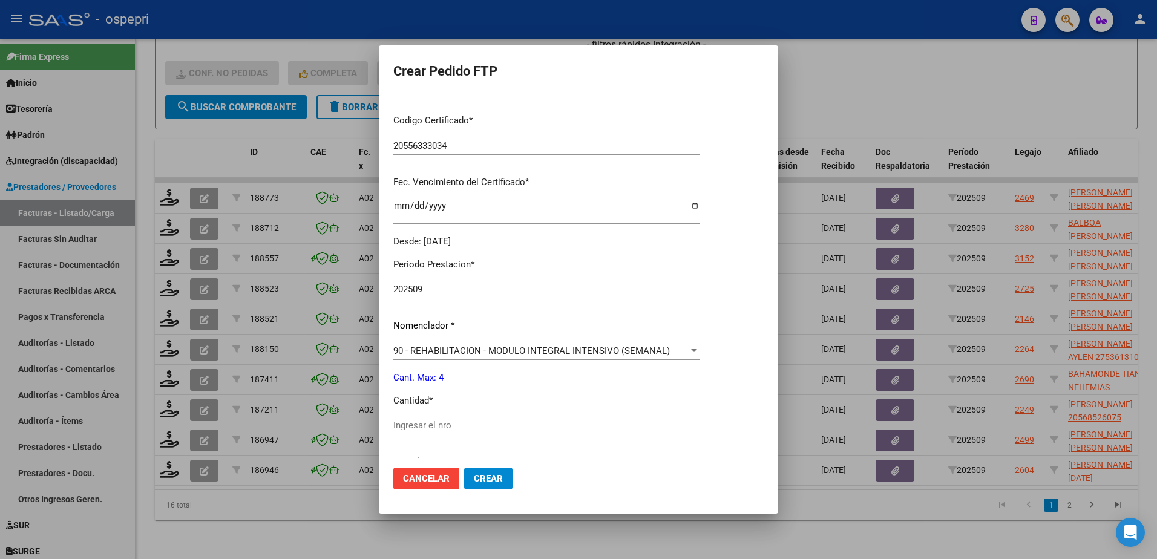
scroll to position [303, 0]
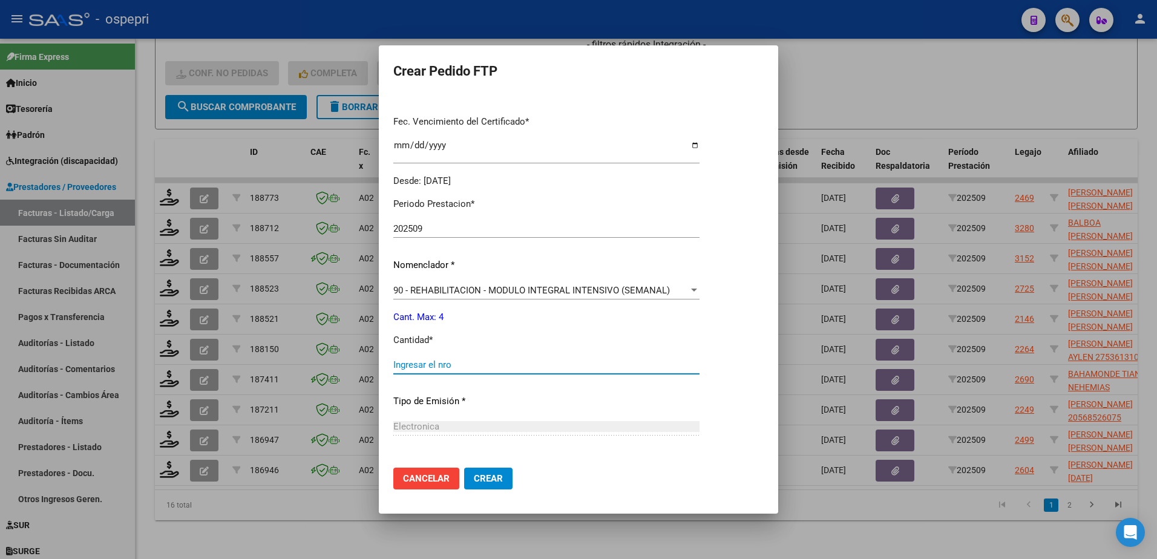
click at [450, 364] on input "Ingresar el nro" at bounding box center [546, 365] width 306 height 11
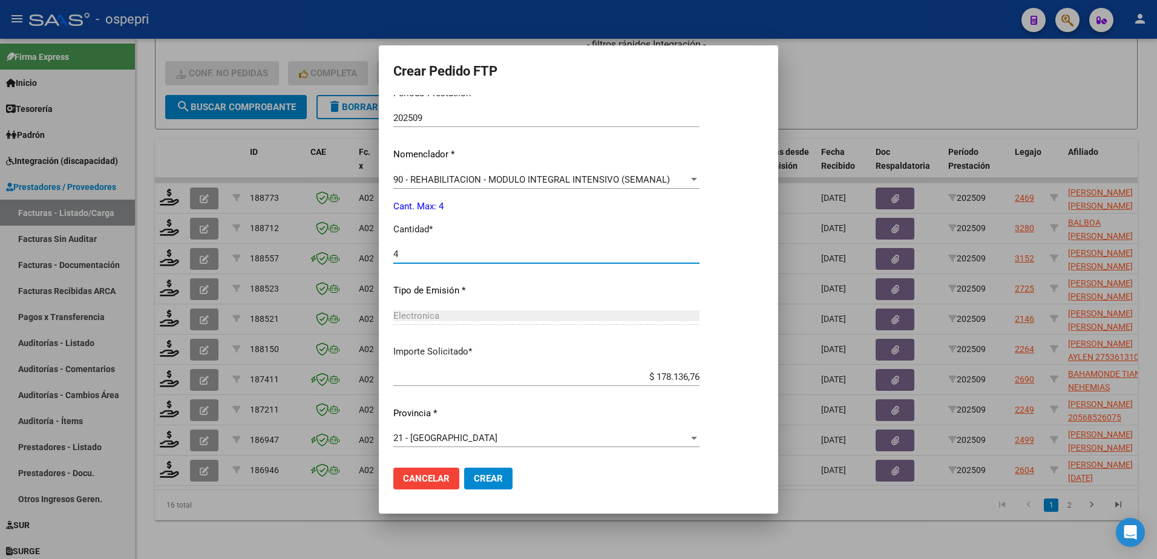
type input "4"
click at [484, 473] on button "Crear" at bounding box center [488, 479] width 48 height 22
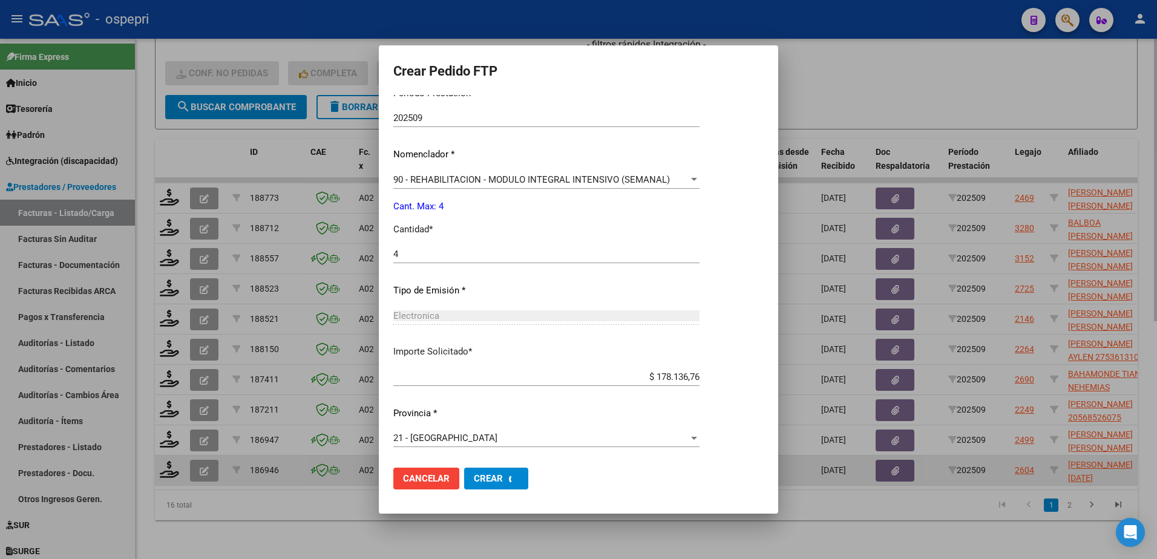
scroll to position [0, 0]
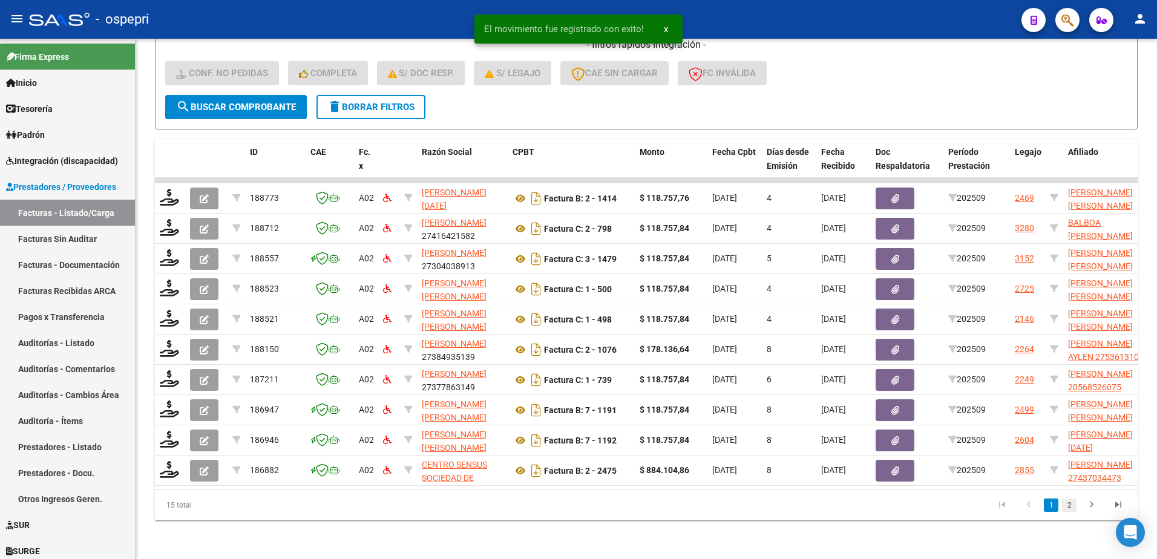
click at [1067, 505] on link "2" at bounding box center [1069, 505] width 15 height 13
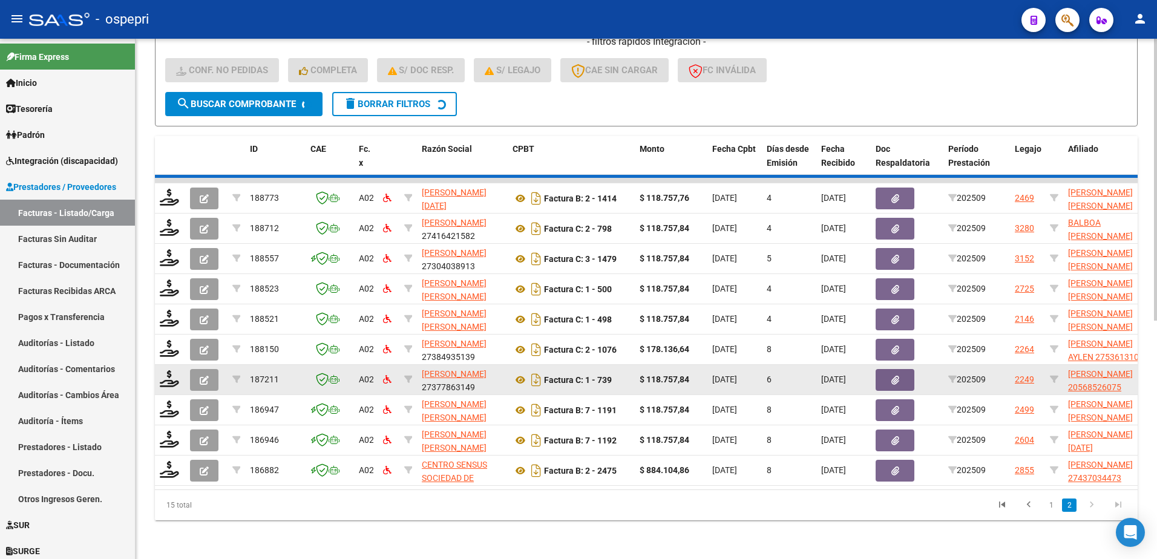
scroll to position [286, 0]
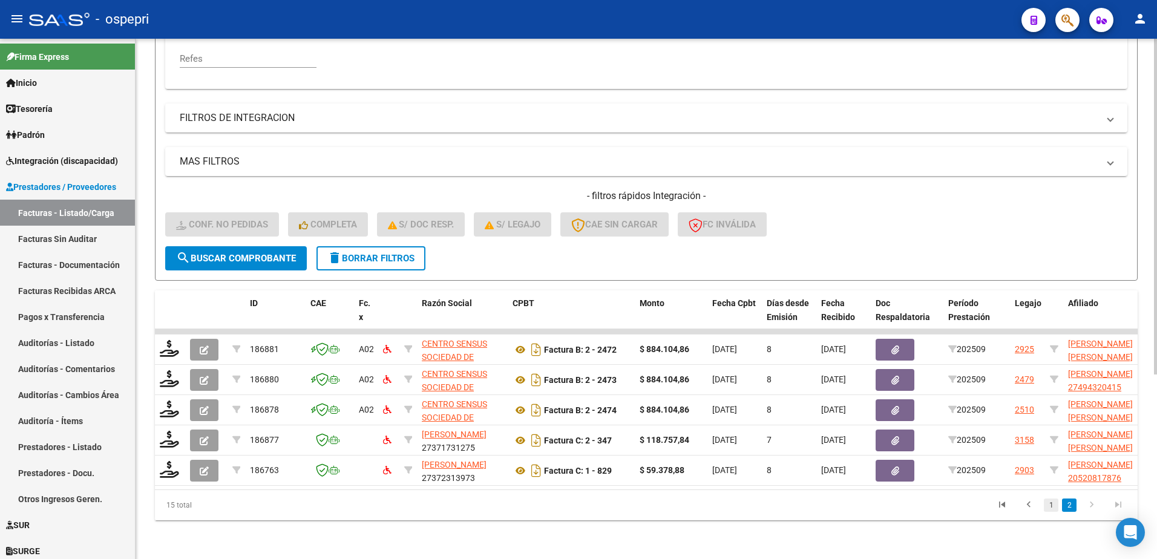
click at [1052, 508] on link "1" at bounding box center [1051, 505] width 15 height 13
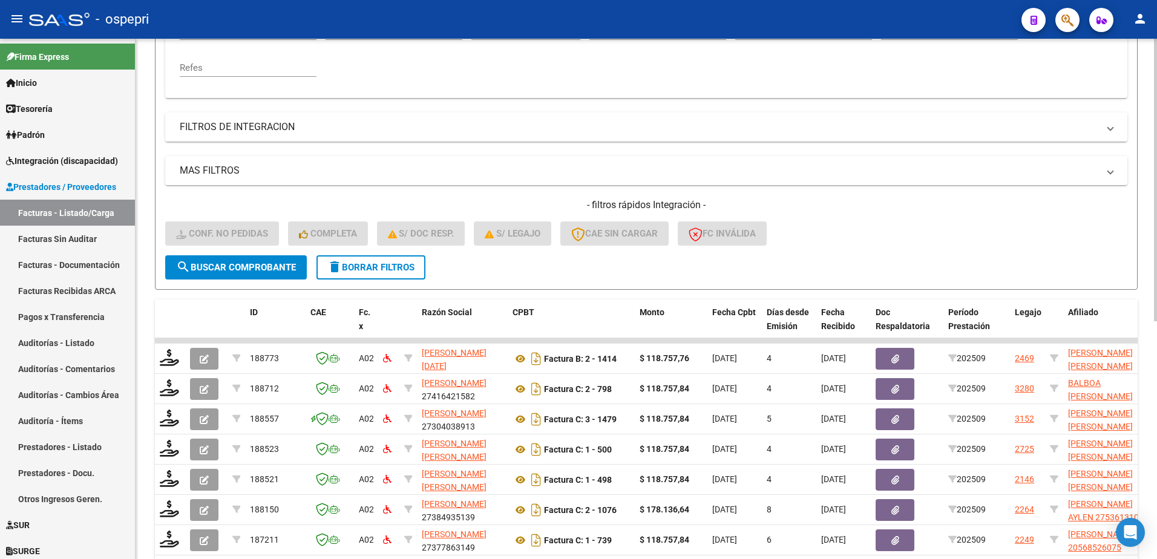
scroll to position [256, 0]
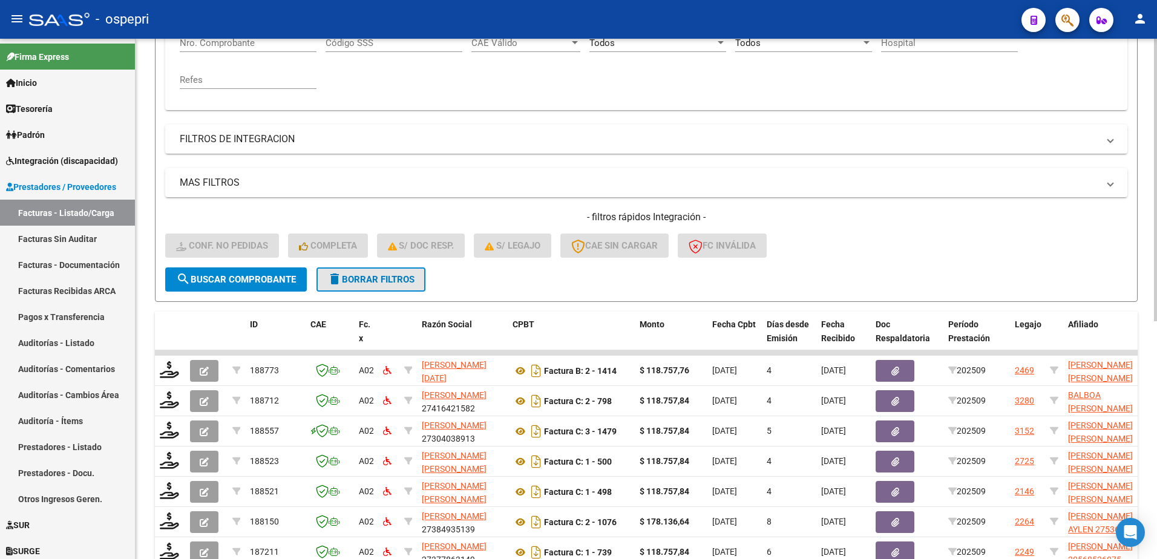
click at [387, 280] on span "delete Borrar Filtros" at bounding box center [370, 279] width 87 height 11
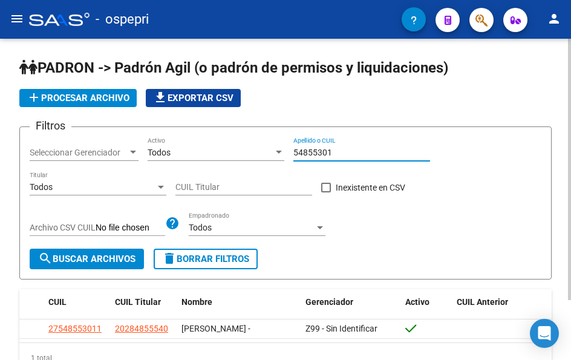
scroll to position [61, 0]
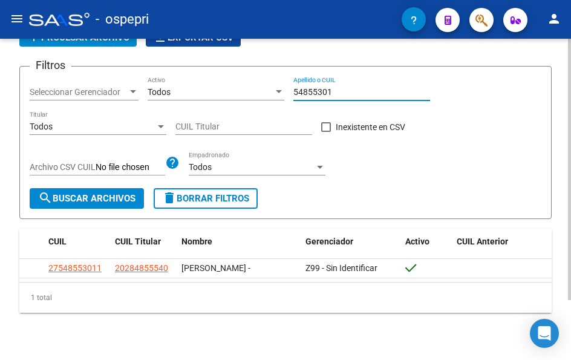
click at [341, 91] on input "54855301" at bounding box center [362, 92] width 137 height 10
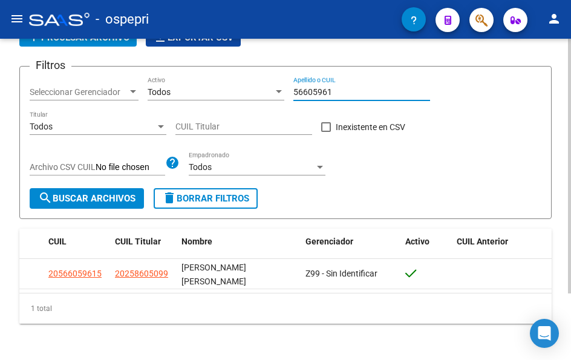
drag, startPoint x: 346, startPoint y: 90, endPoint x: 259, endPoint y: 94, distance: 87.3
click at [259, 94] on div "Filtros Seleccionar Gerenciador Seleccionar Gerenciador Todos Activo 56605961 A…" at bounding box center [286, 132] width 512 height 112
click at [348, 93] on input "53614403" at bounding box center [362, 92] width 137 height 10
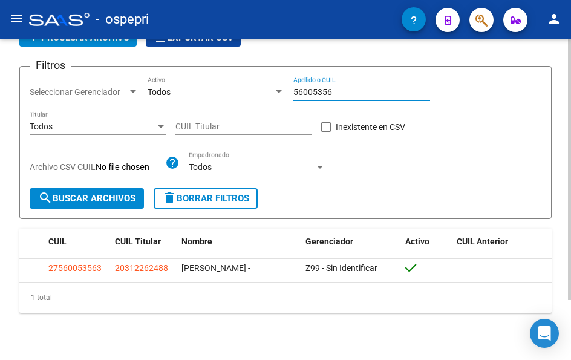
click at [345, 90] on input "56005356" at bounding box center [362, 92] width 137 height 10
click at [338, 93] on input "56005356" at bounding box center [362, 92] width 137 height 10
type input "55633303"
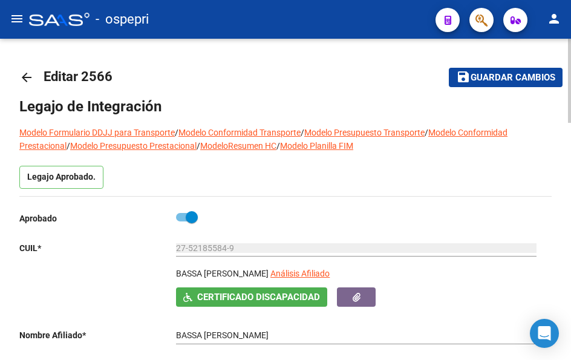
click at [22, 77] on mat-icon "arrow_back" at bounding box center [26, 77] width 15 height 15
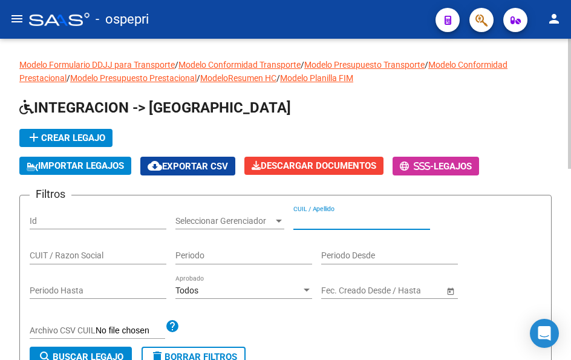
click at [330, 224] on input "CUIL / Apellido" at bounding box center [362, 221] width 137 height 10
paste input "56605961"
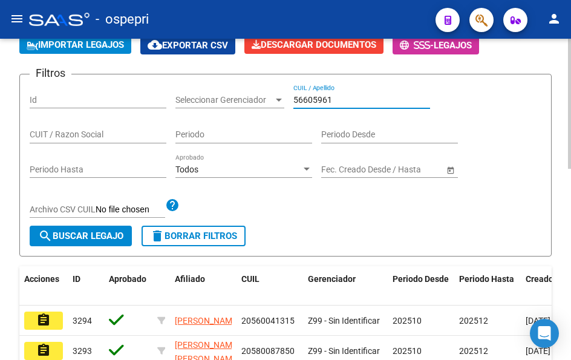
type input "56605961"
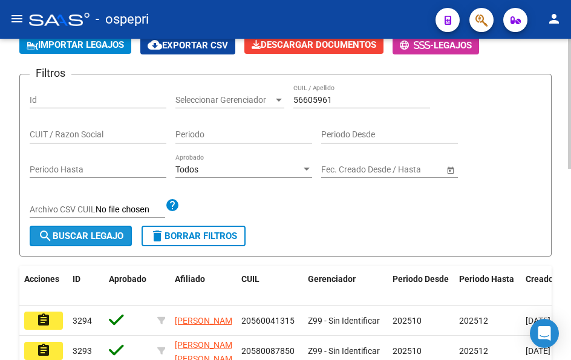
click at [90, 236] on span "search Buscar Legajo" at bounding box center [80, 236] width 85 height 11
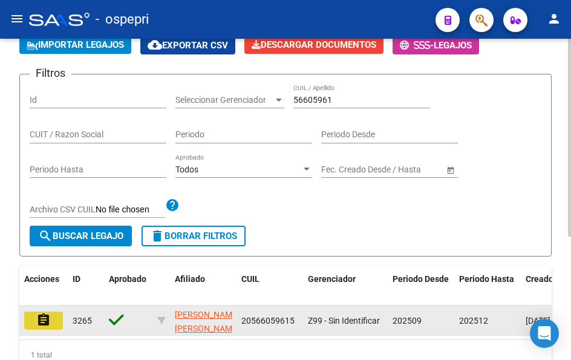
click at [46, 317] on mat-icon "assignment" at bounding box center [43, 320] width 15 height 15
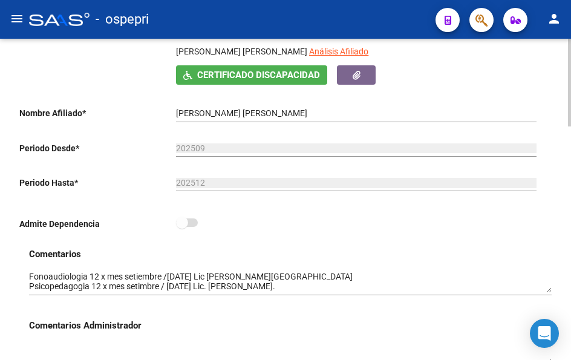
scroll to position [242, 0]
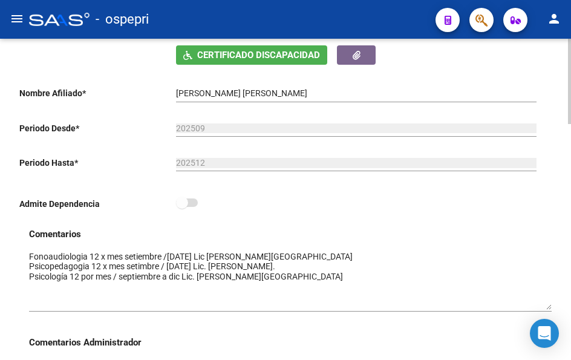
drag, startPoint x: 550, startPoint y: 274, endPoint x: 550, endPoint y: 310, distance: 36.3
click at [550, 310] on textarea at bounding box center [290, 280] width 523 height 59
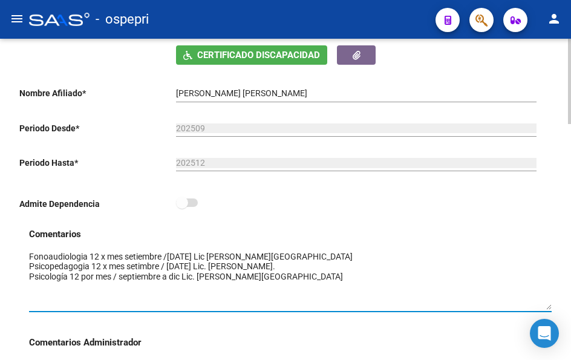
scroll to position [0, 0]
